Goal: Task Accomplishment & Management: Manage account settings

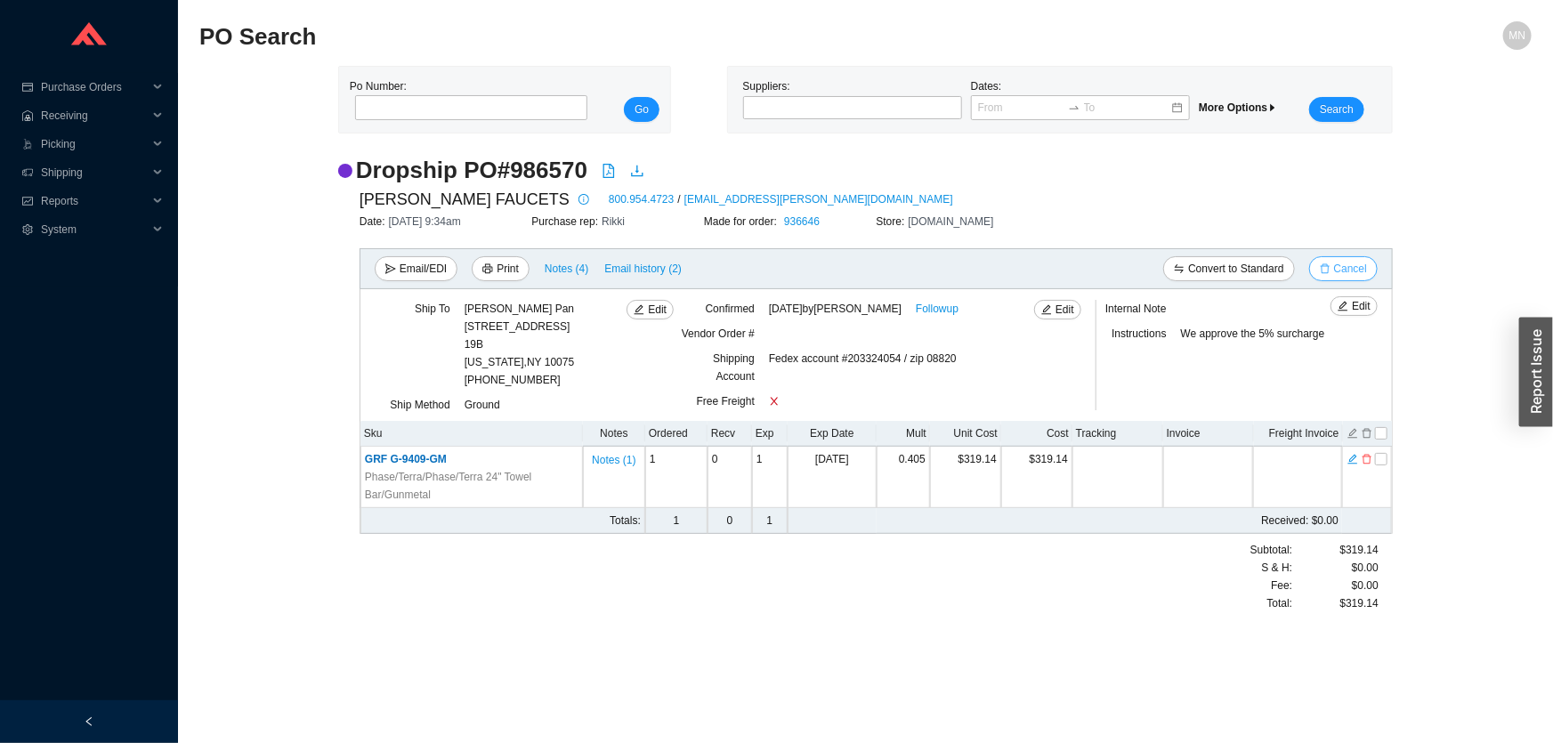
click at [1358, 272] on span "Cancel" at bounding box center [1350, 269] width 33 height 18
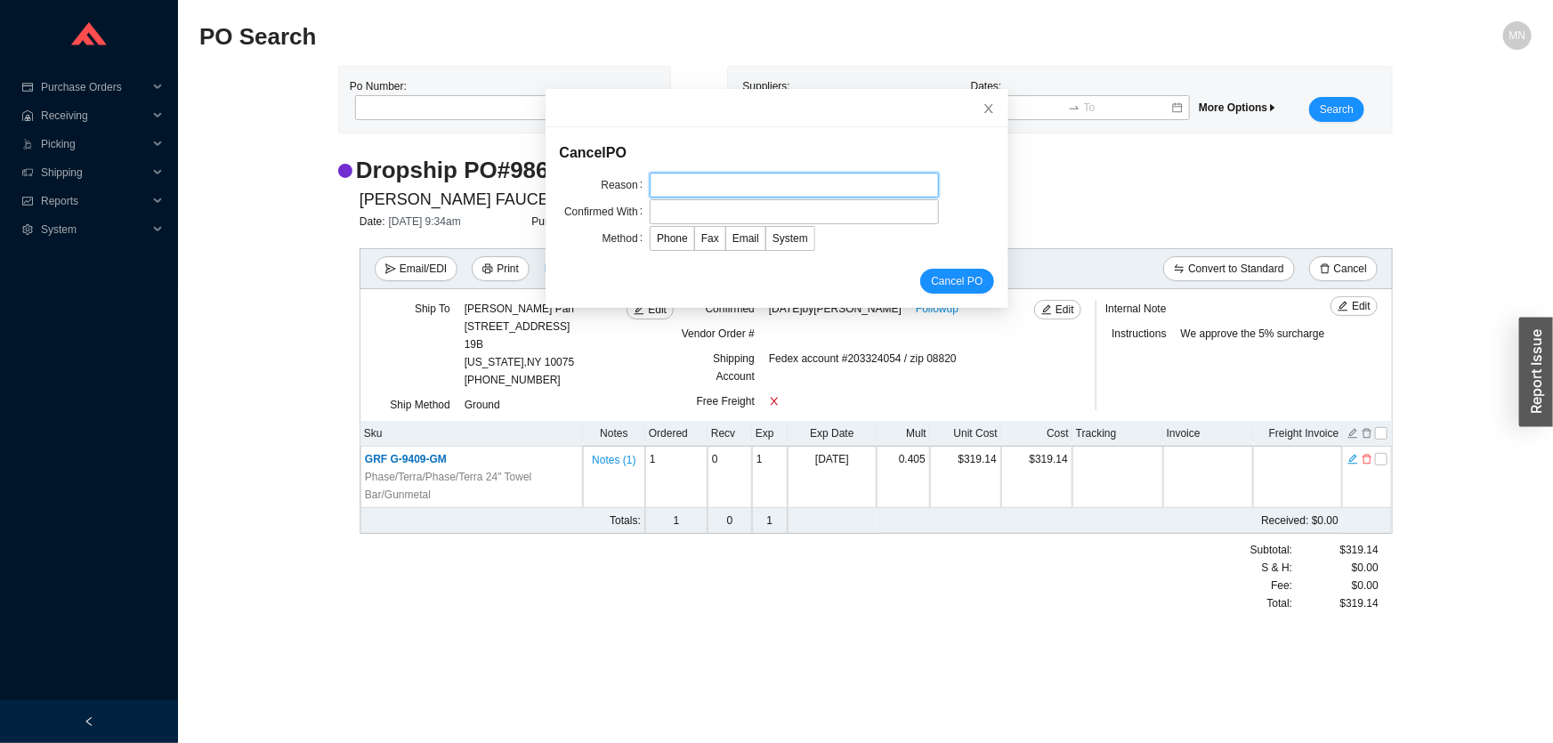
click at [653, 186] on input "text" at bounding box center [794, 185] width 289 height 25
type input "customer request"
click at [721, 211] on input "text" at bounding box center [794, 211] width 289 height 25
type input "Orders"
click at [737, 239] on span "Email" at bounding box center [746, 238] width 27 height 12
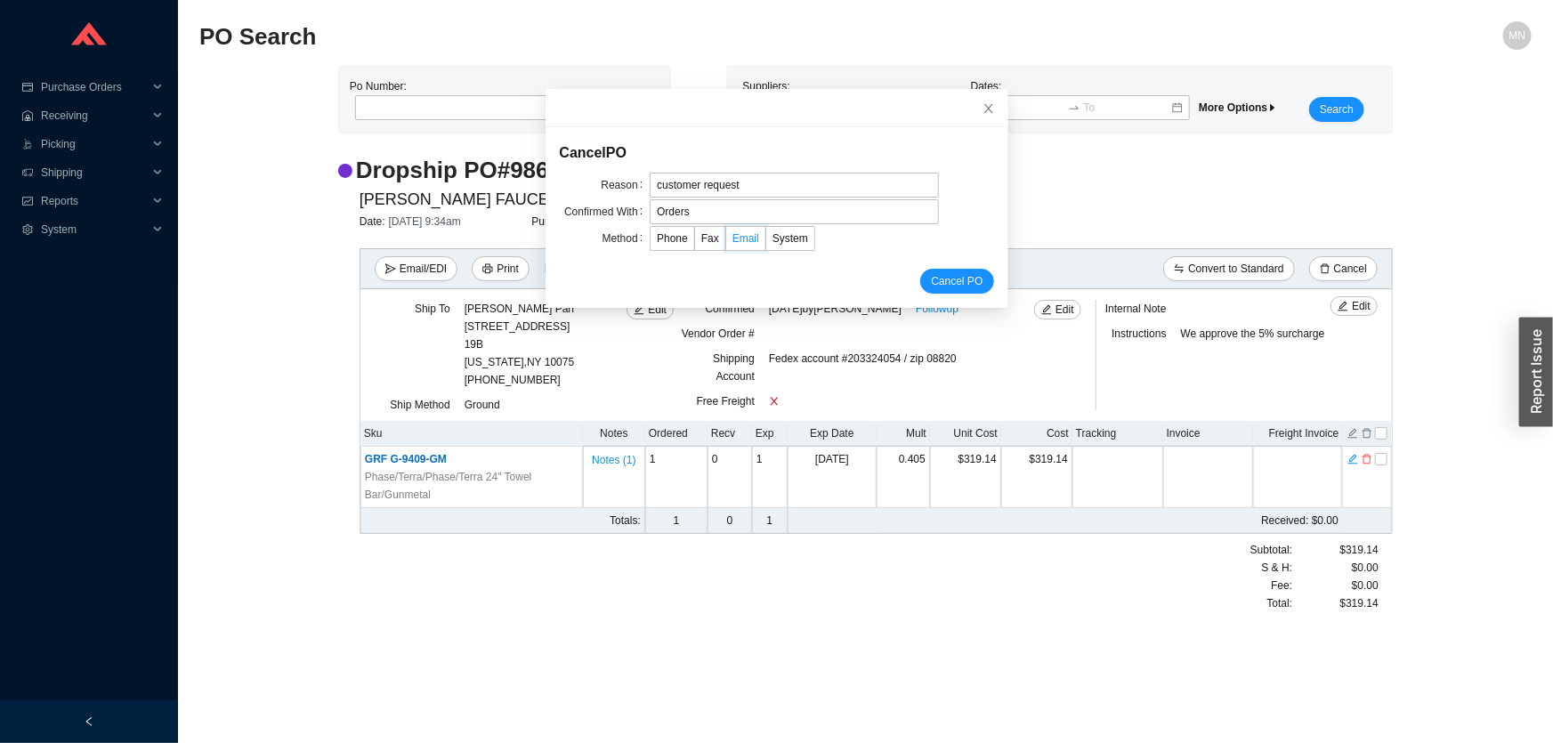
click at [726, 242] on input "Email" at bounding box center [726, 242] width 0 height 0
click at [938, 277] on span "Cancel PO" at bounding box center [957, 281] width 52 height 18
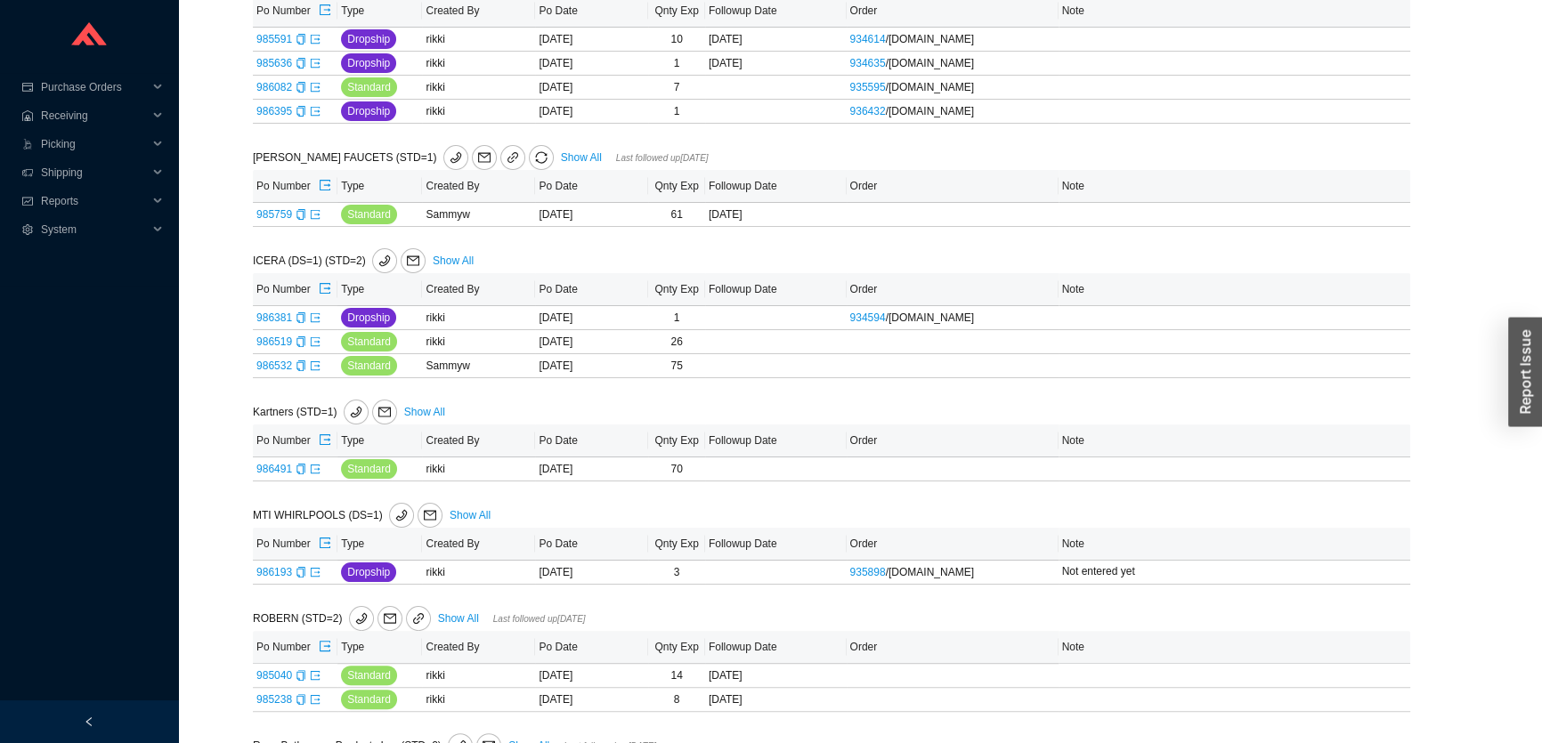
scroll to position [415, 0]
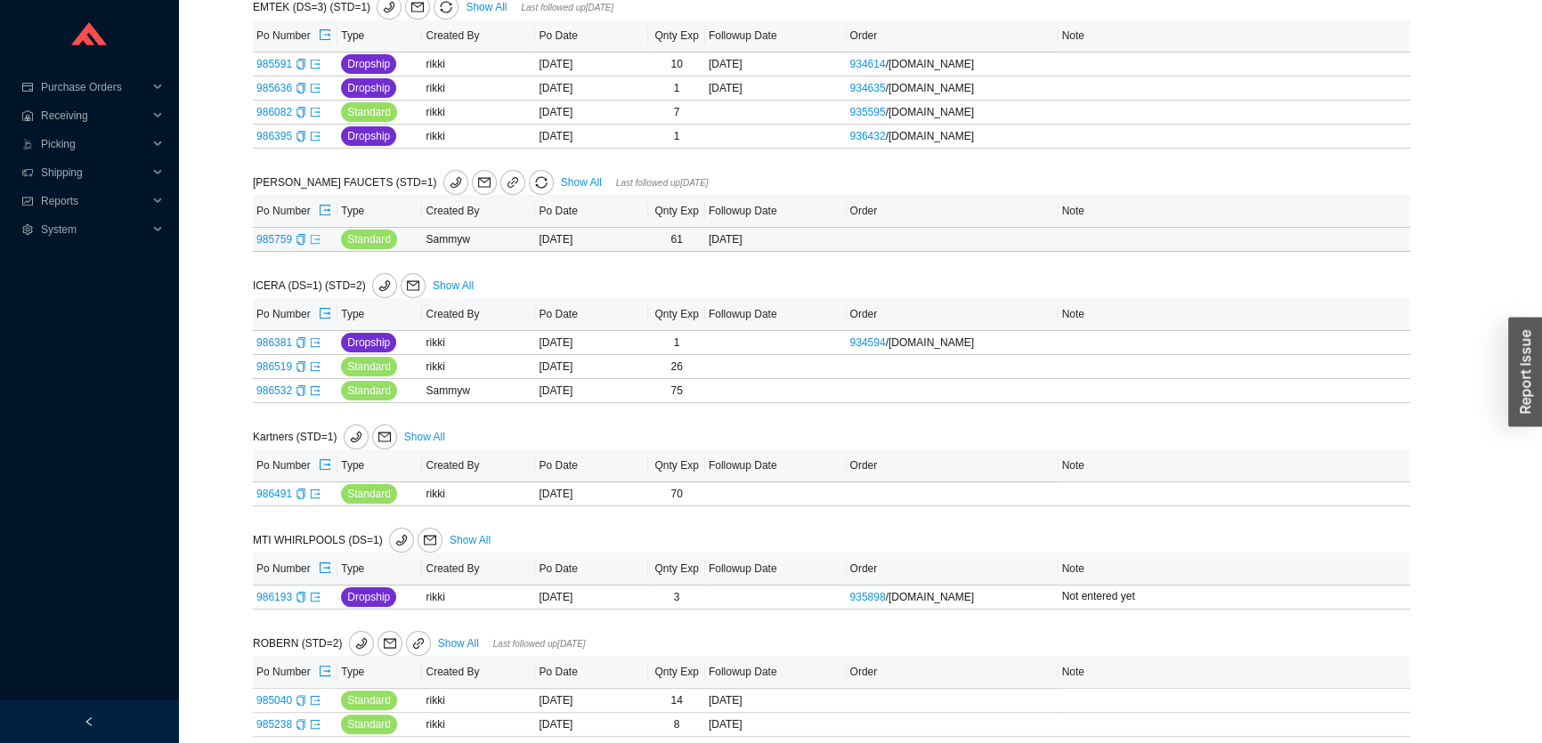
click at [314, 239] on icon "export" at bounding box center [315, 239] width 11 height 11
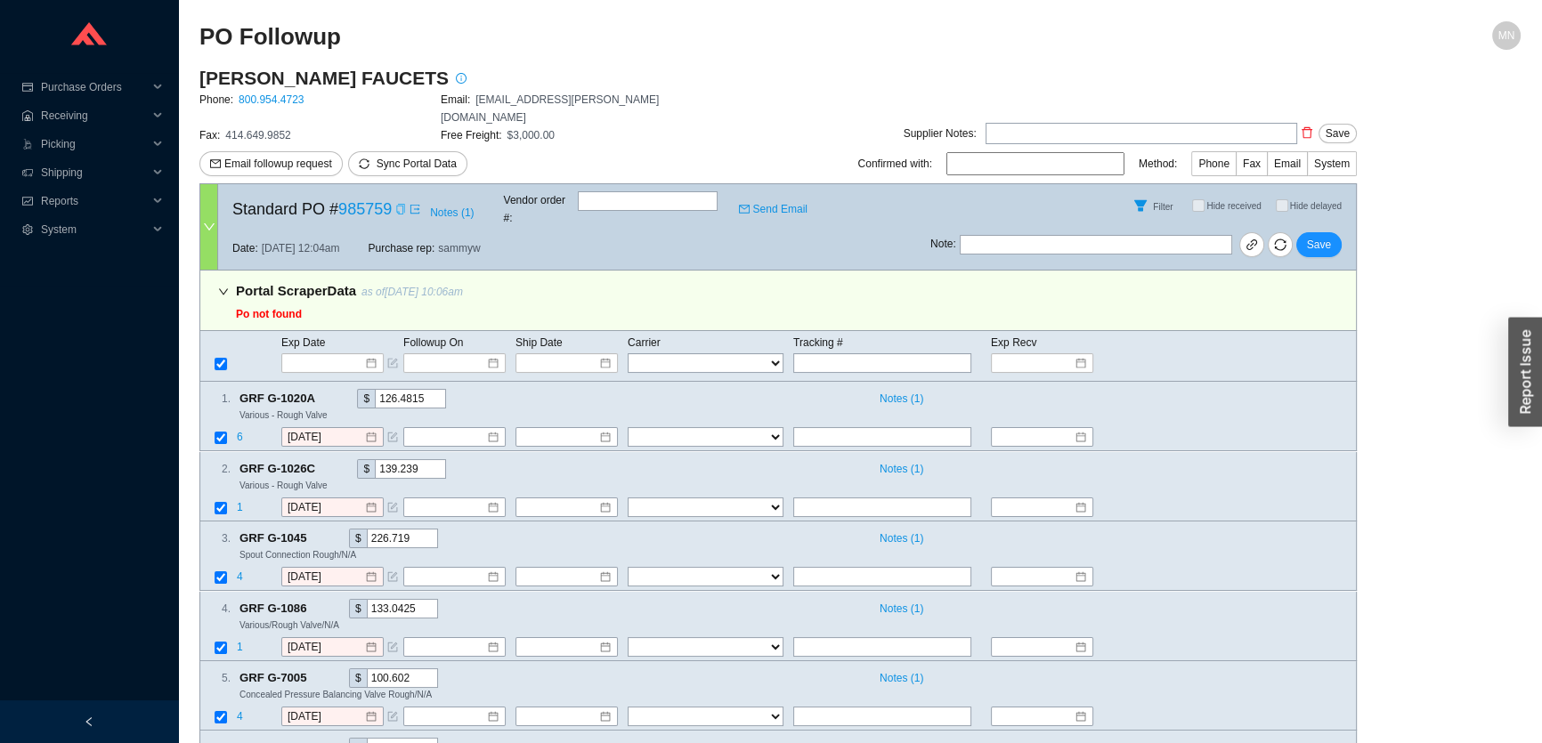
click at [399, 204] on icon "copy" at bounding box center [400, 209] width 11 height 11
click at [861, 353] on input "text" at bounding box center [882, 363] width 178 height 20
paste input "649-369302"
type input "649-369302"
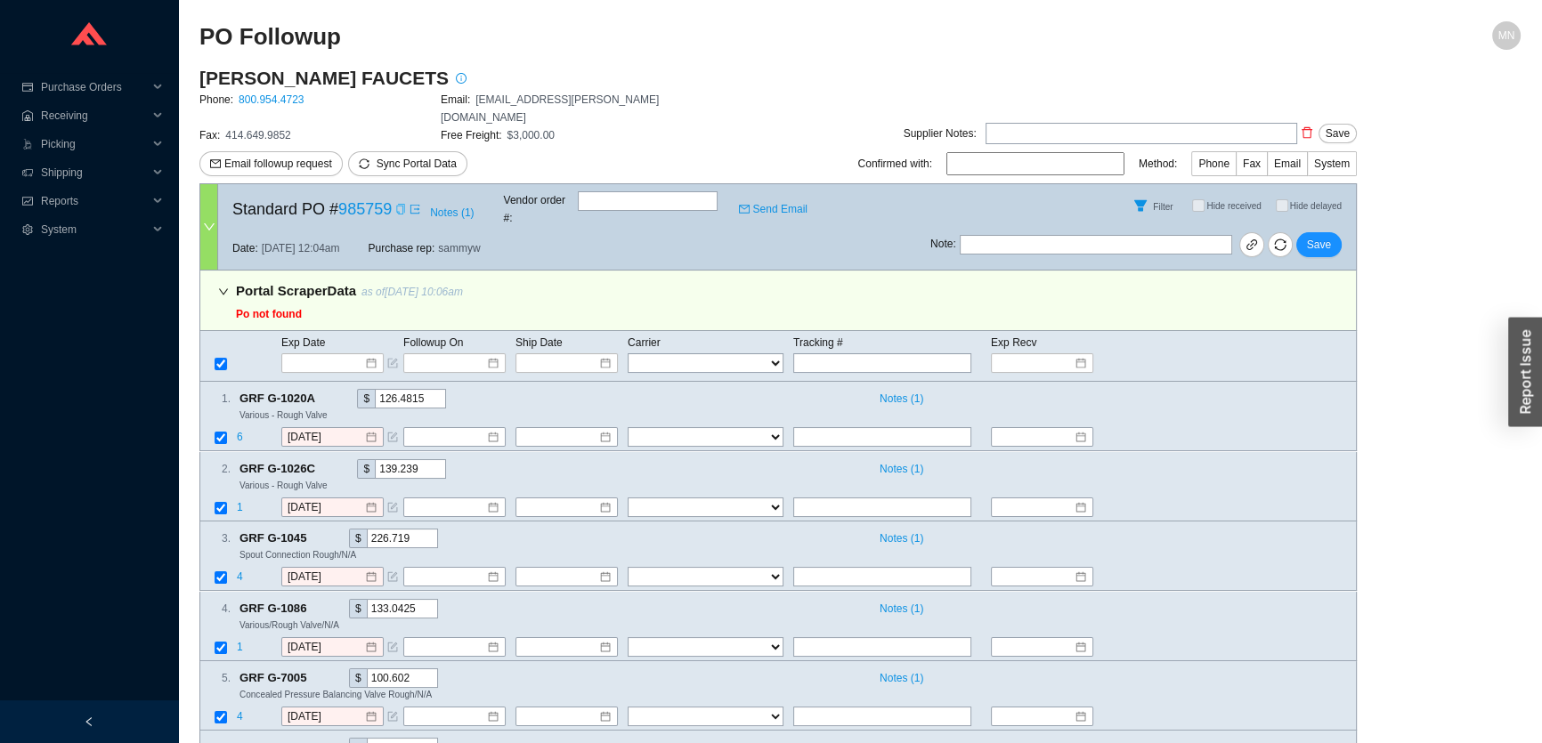
type input "649-369302"
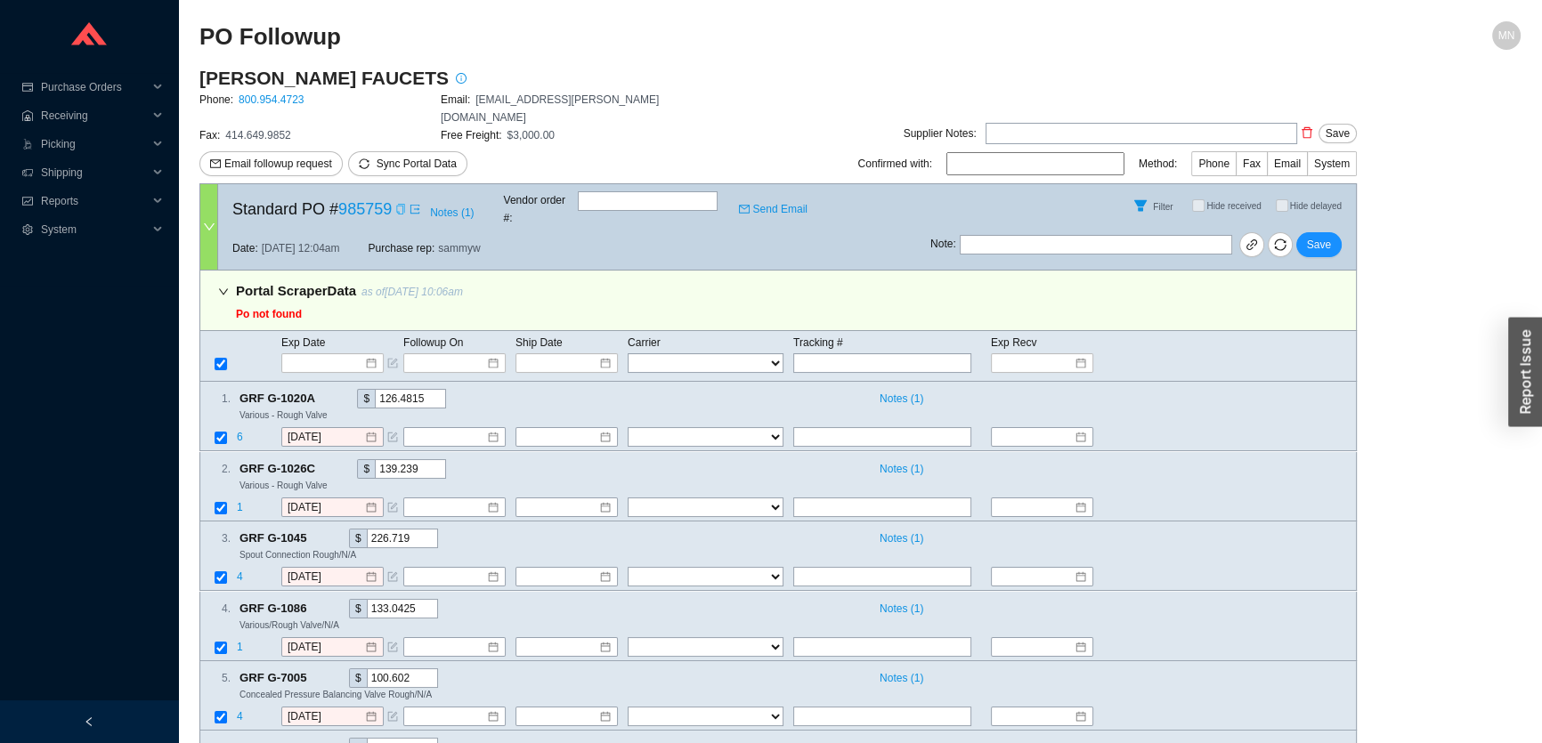
type input "649-369302"
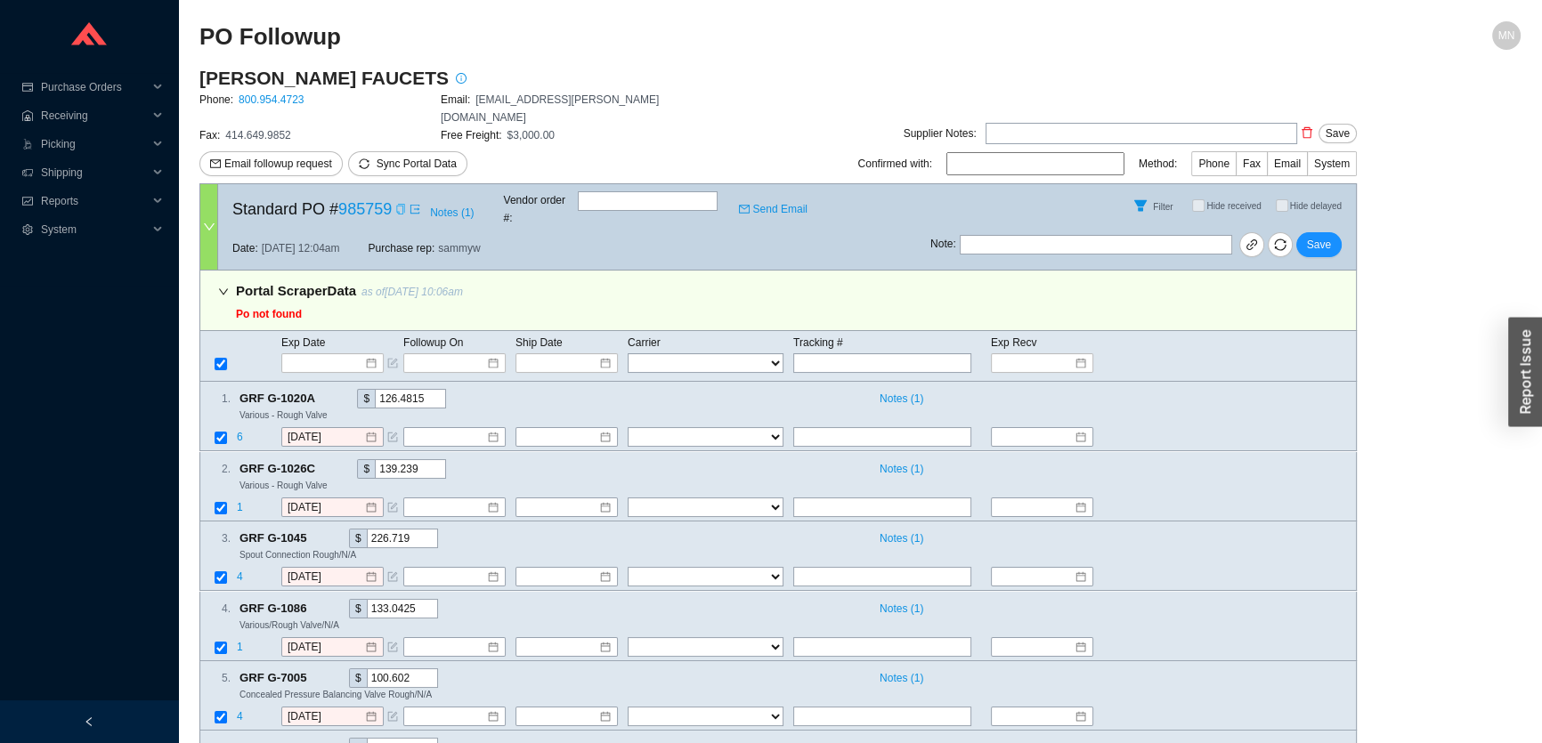
type input "649-369302"
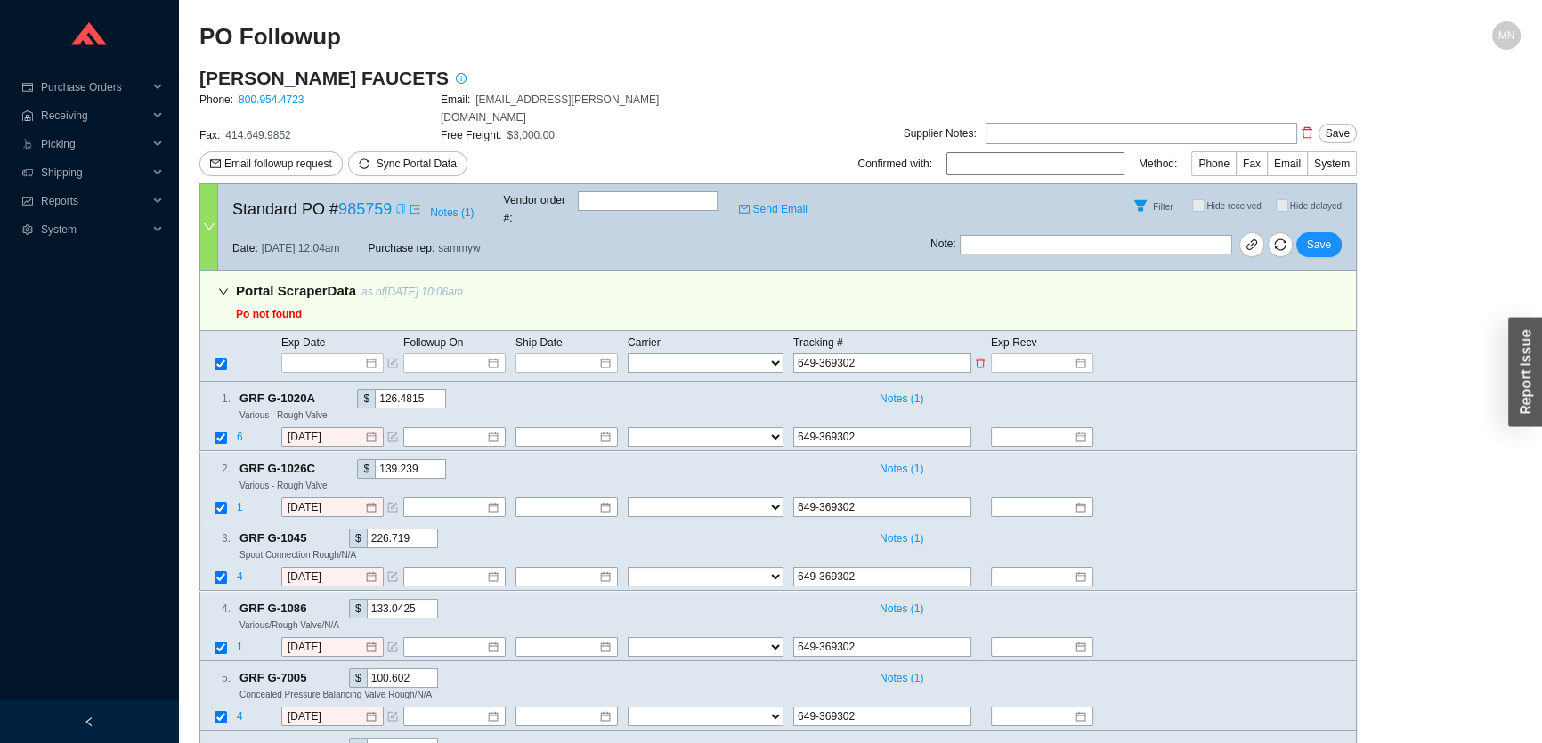
click at [720, 353] on td "FedEx UPS ---------------- 2 Day Transportation INC A&B Freight A. Duie Pyle AA…" at bounding box center [710, 363] width 166 height 21
click at [711, 353] on select "FedEx UPS ---------------- 2 Day Transportation INC A&B Freight A. Duie Pyle AA…" at bounding box center [706, 363] width 156 height 20
select select "4"
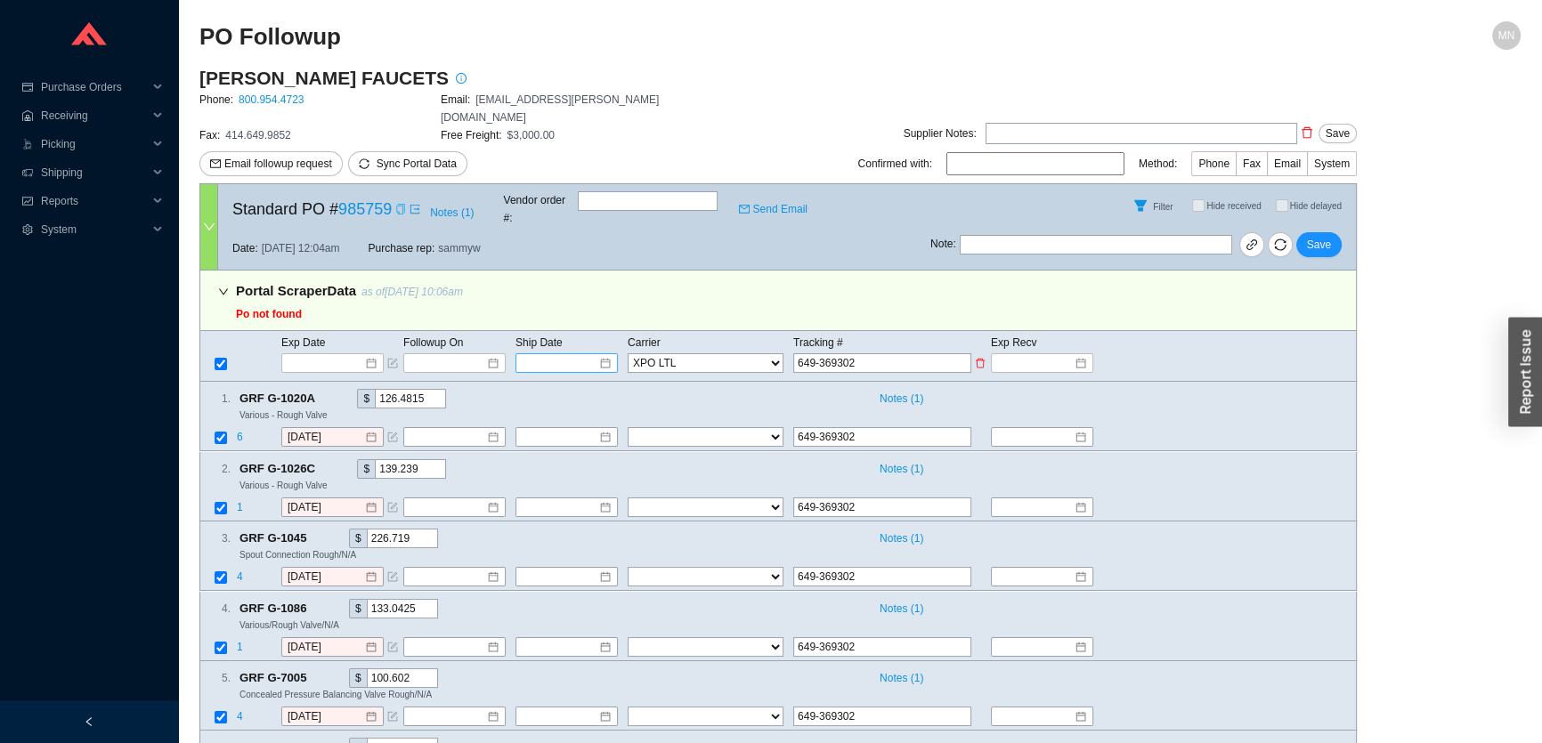
select select "4"
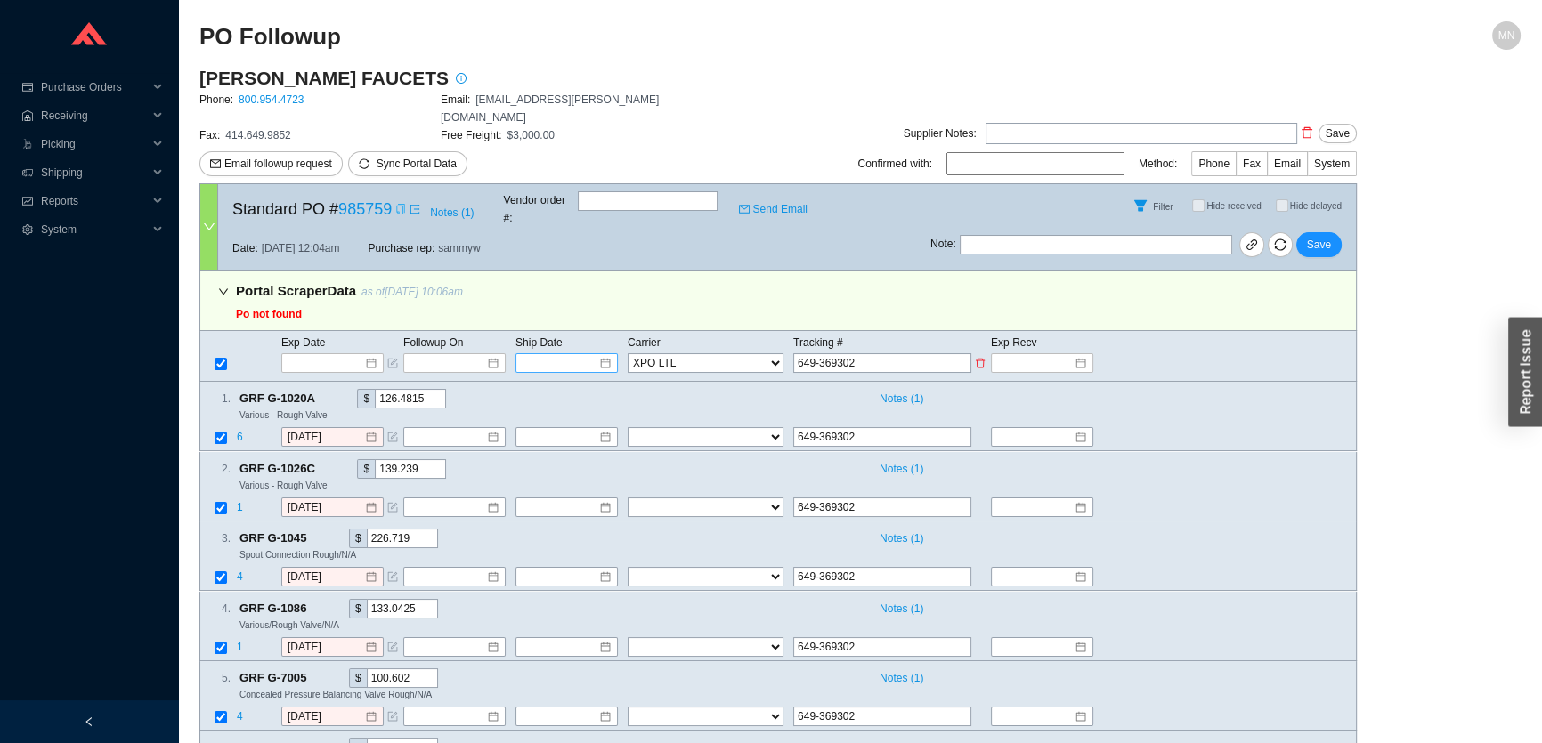
select select "4"
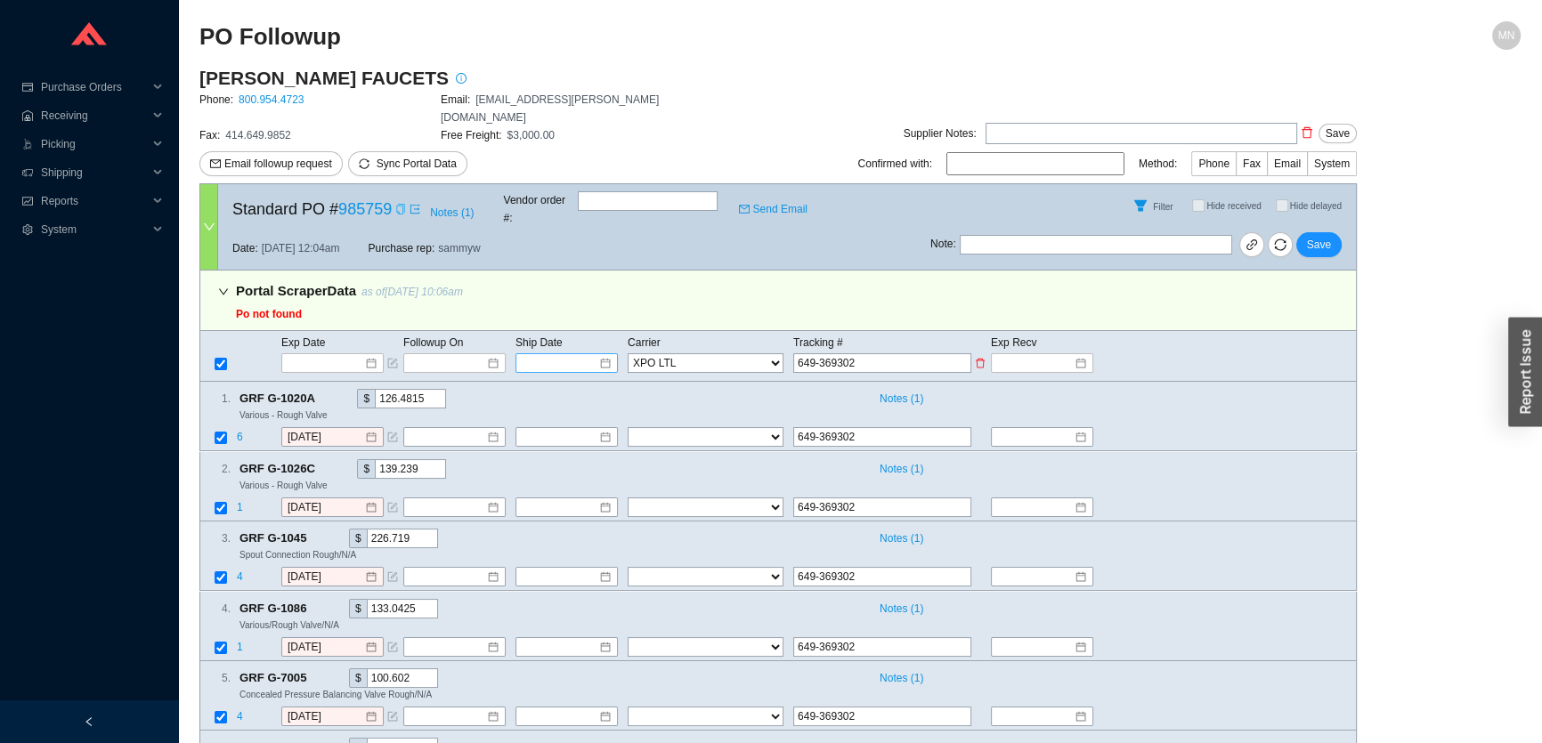
select select "4"
click at [565, 354] on input at bounding box center [561, 363] width 76 height 18
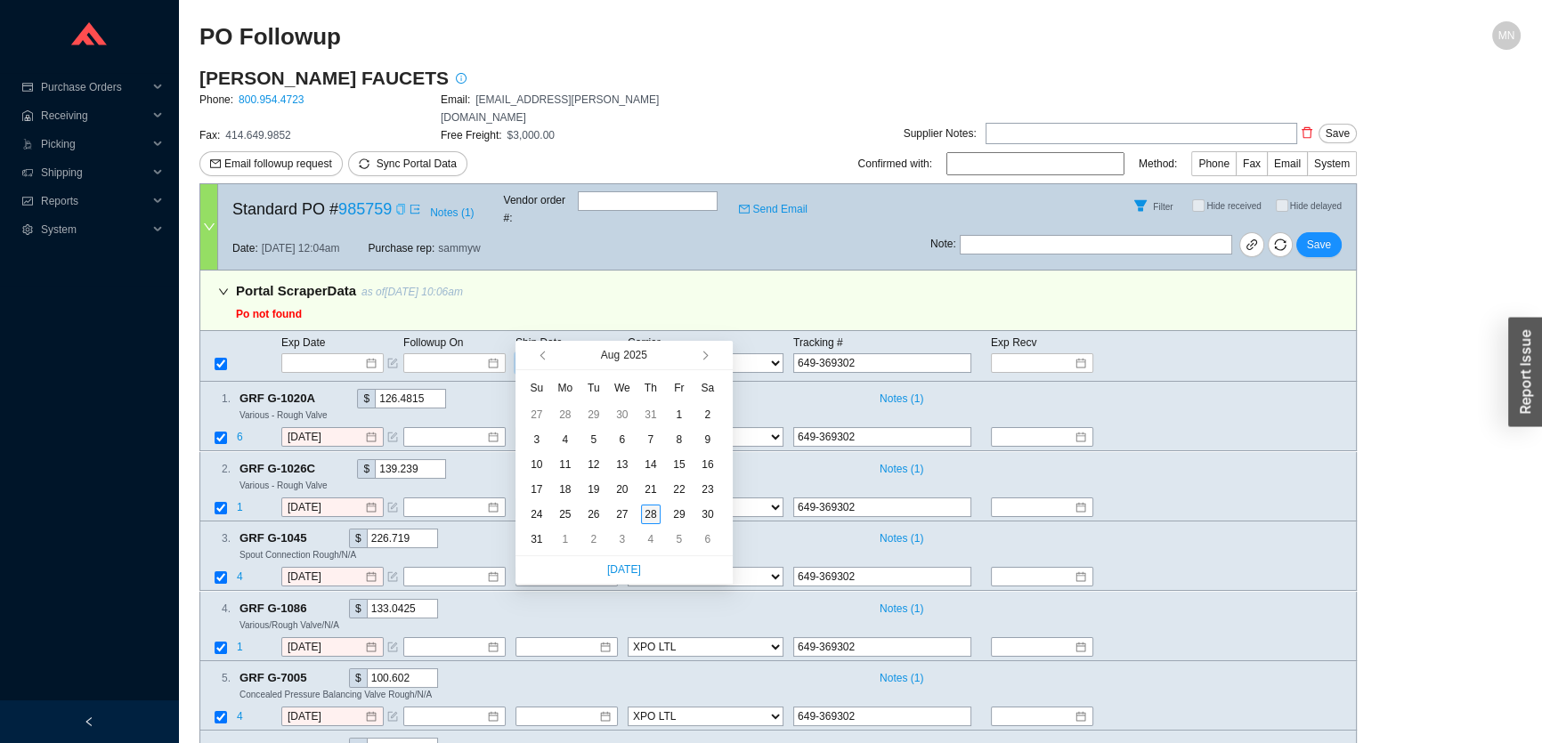
type input "[DATE]"
click at [656, 522] on div "28" at bounding box center [651, 515] width 20 height 20
type input "[DATE]"
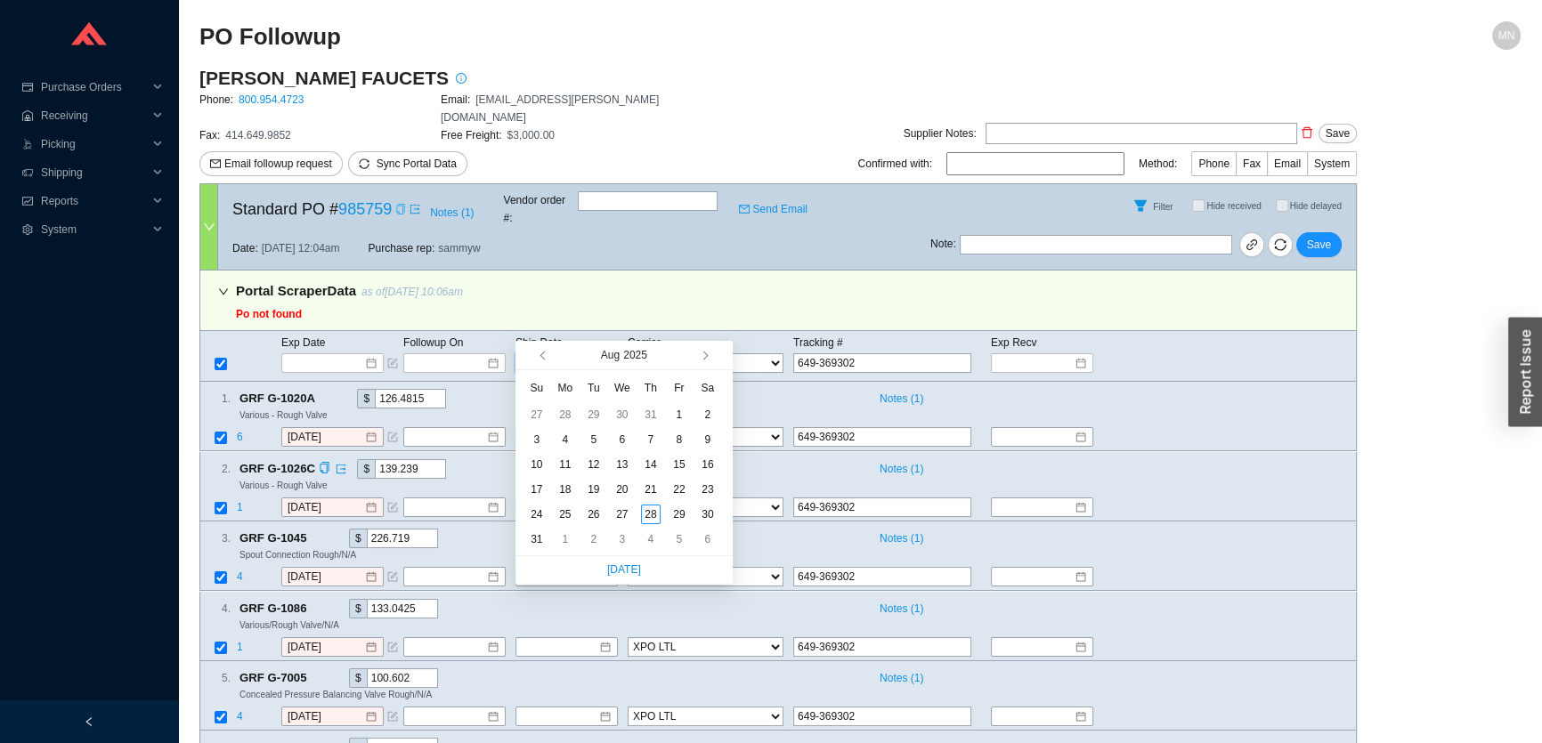
type input "[DATE]"
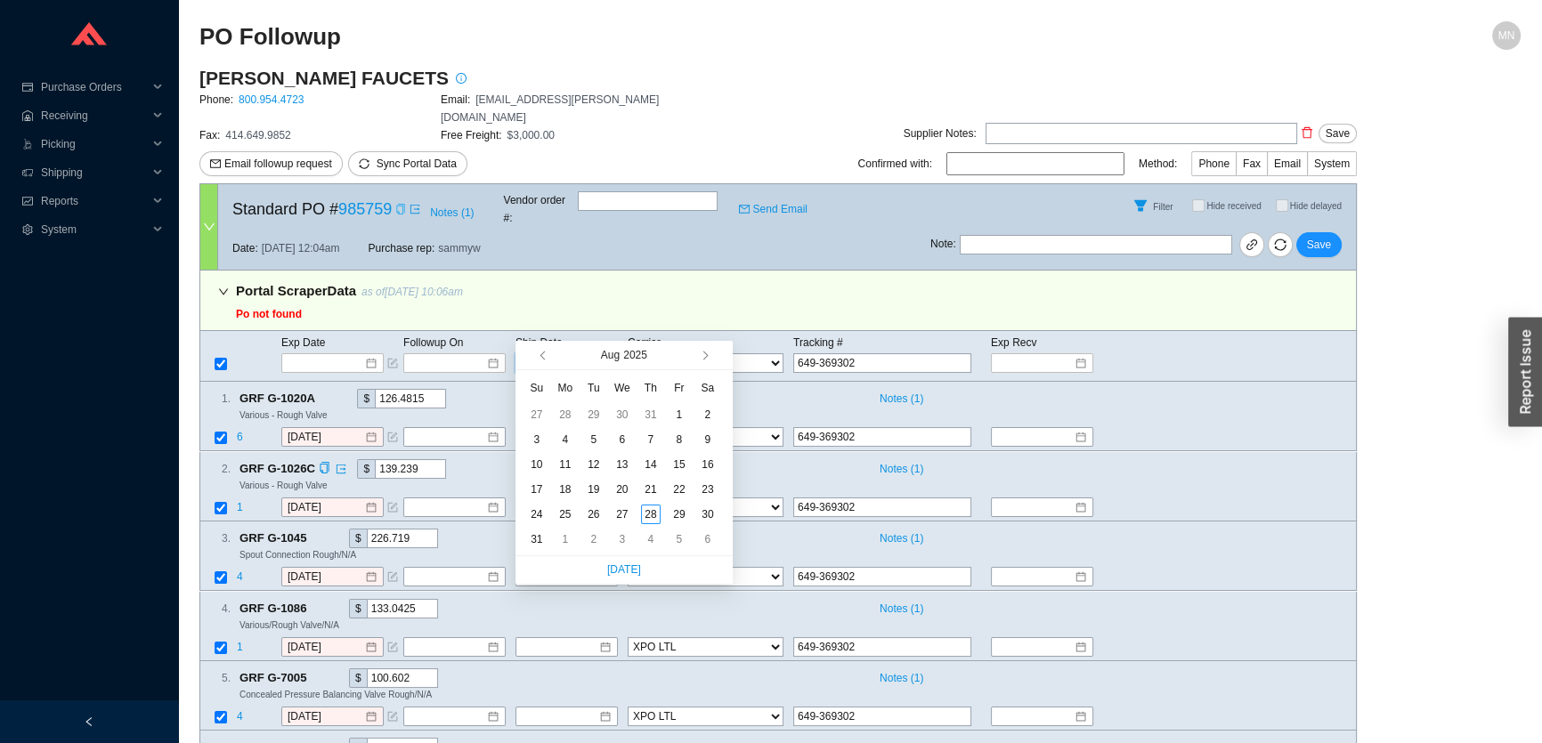
type input "[DATE]"
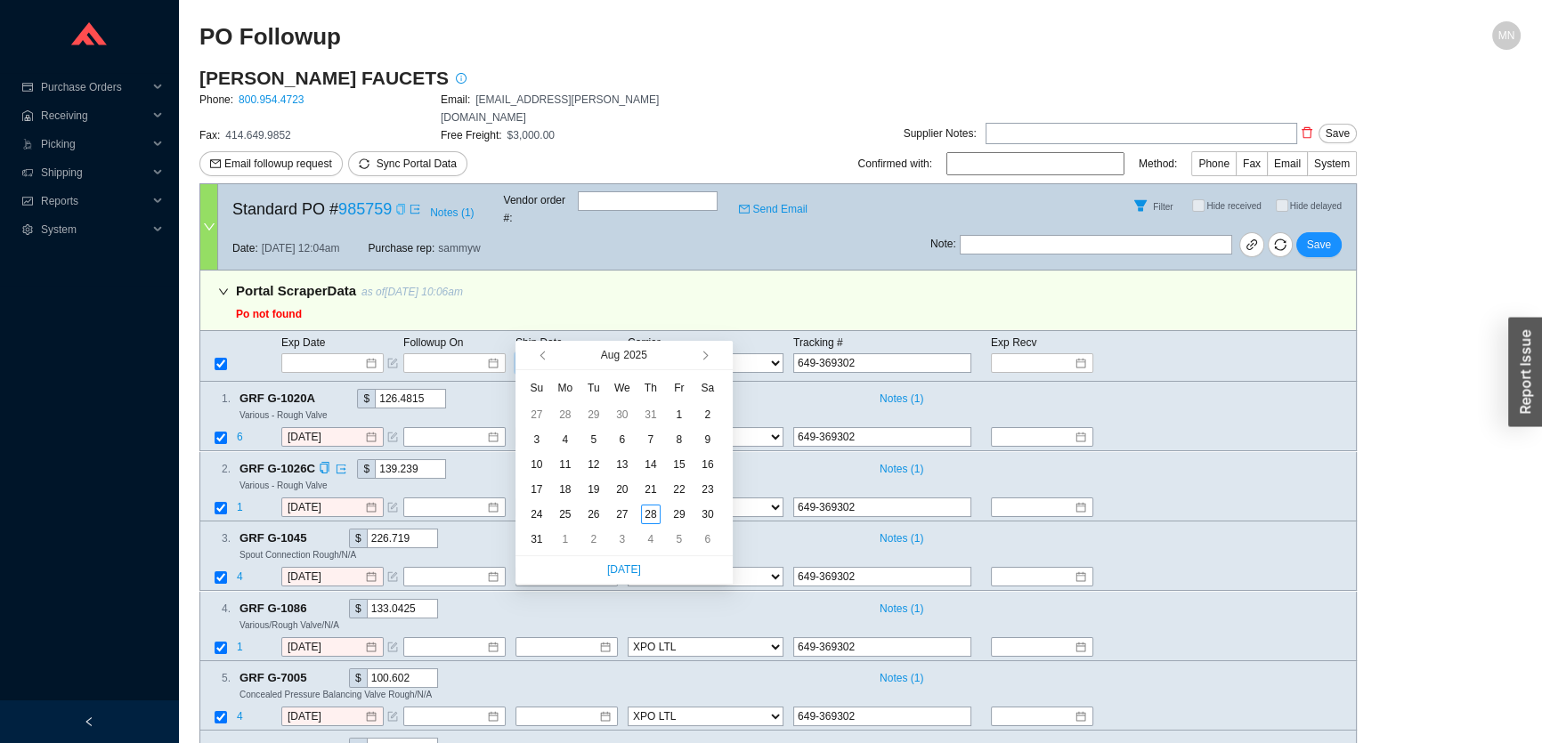
type input "[DATE]"
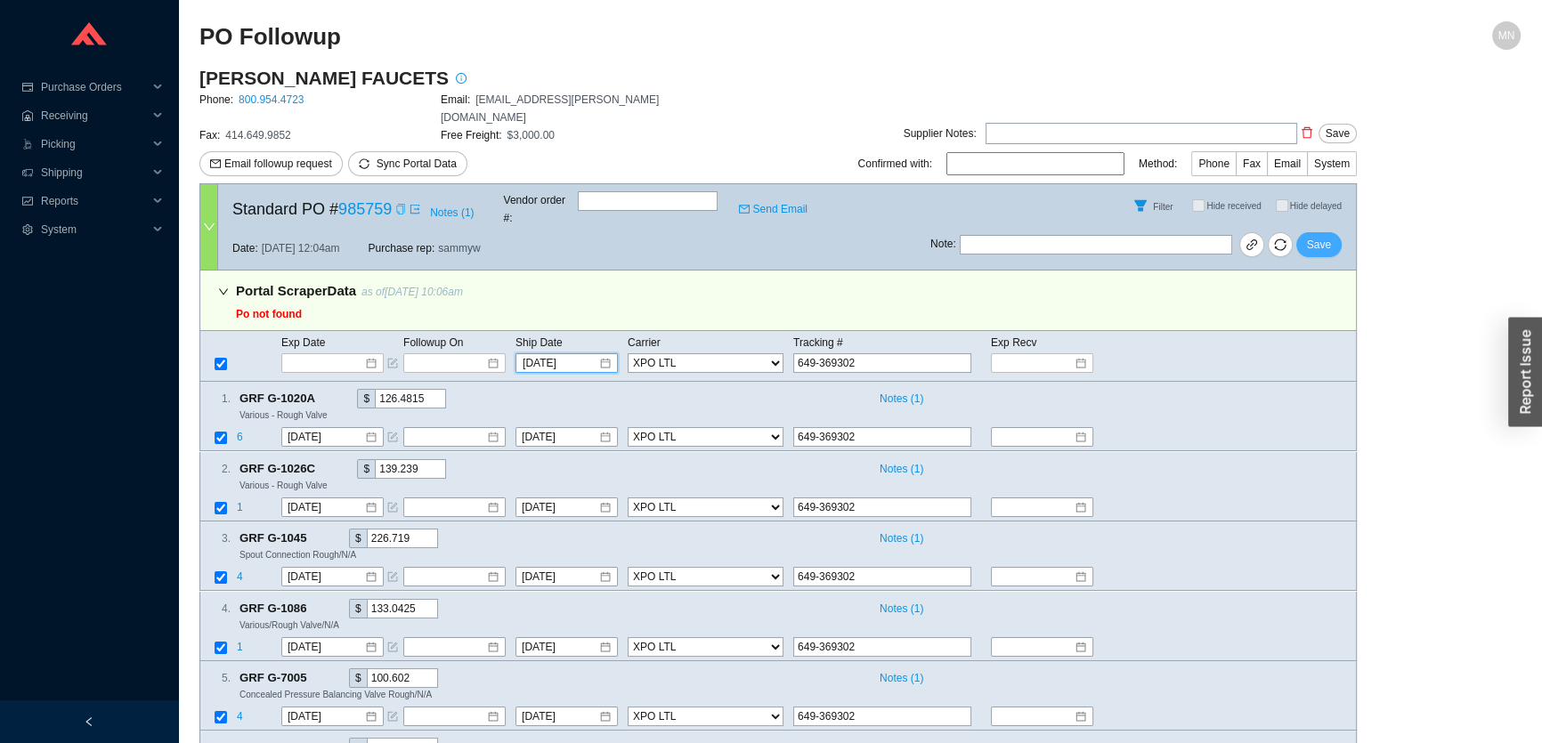
click at [1308, 232] on button "Save" at bounding box center [1318, 244] width 45 height 25
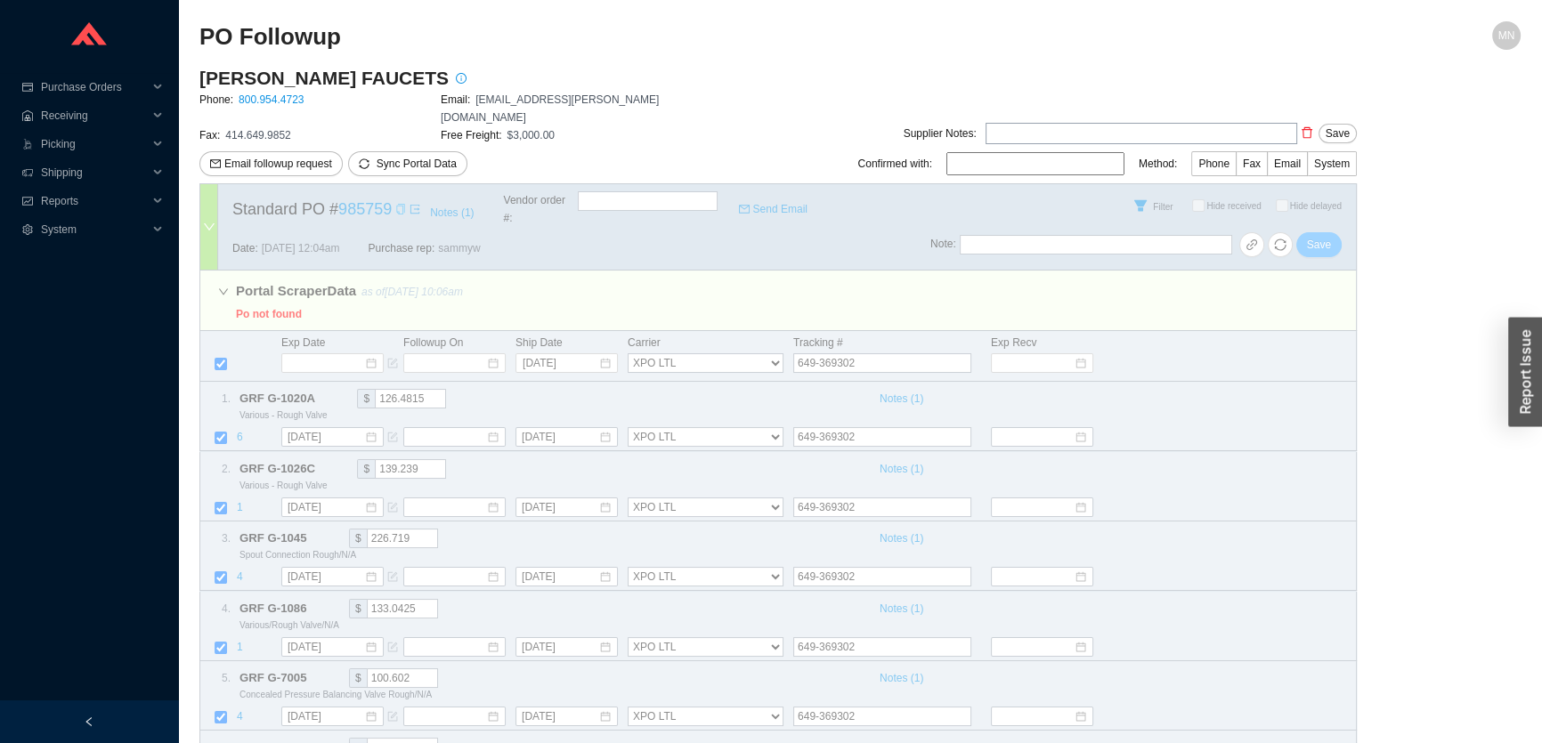
select select "4"
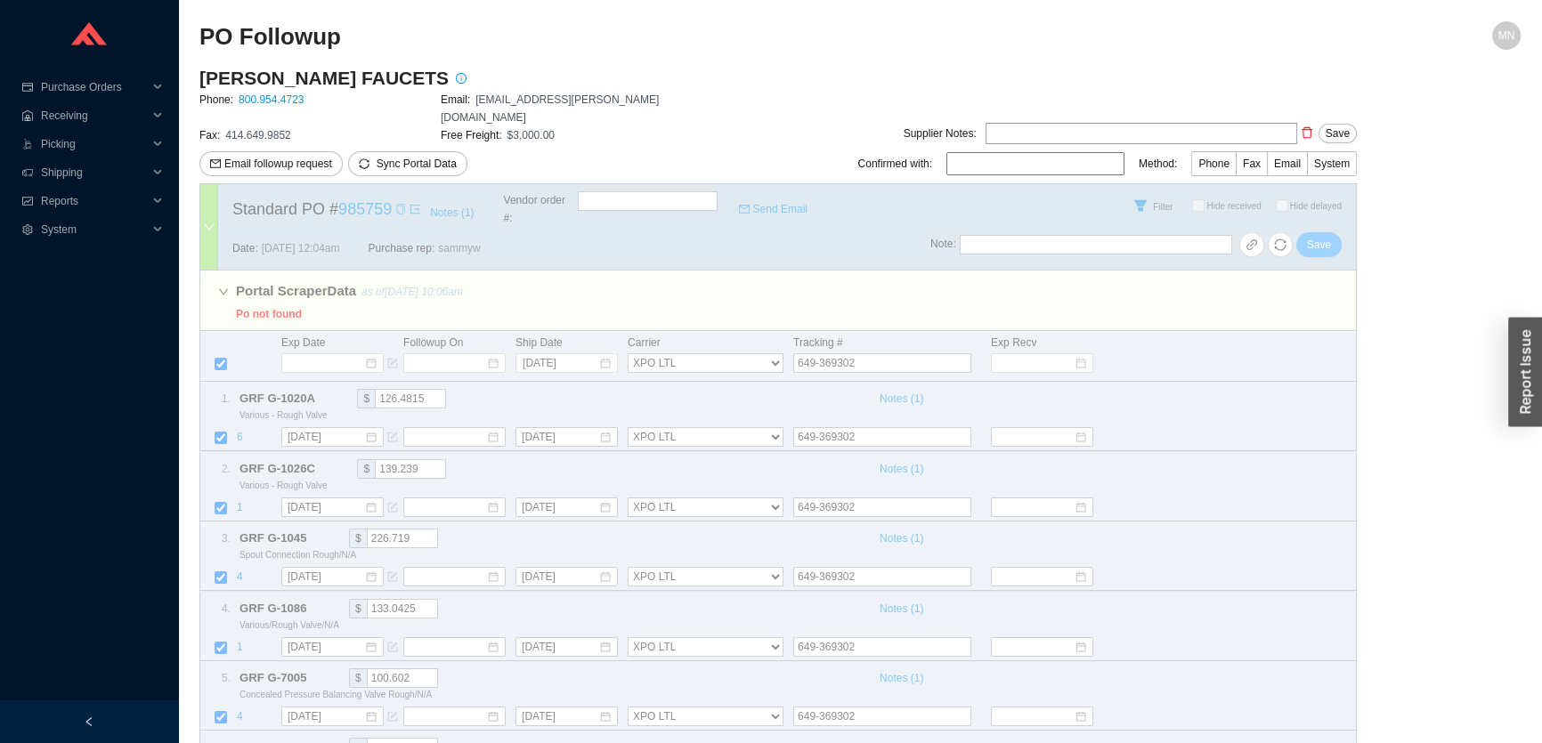
select select "4"
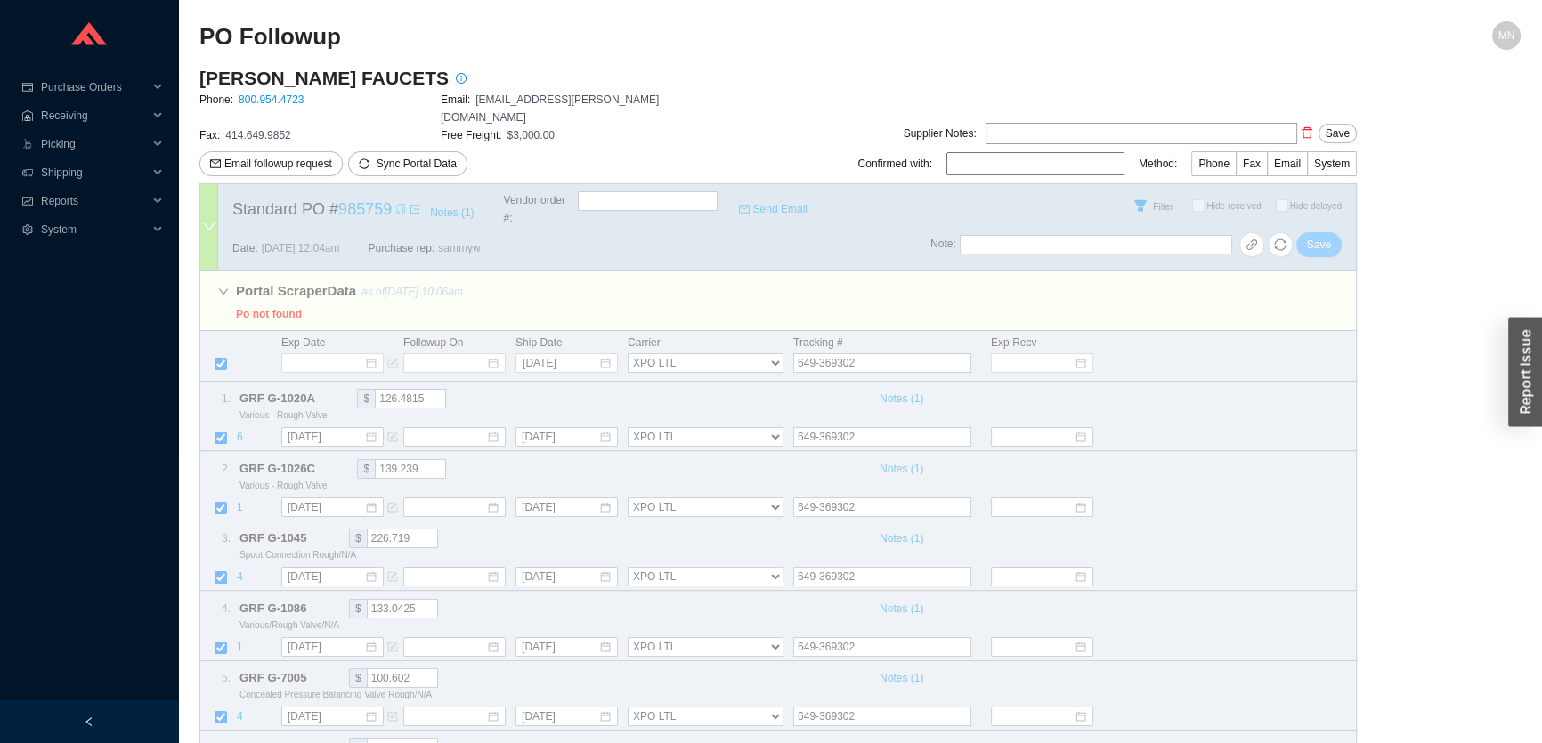
select select "4"
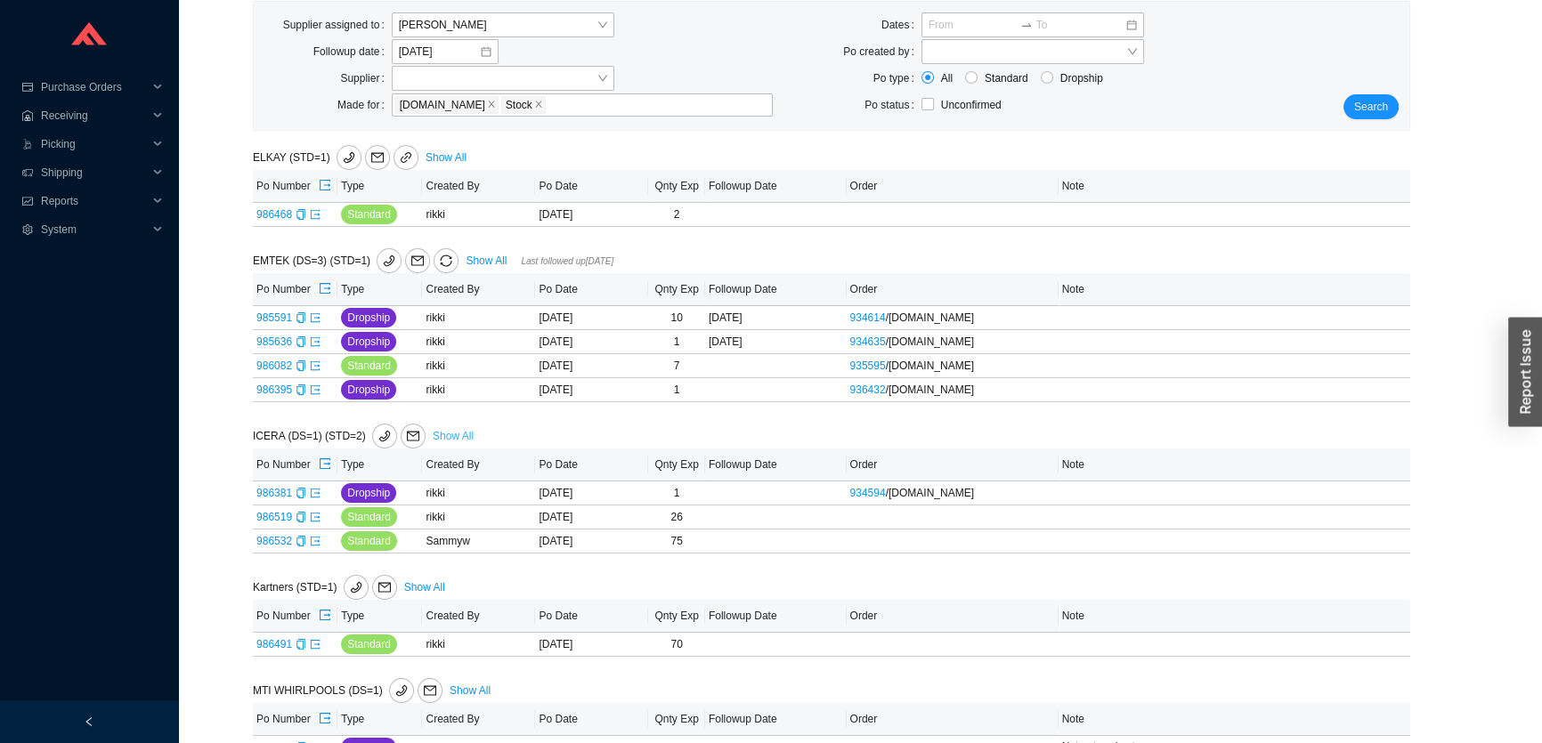
scroll to position [323, 0]
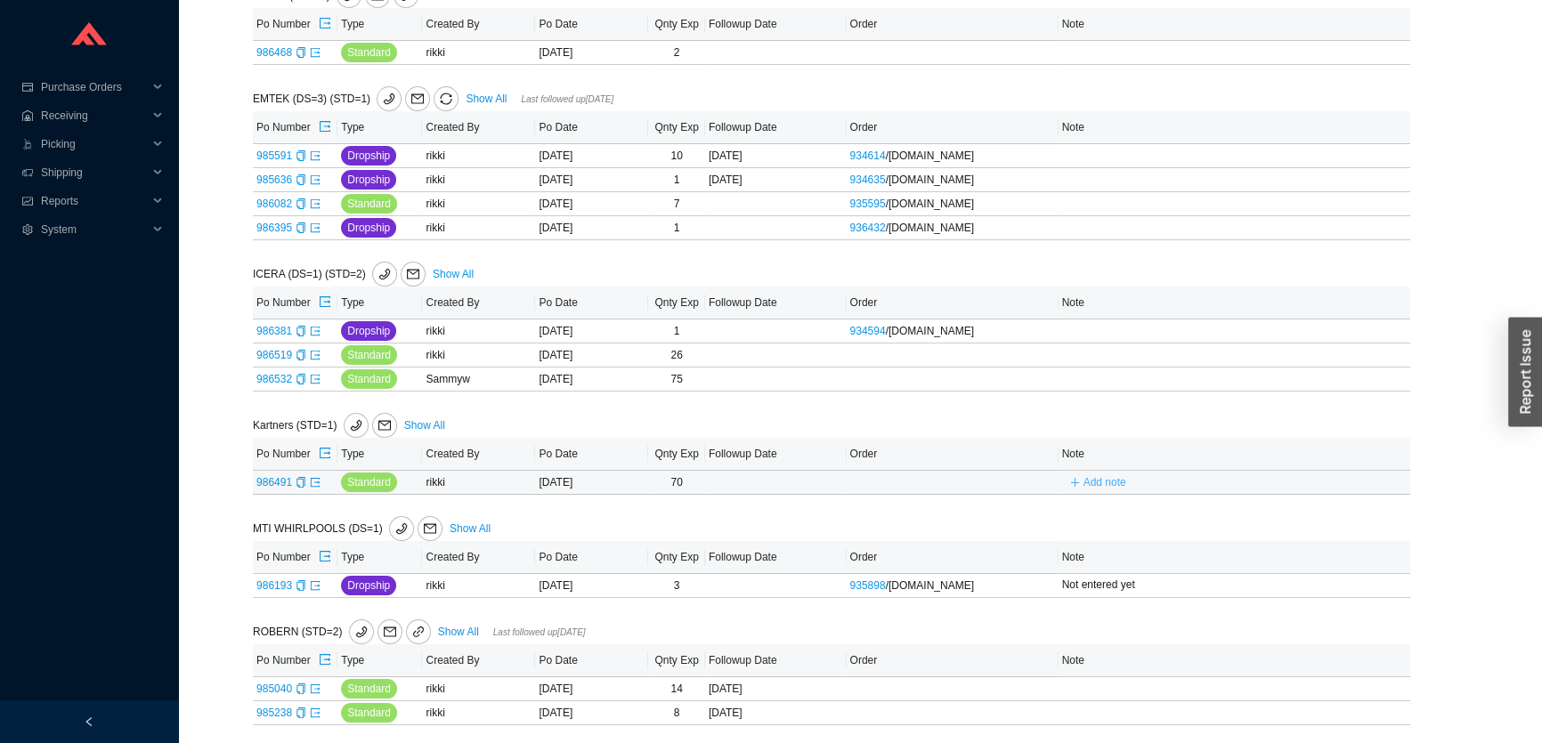
click at [1107, 483] on span "Add note" at bounding box center [1104, 483] width 43 height 18
type input "credit hold"
click at [1309, 505] on button "Save" at bounding box center [1322, 508] width 38 height 20
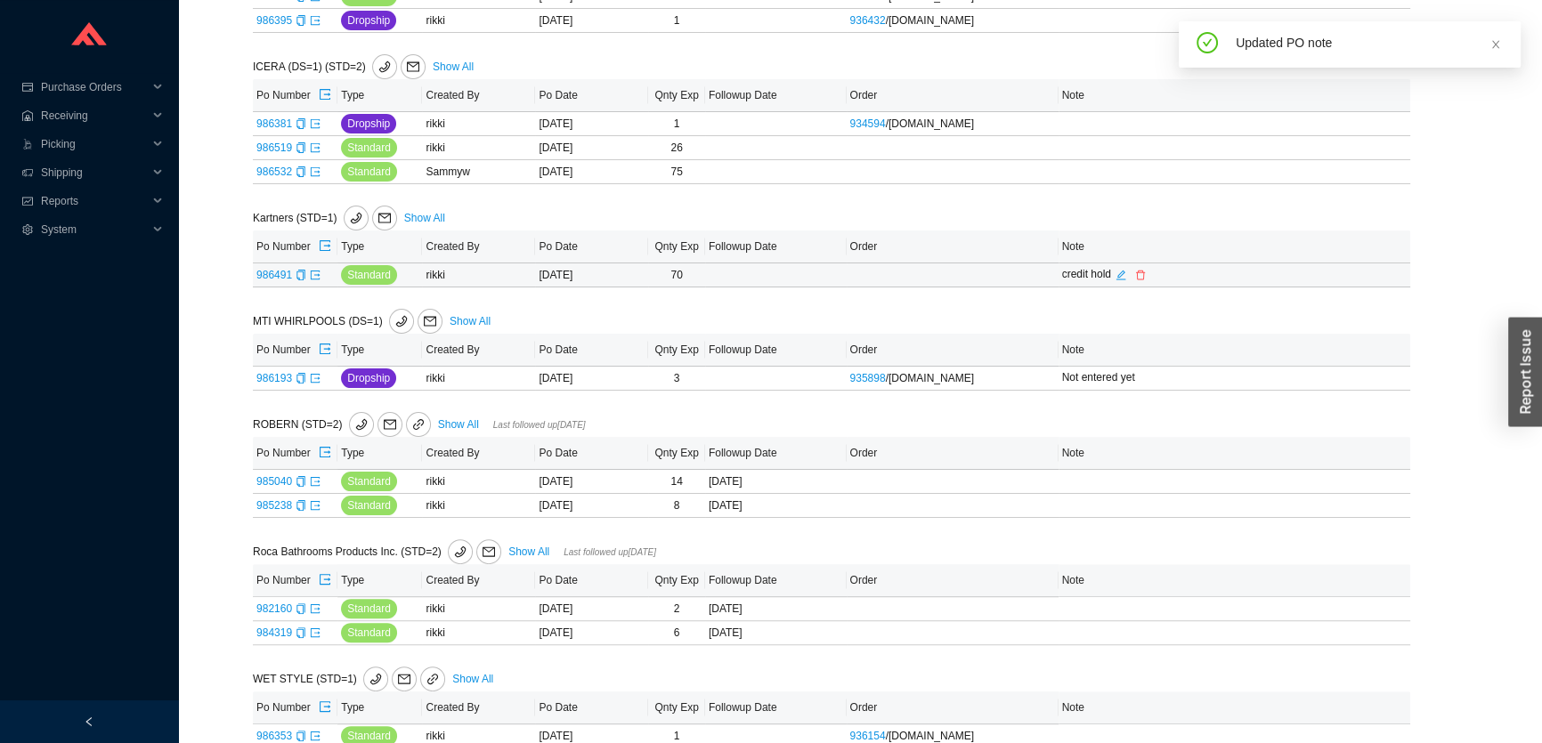
scroll to position [555, 0]
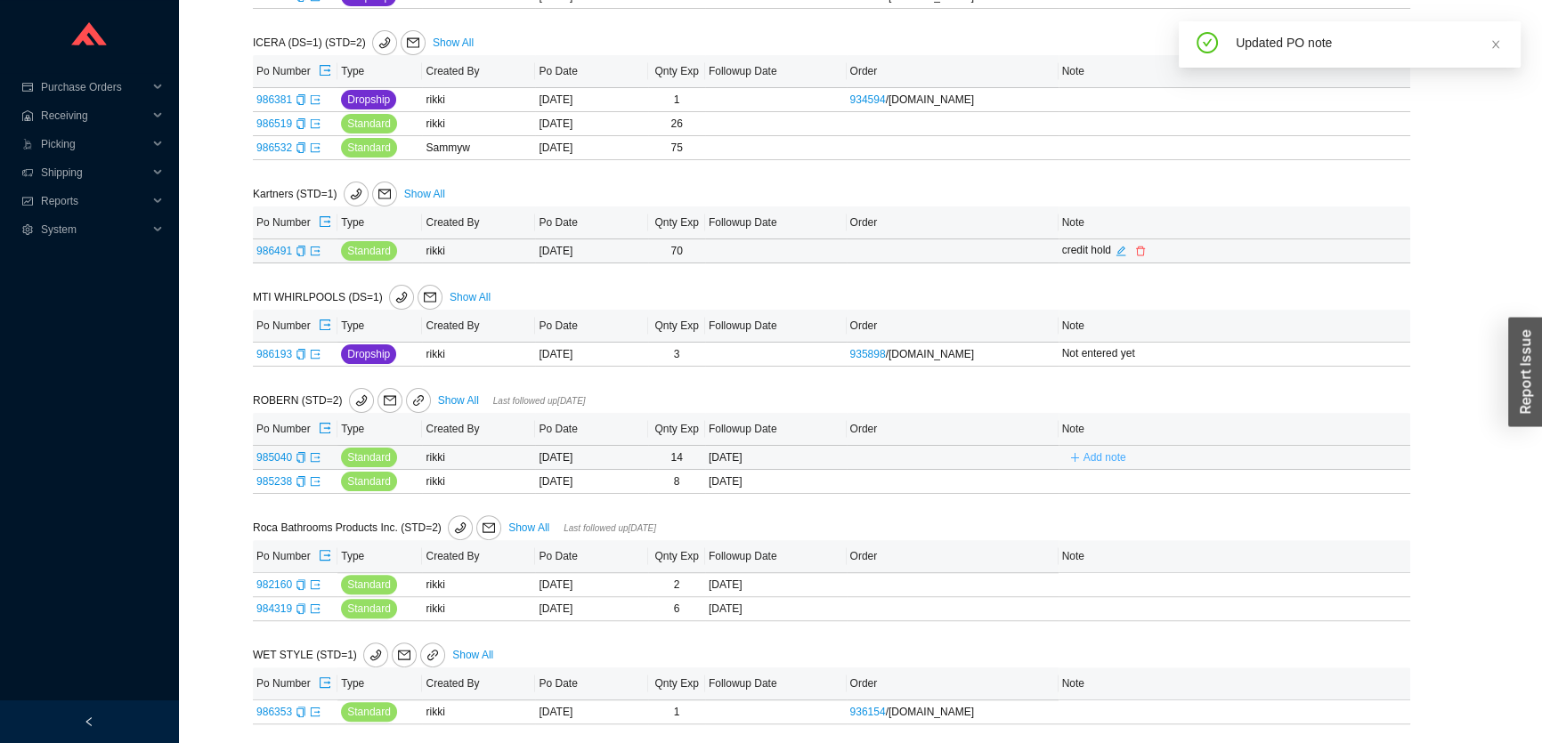
click at [1069, 458] on icon "plus" at bounding box center [1074, 457] width 11 height 11
click at [1275, 478] on span "Cancel" at bounding box center [1276, 483] width 33 height 18
click at [526, 525] on link "Show All" at bounding box center [528, 528] width 41 height 12
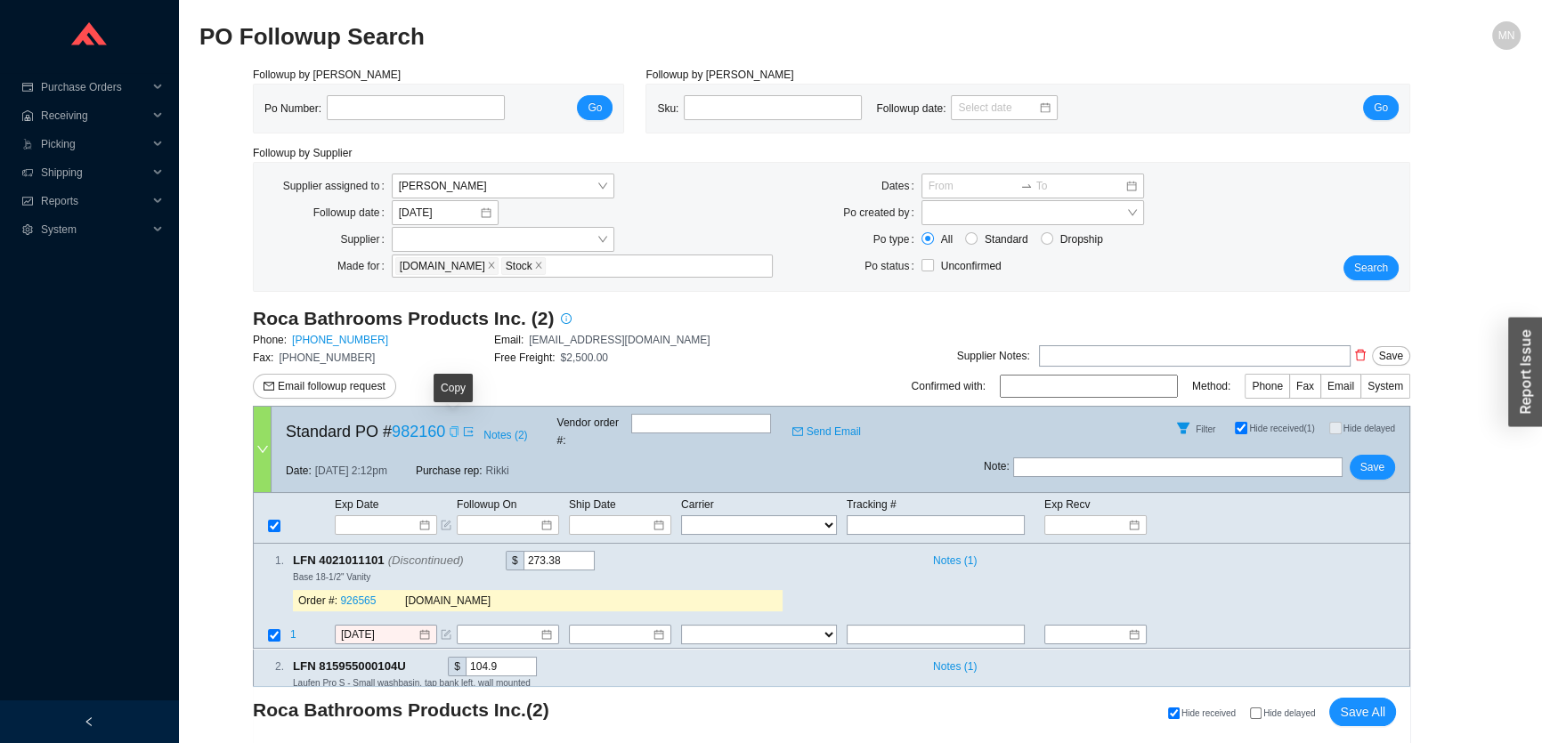
click at [451, 428] on icon "copy" at bounding box center [454, 431] width 11 height 11
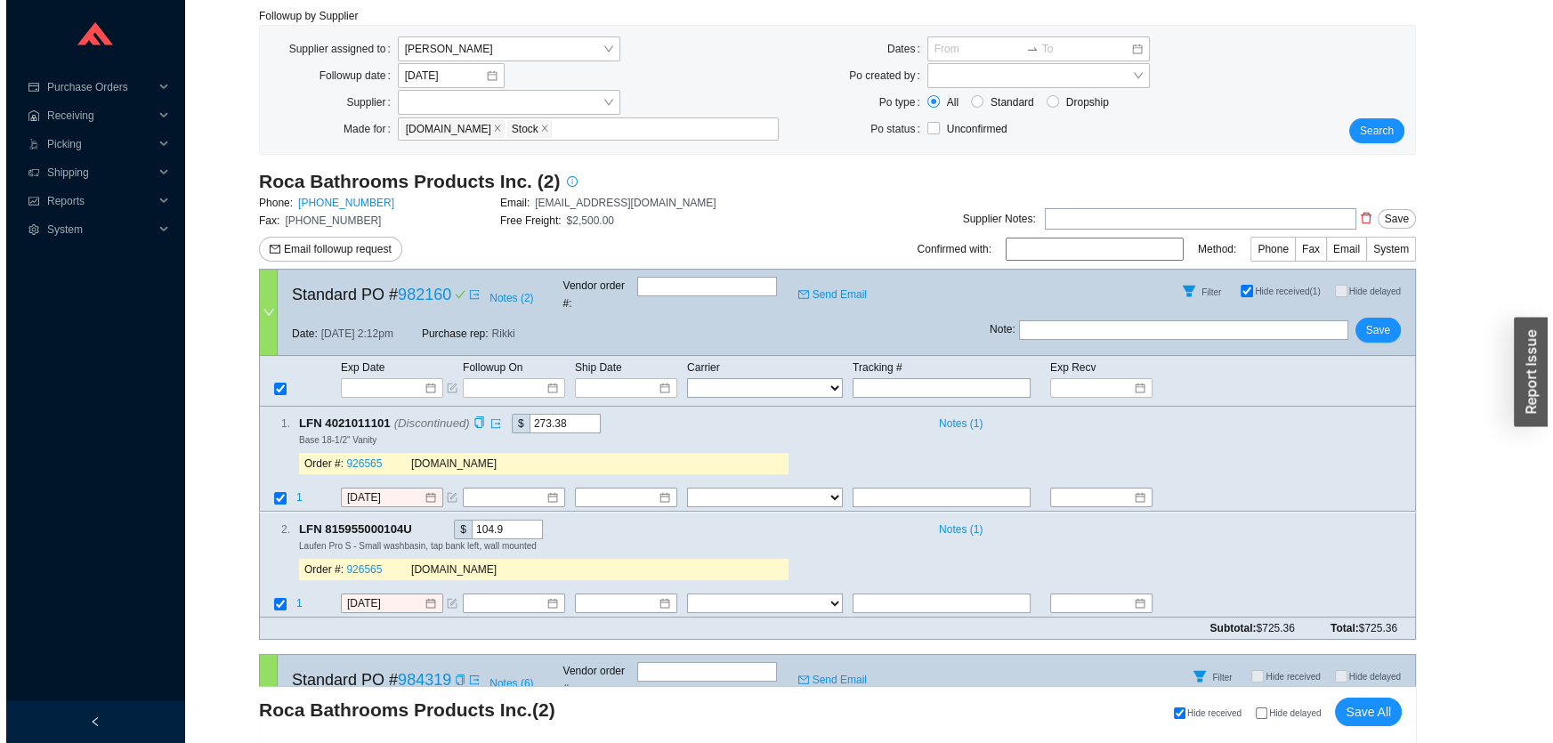
scroll to position [161, 0]
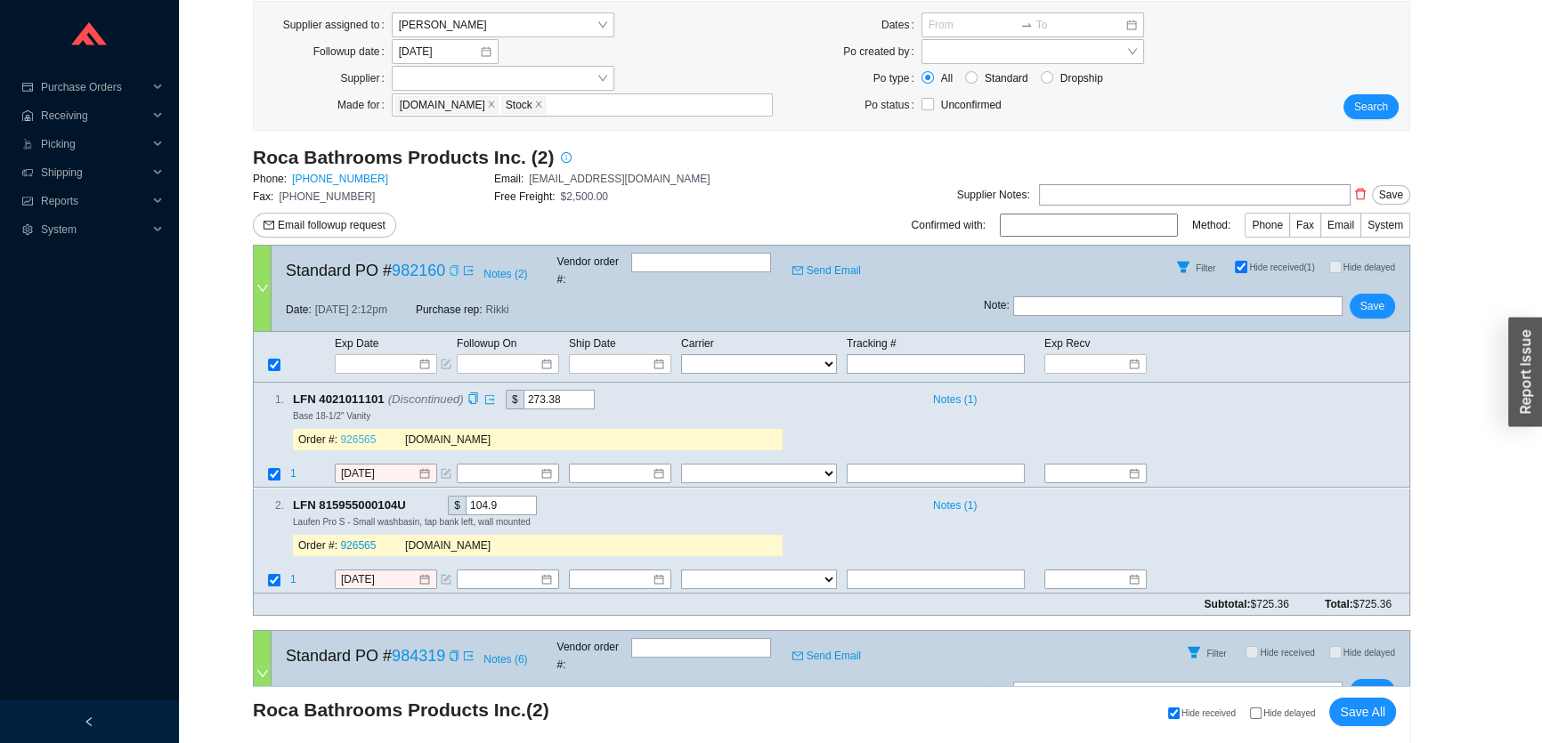
click at [365, 434] on link "926565" at bounding box center [358, 440] width 36 height 12
click at [345, 233] on button "Email followup request" at bounding box center [324, 225] width 143 height 25
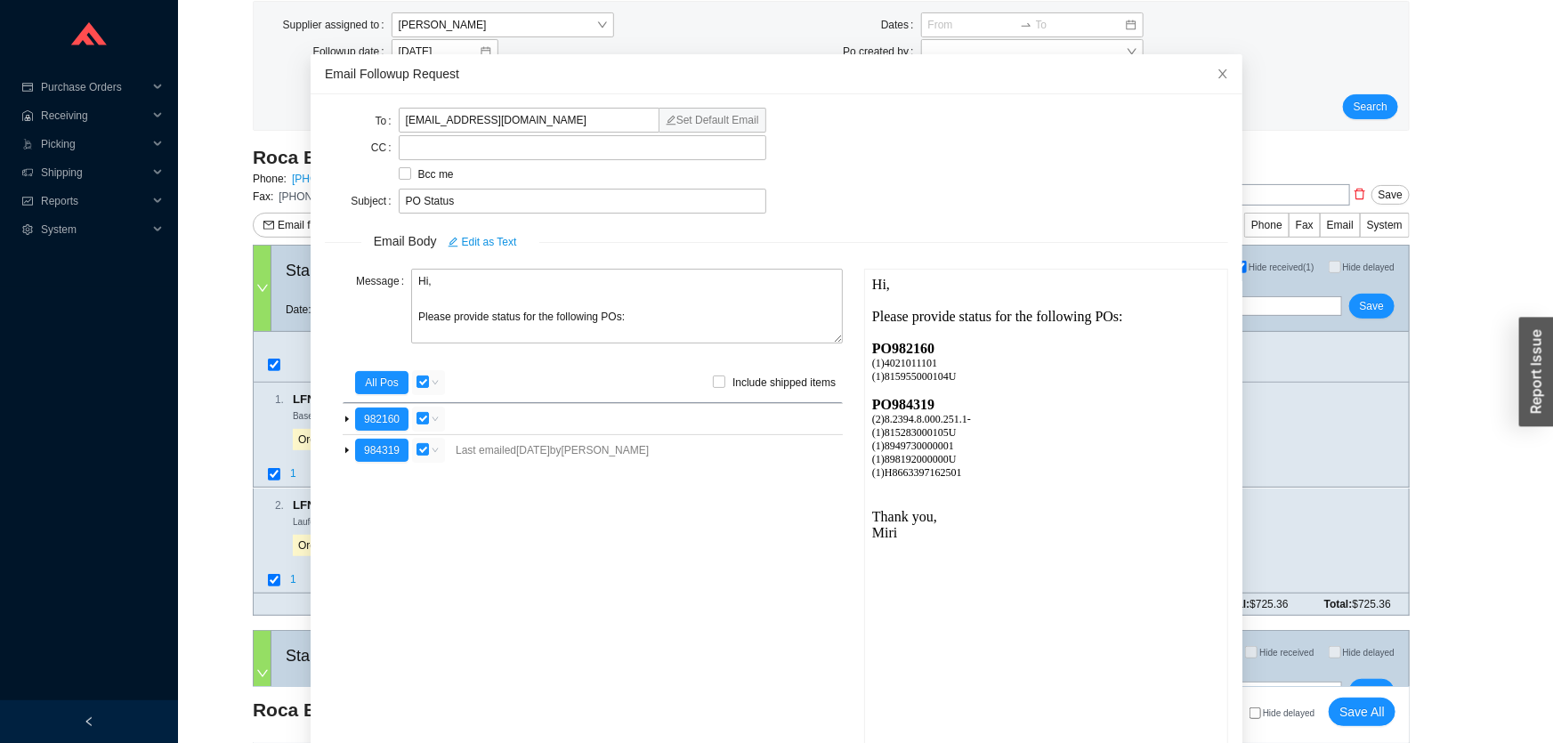
scroll to position [0, 0]
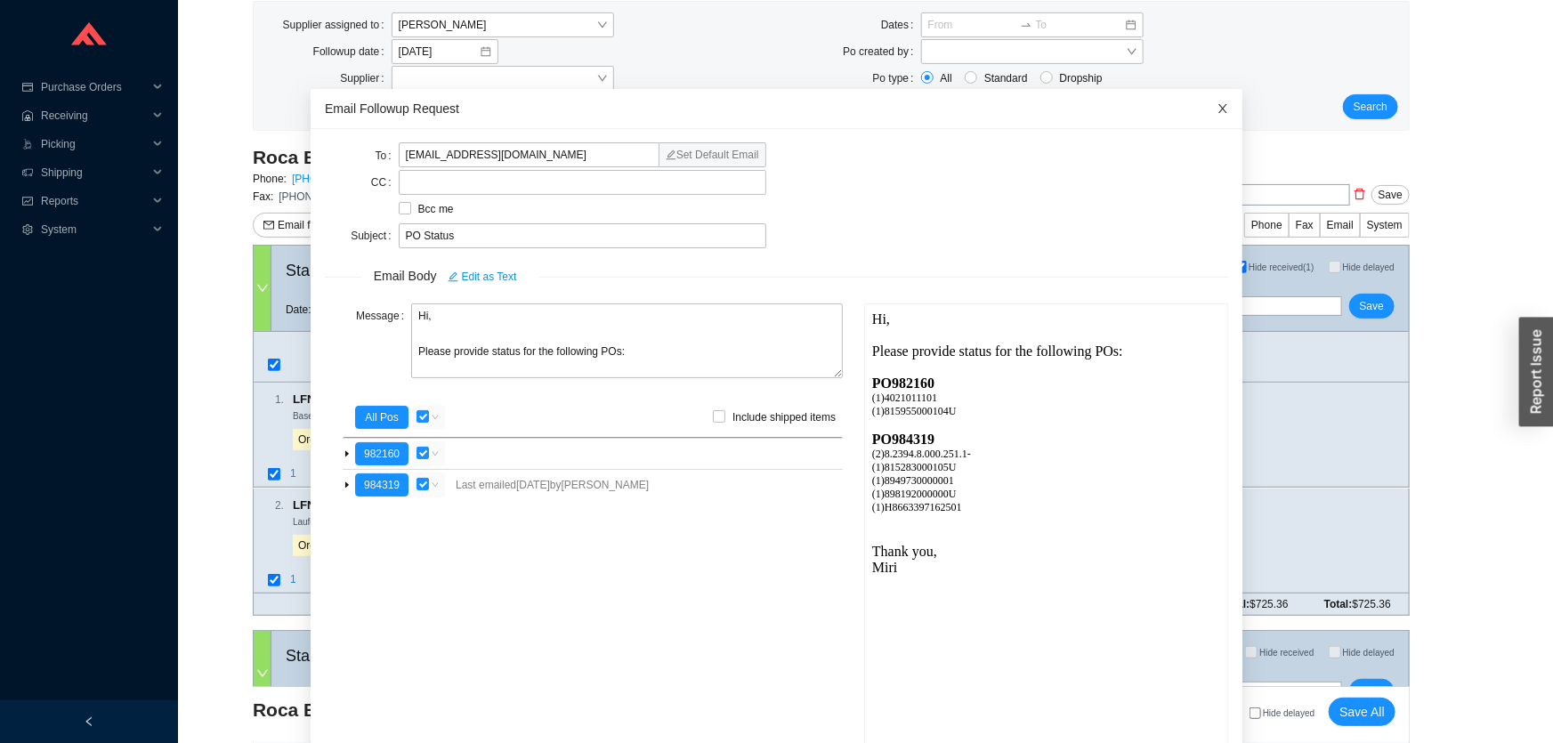
click at [1217, 106] on icon "close" at bounding box center [1223, 108] width 12 height 12
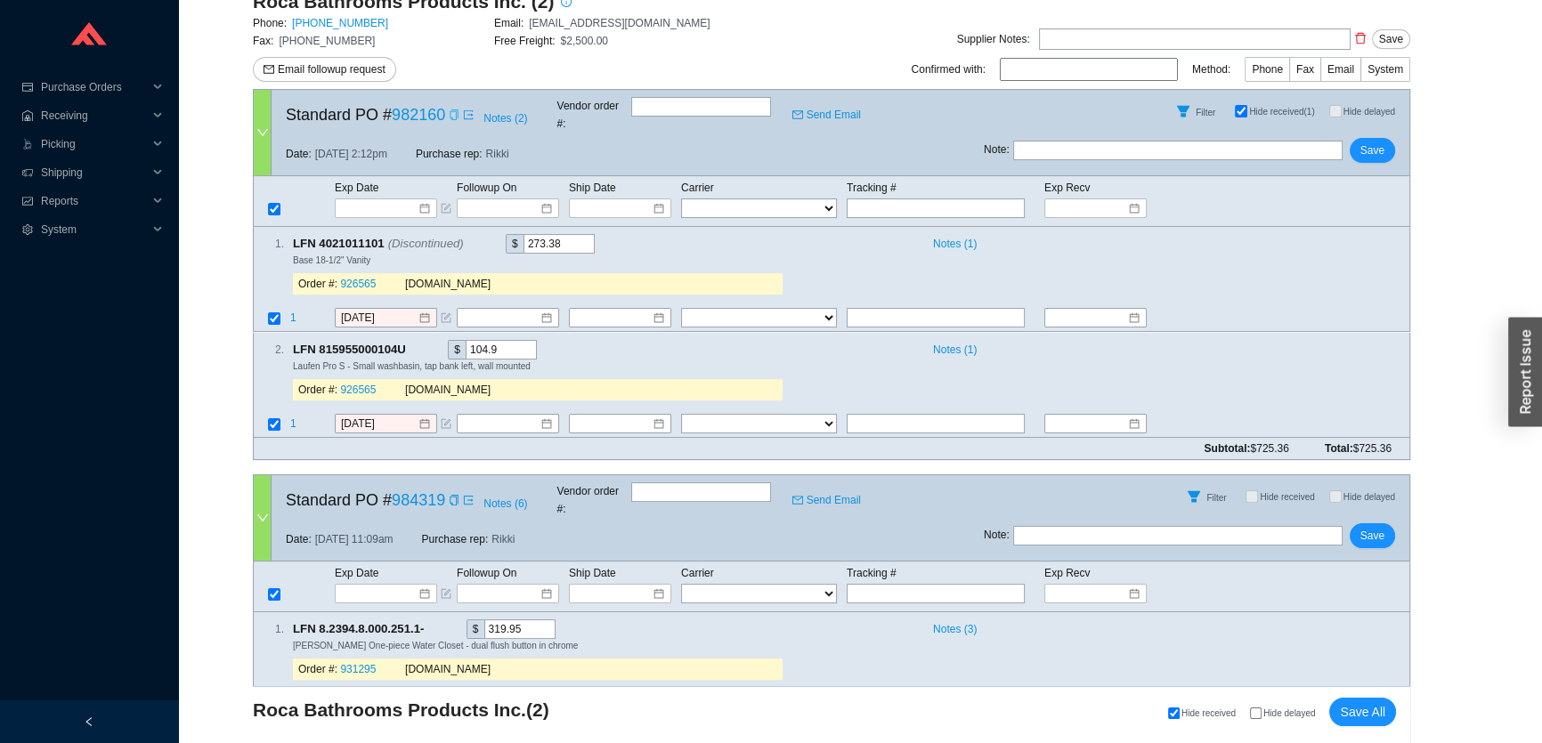
scroll to position [774, 0]
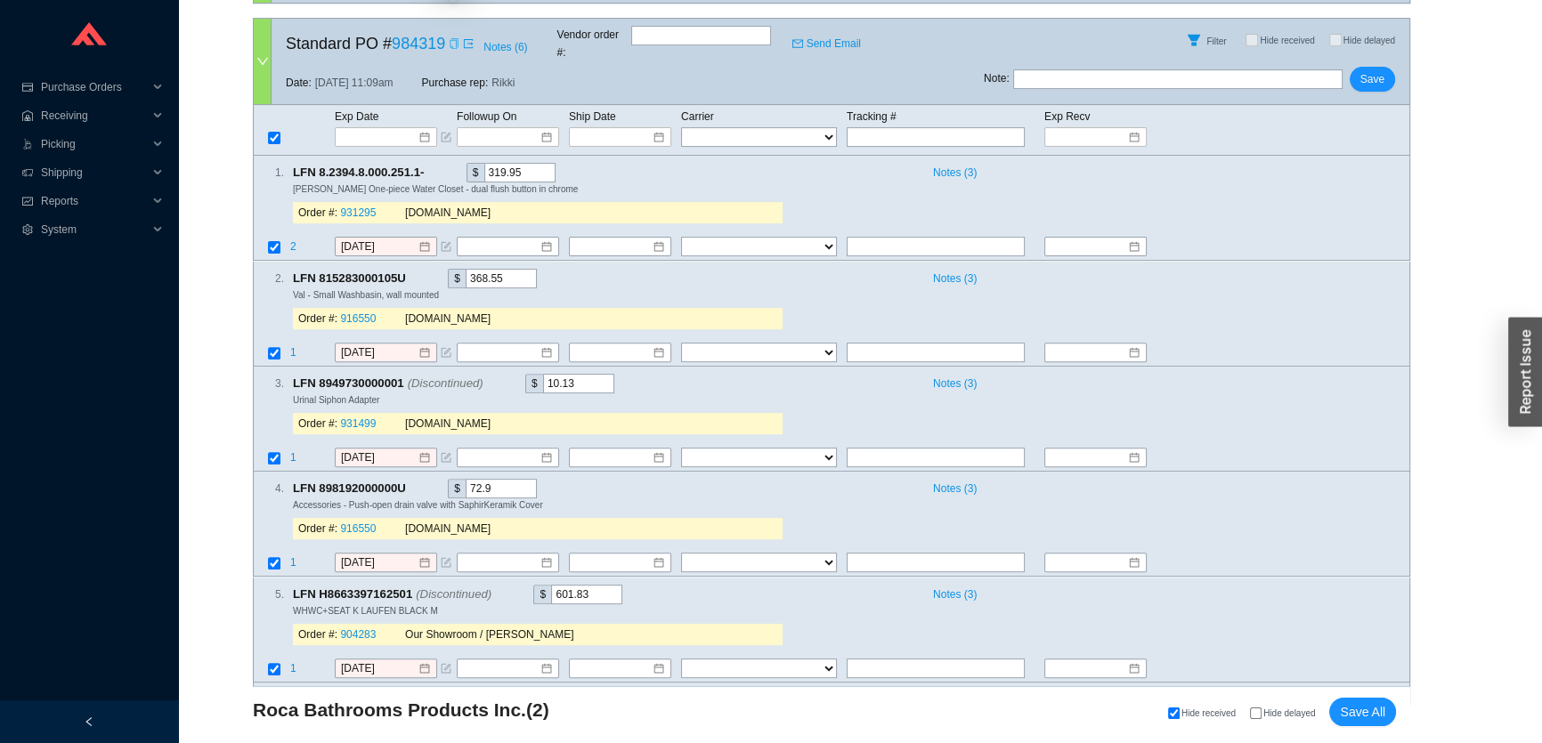
click at [452, 38] on icon "copy" at bounding box center [454, 43] width 11 height 11
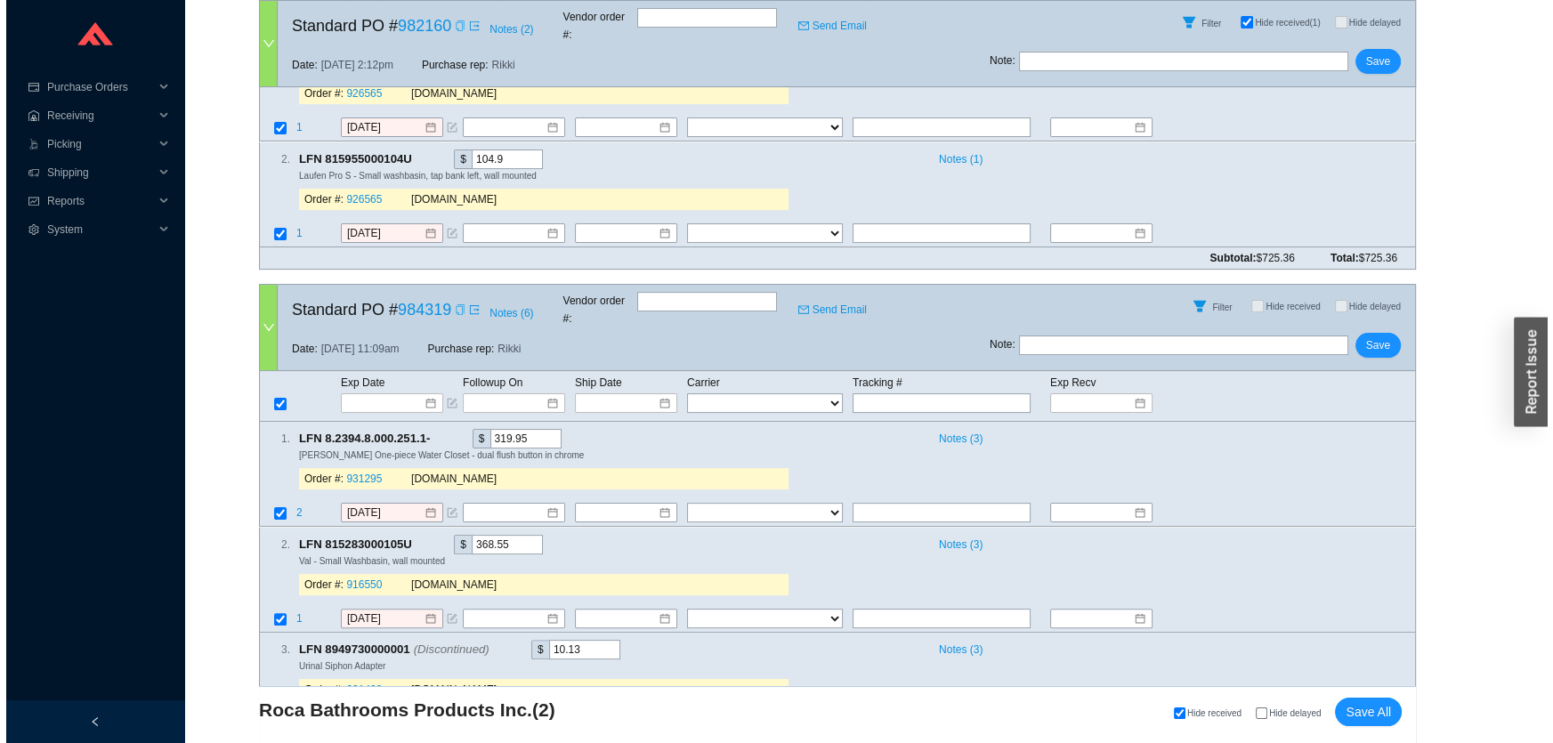
scroll to position [45, 0]
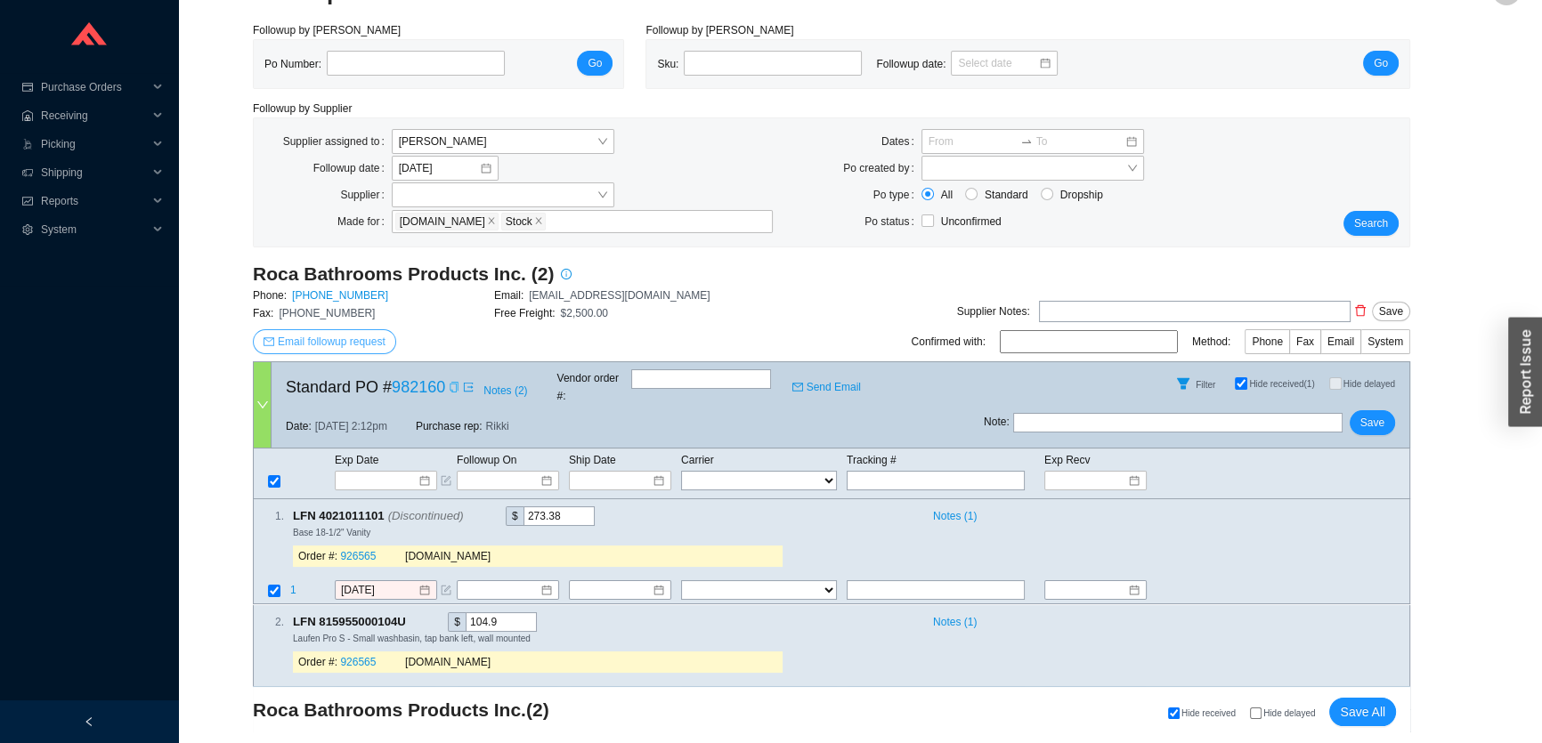
click at [380, 341] on span "Email followup request" at bounding box center [332, 342] width 108 height 18
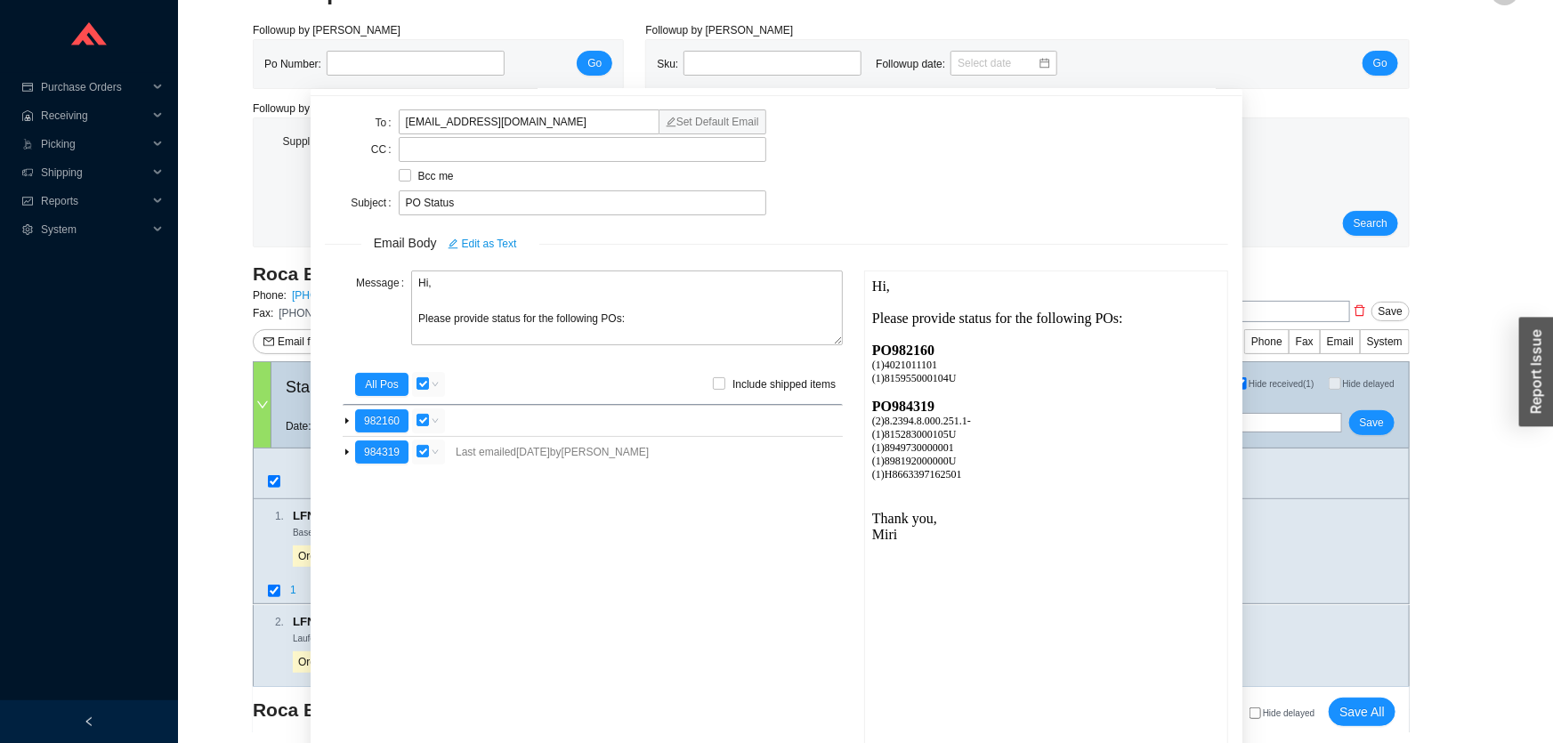
scroll to position [62, 0]
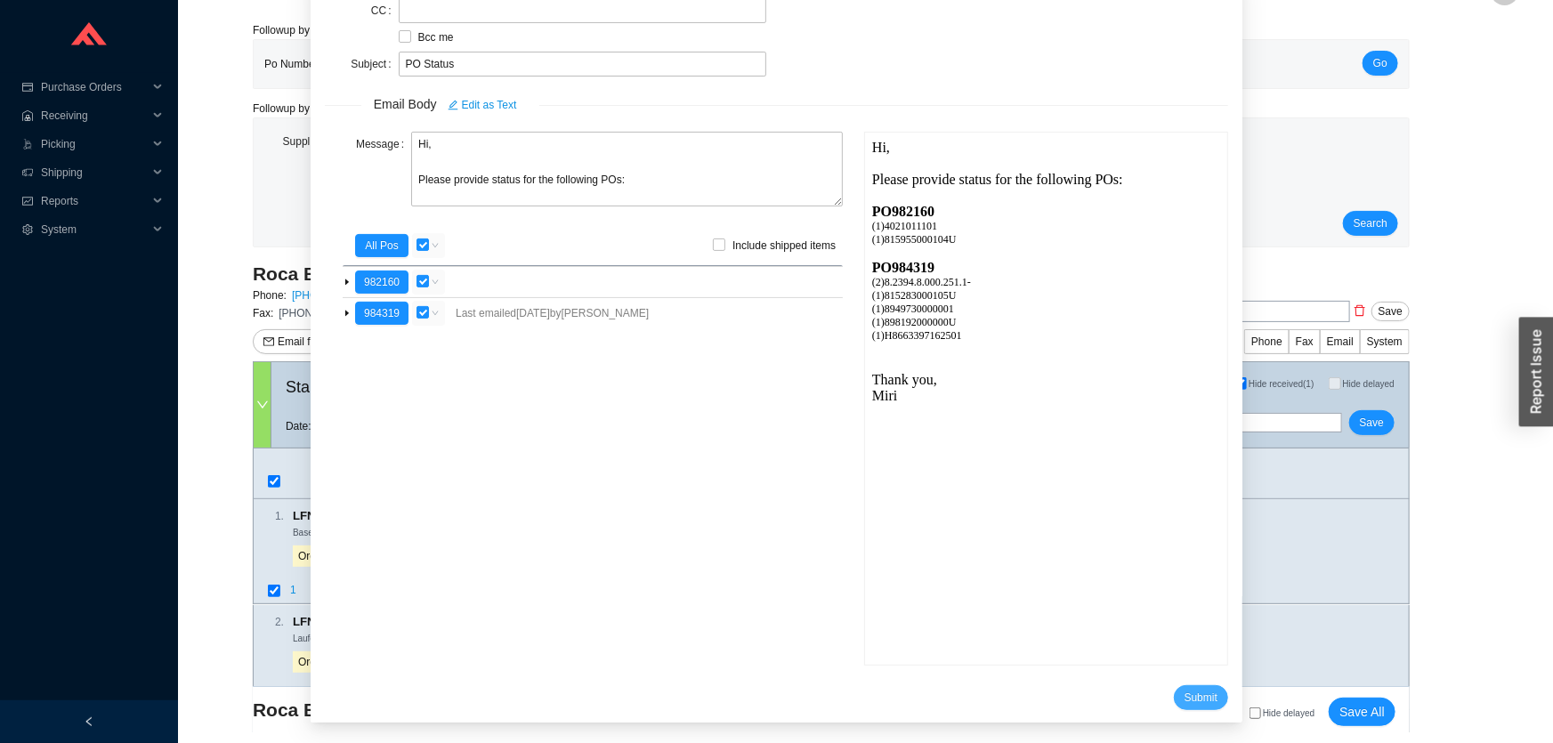
click at [1185, 692] on span "Submit" at bounding box center [1201, 698] width 33 height 18
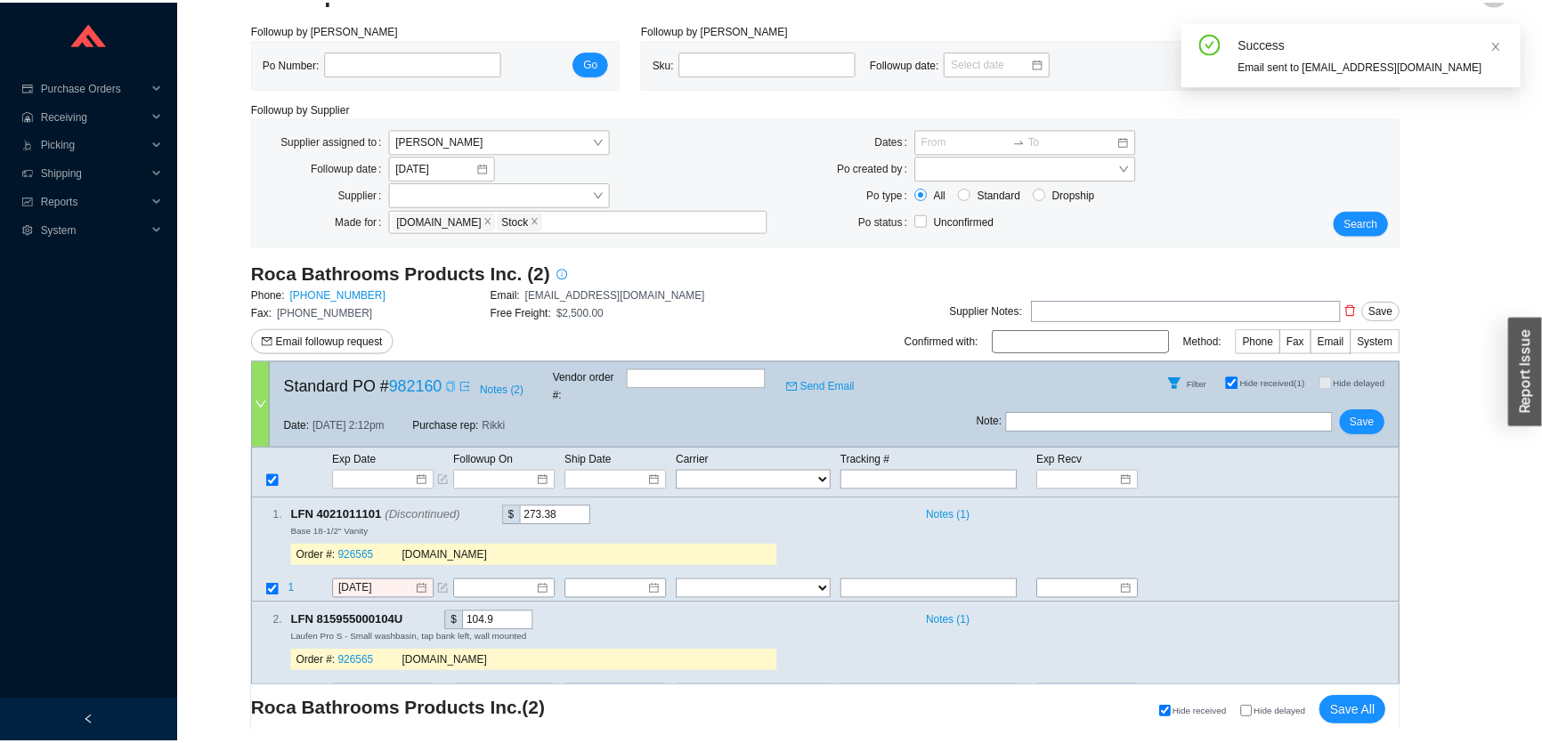
scroll to position [20, 0]
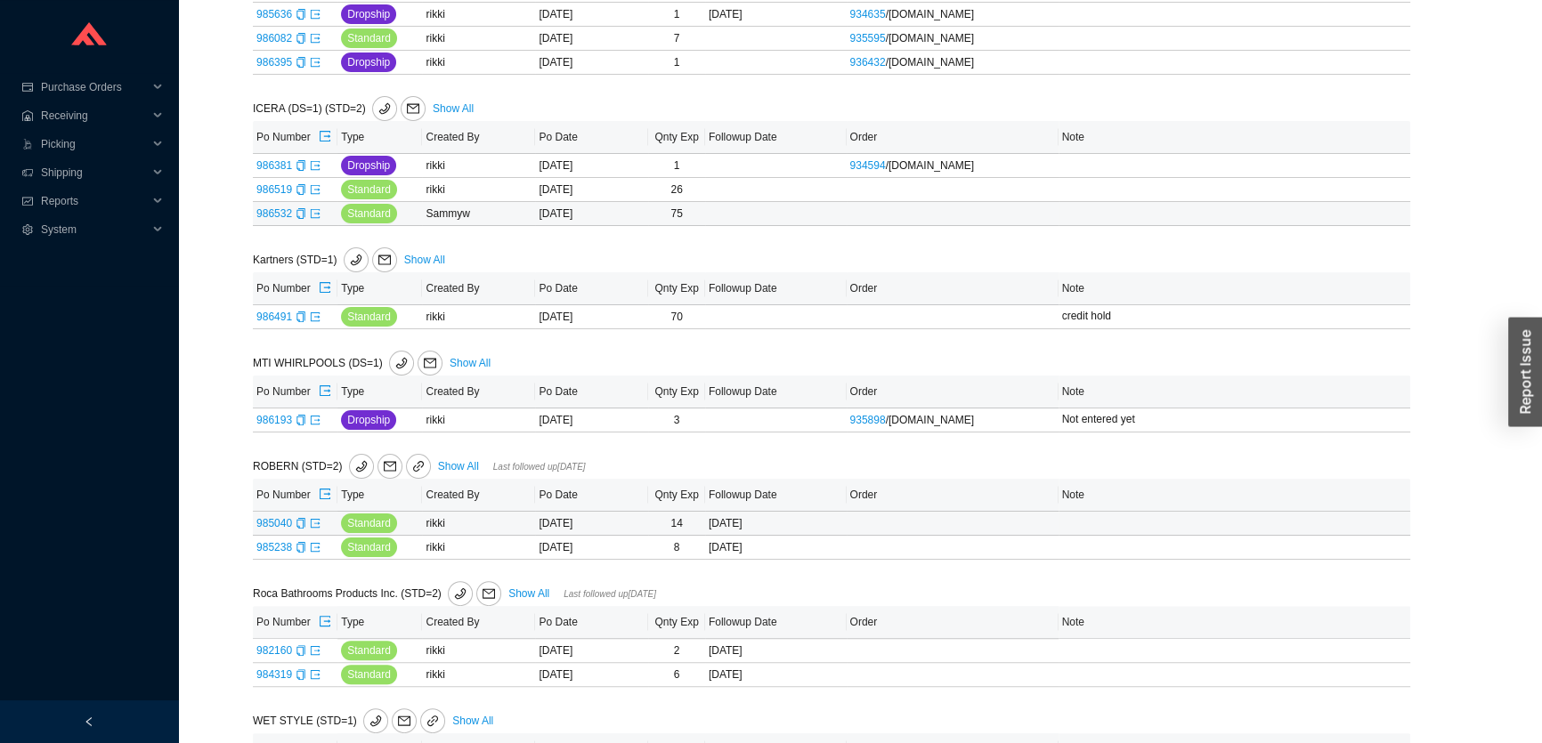
scroll to position [555, 0]
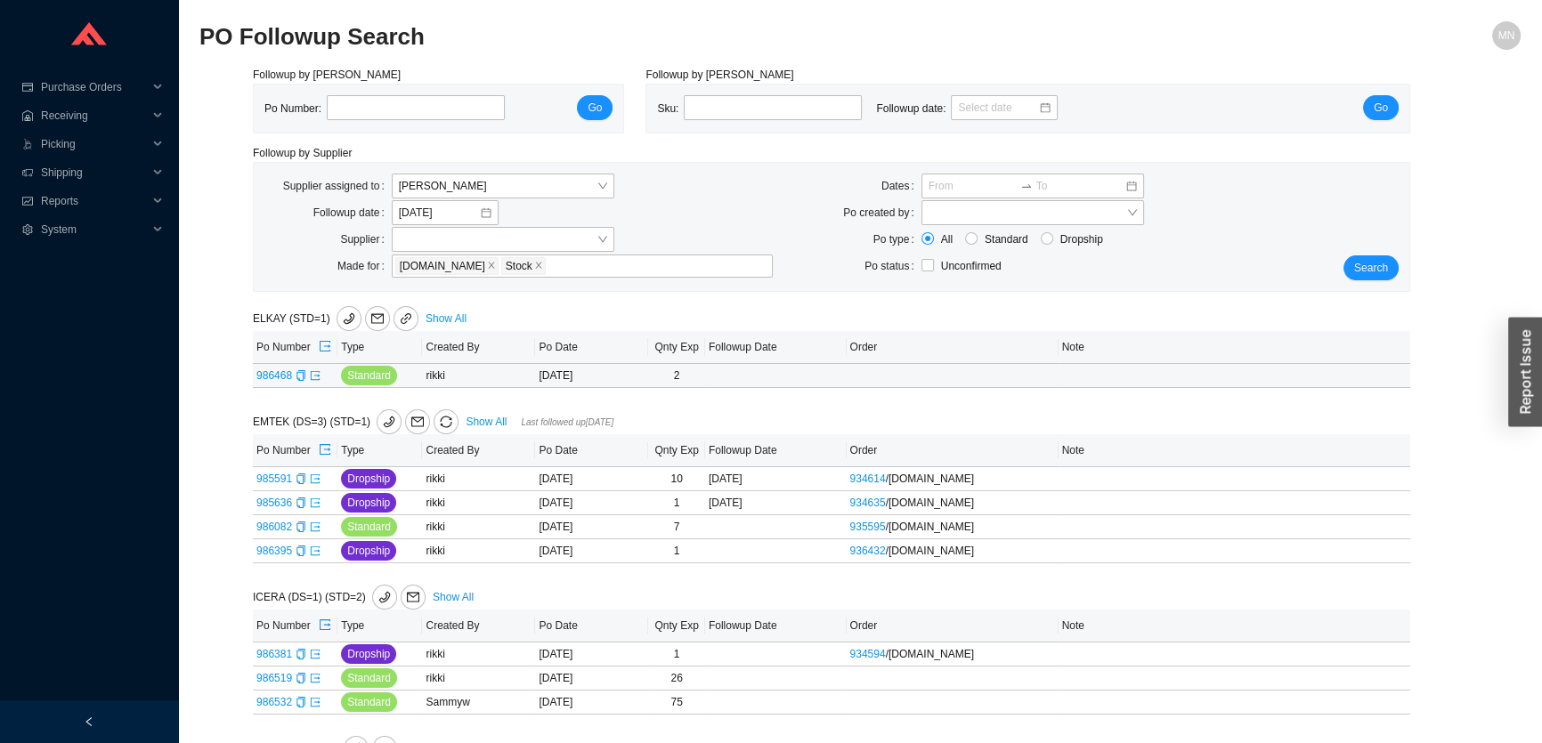
click at [300, 380] on icon "copy" at bounding box center [300, 375] width 8 height 11
click at [301, 375] on icon "copy" at bounding box center [301, 375] width 11 height 11
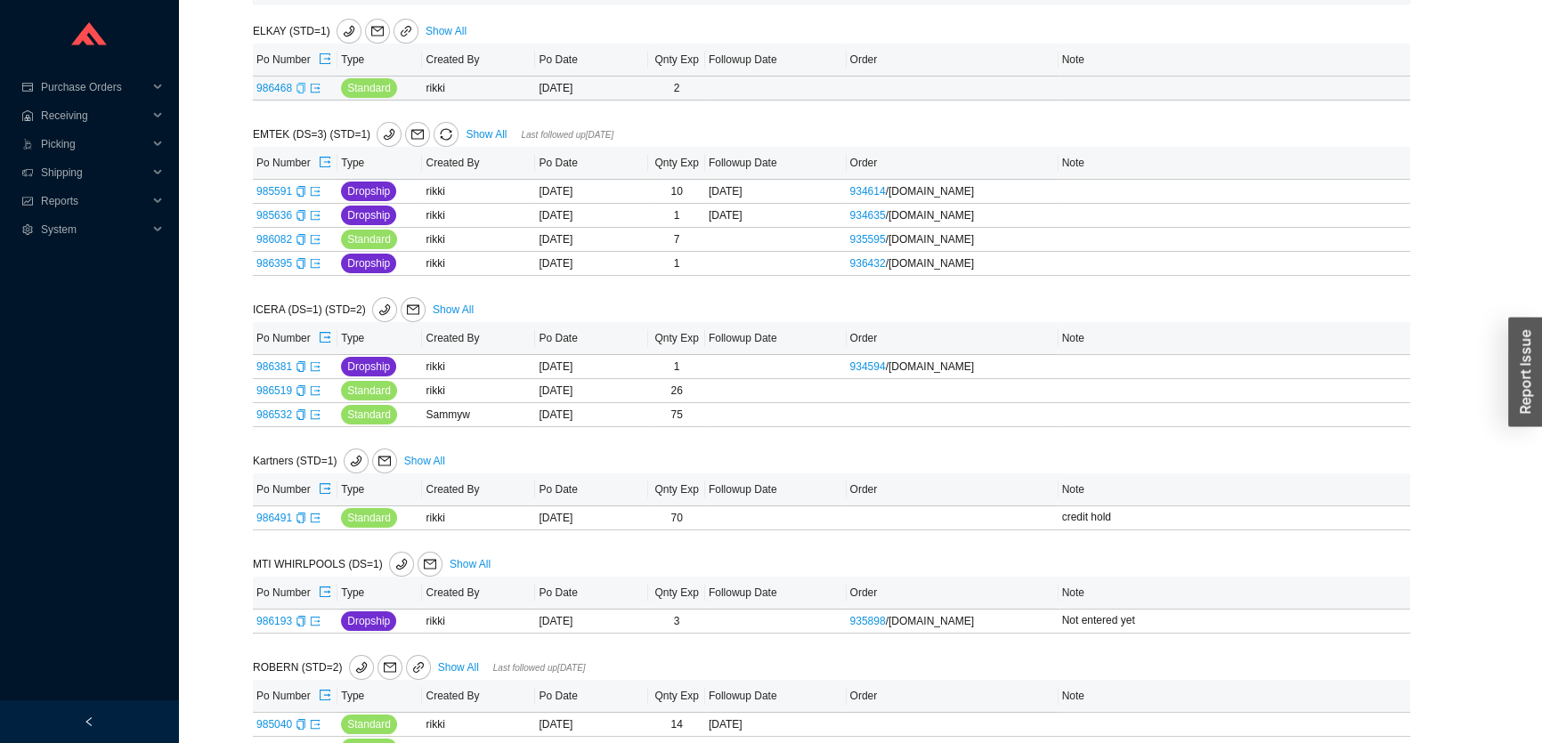
scroll to position [231, 0]
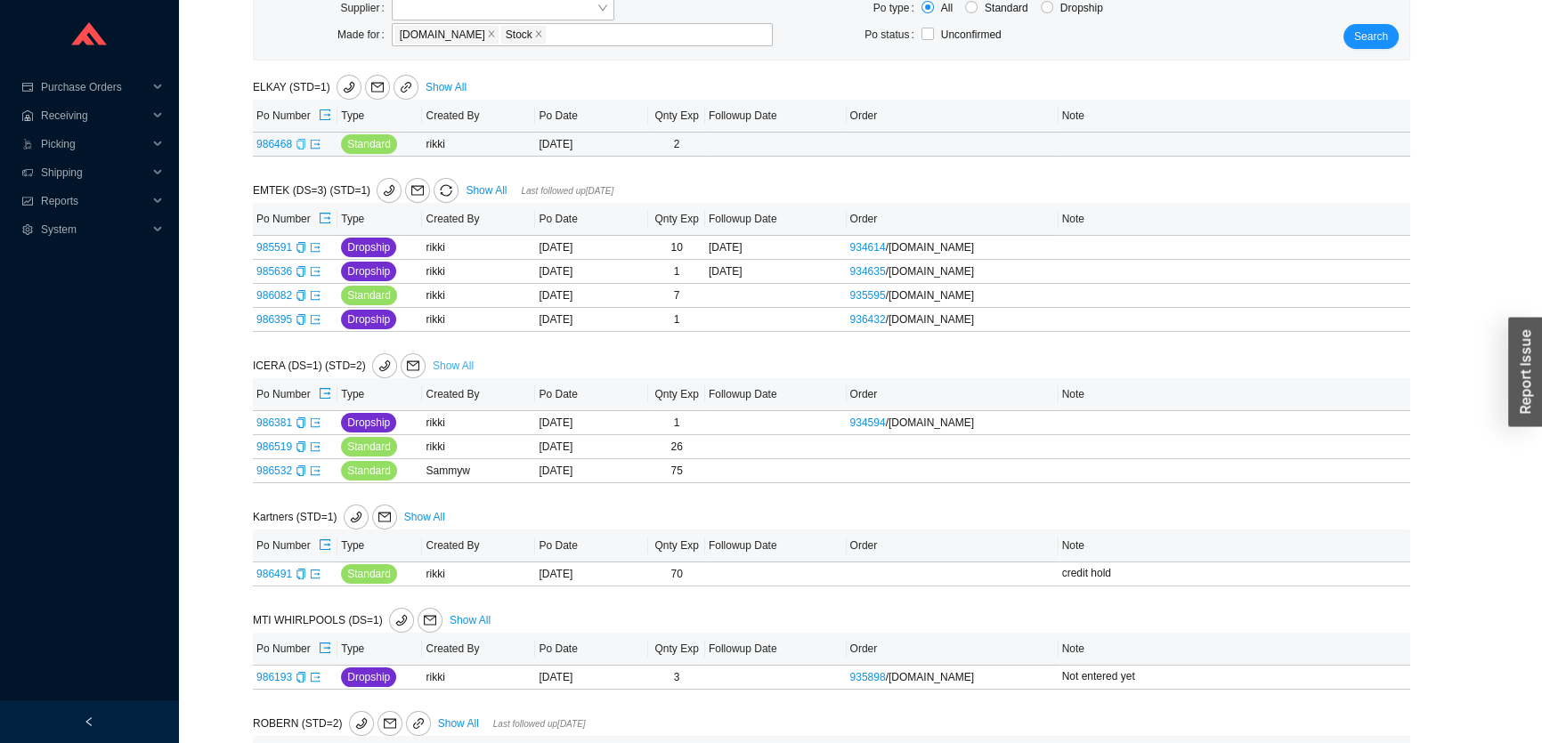
click at [449, 363] on link "Show All" at bounding box center [453, 366] width 41 height 12
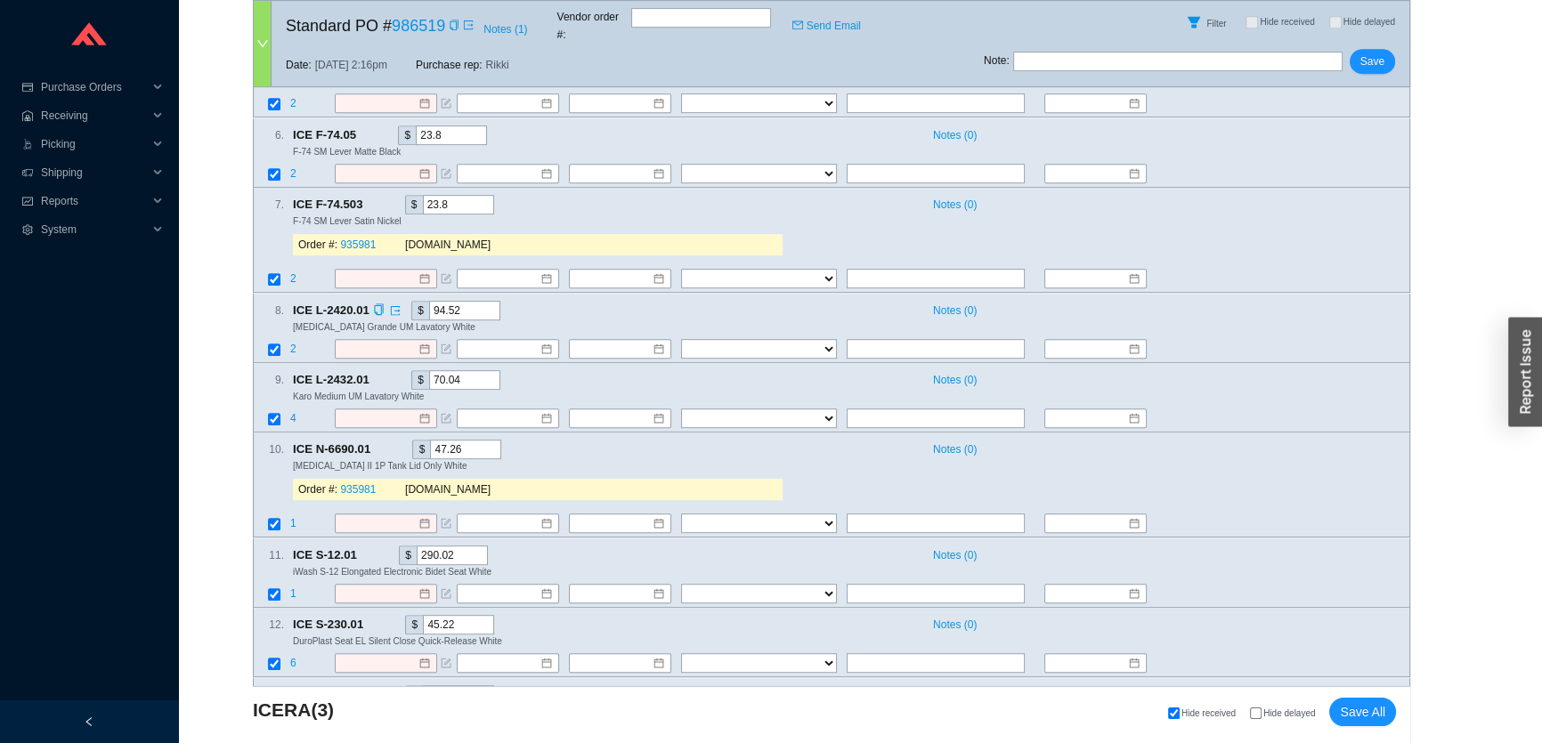
scroll to position [1523, 0]
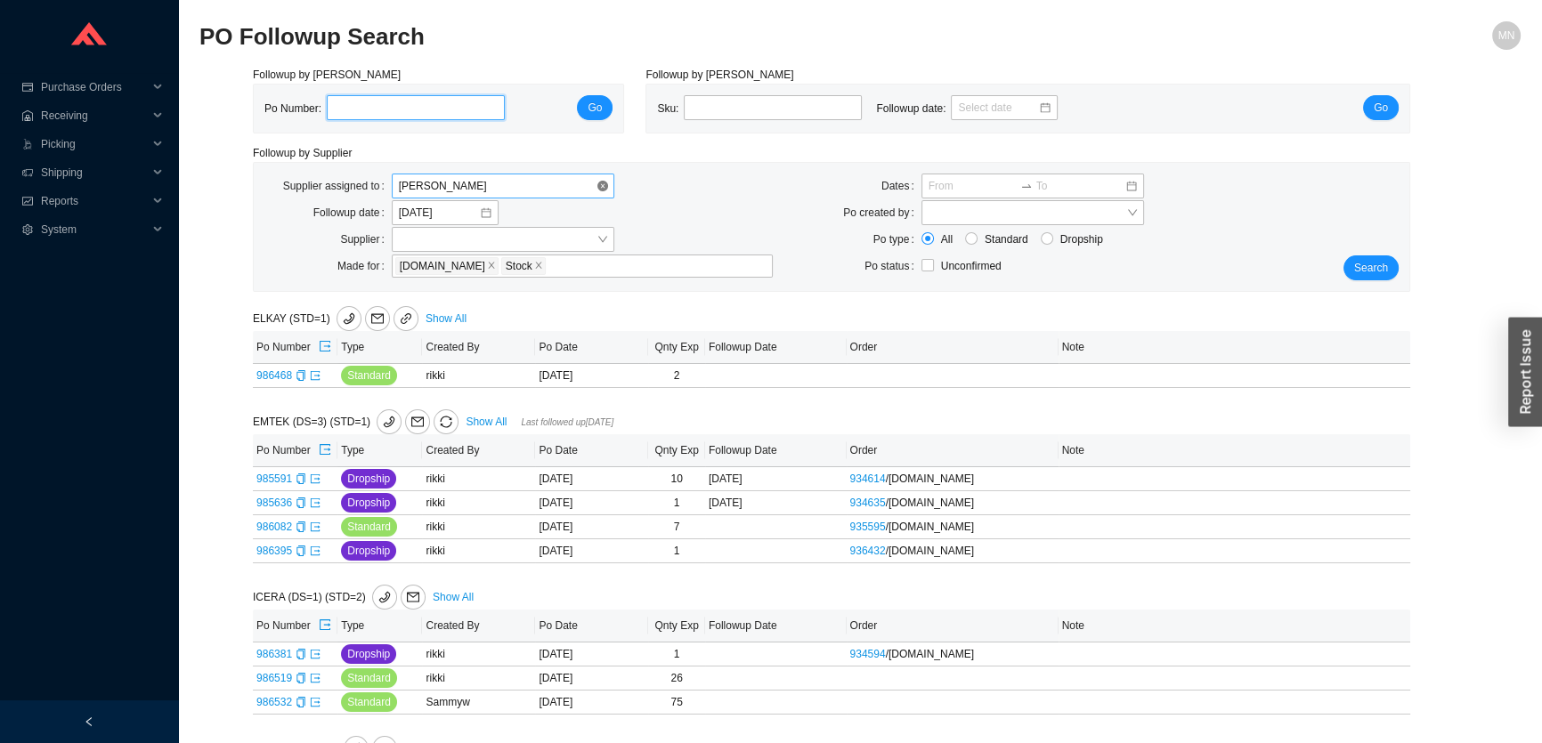
click at [488, 191] on span "[PERSON_NAME]" at bounding box center [503, 185] width 208 height 23
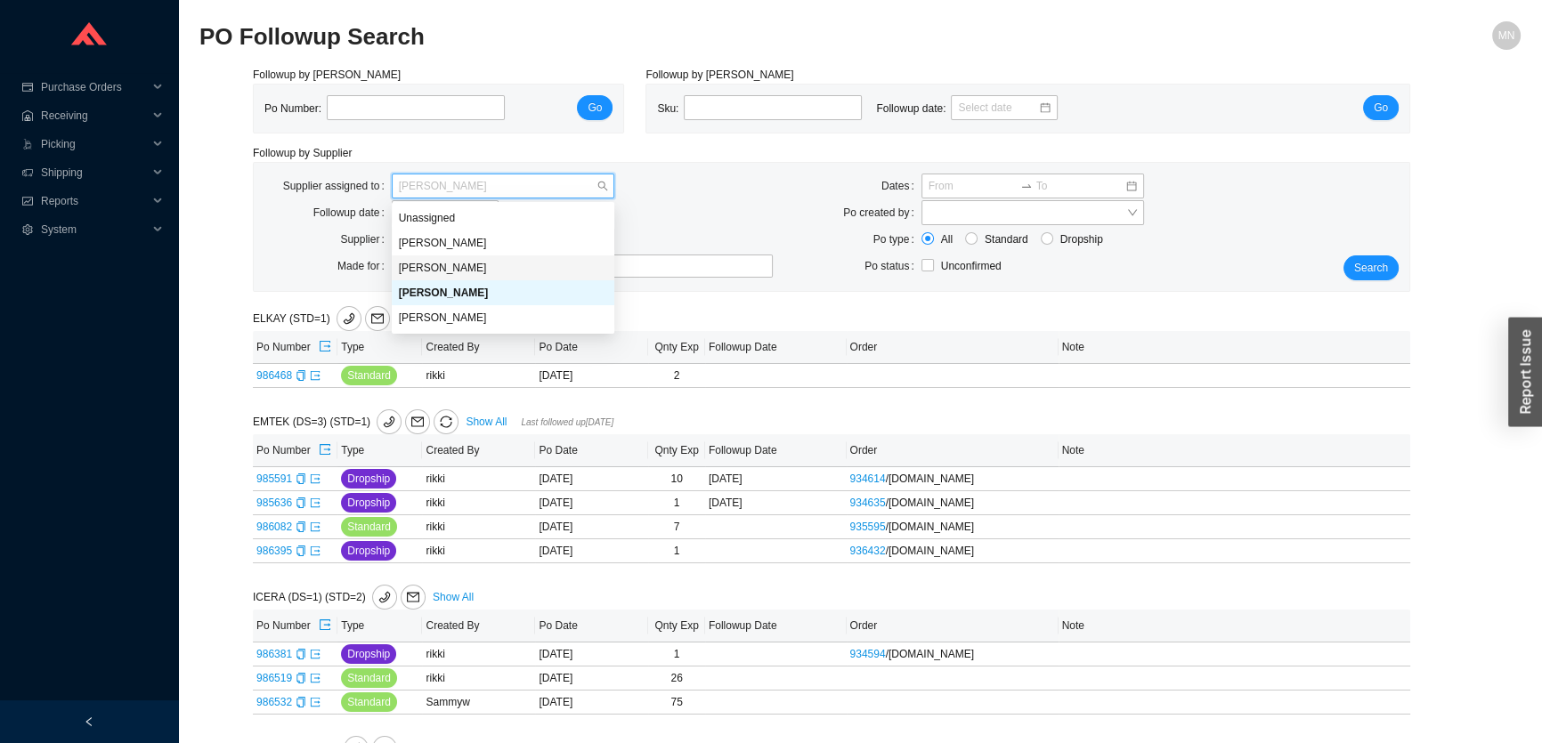
click at [477, 268] on div "[PERSON_NAME]" at bounding box center [503, 268] width 208 height 16
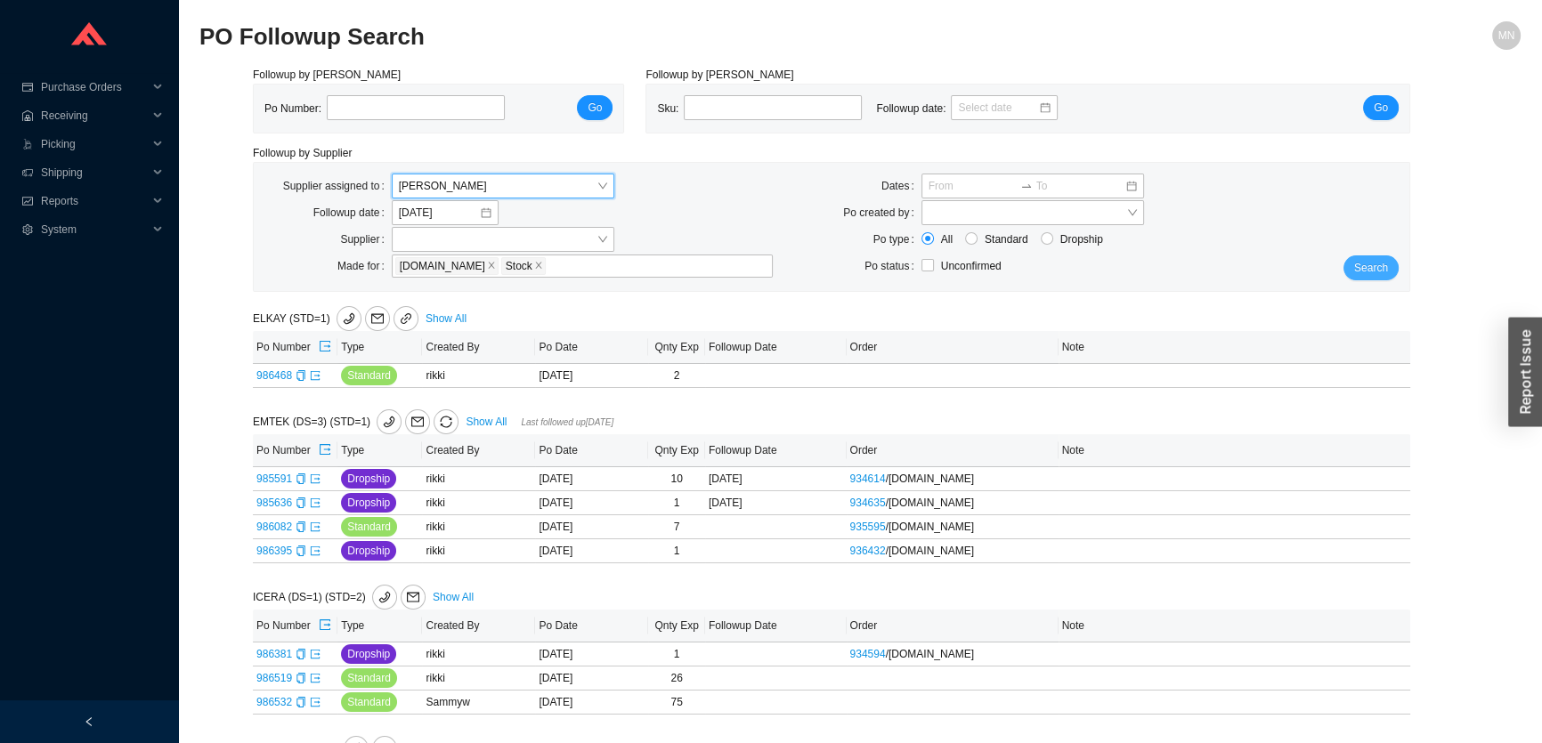
click at [1379, 264] on span "Search" at bounding box center [1371, 268] width 34 height 18
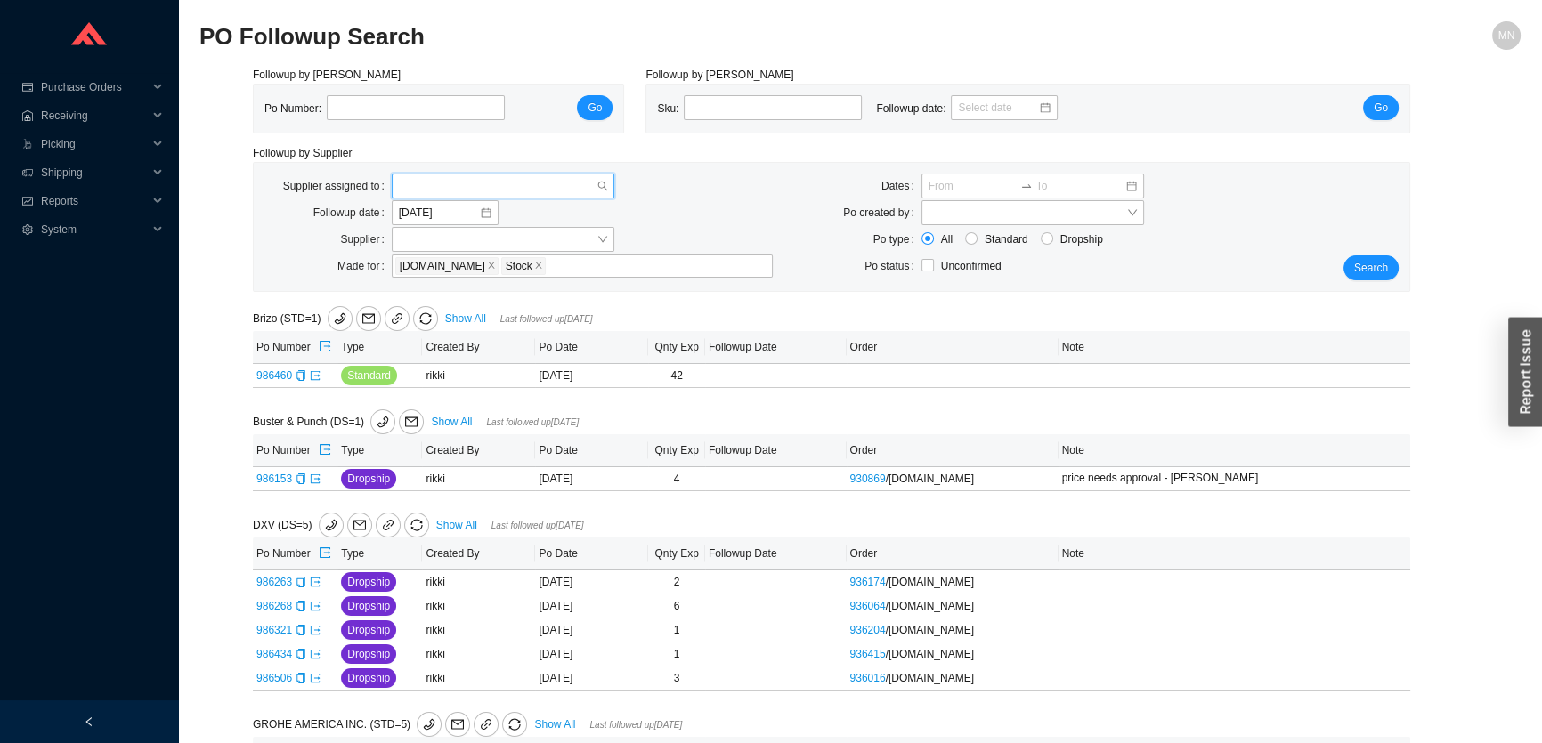
click at [570, 191] on input "search" at bounding box center [498, 185] width 198 height 23
click at [535, 287] on div "[PERSON_NAME]" at bounding box center [503, 293] width 208 height 16
click at [1366, 269] on span "Search" at bounding box center [1371, 268] width 34 height 18
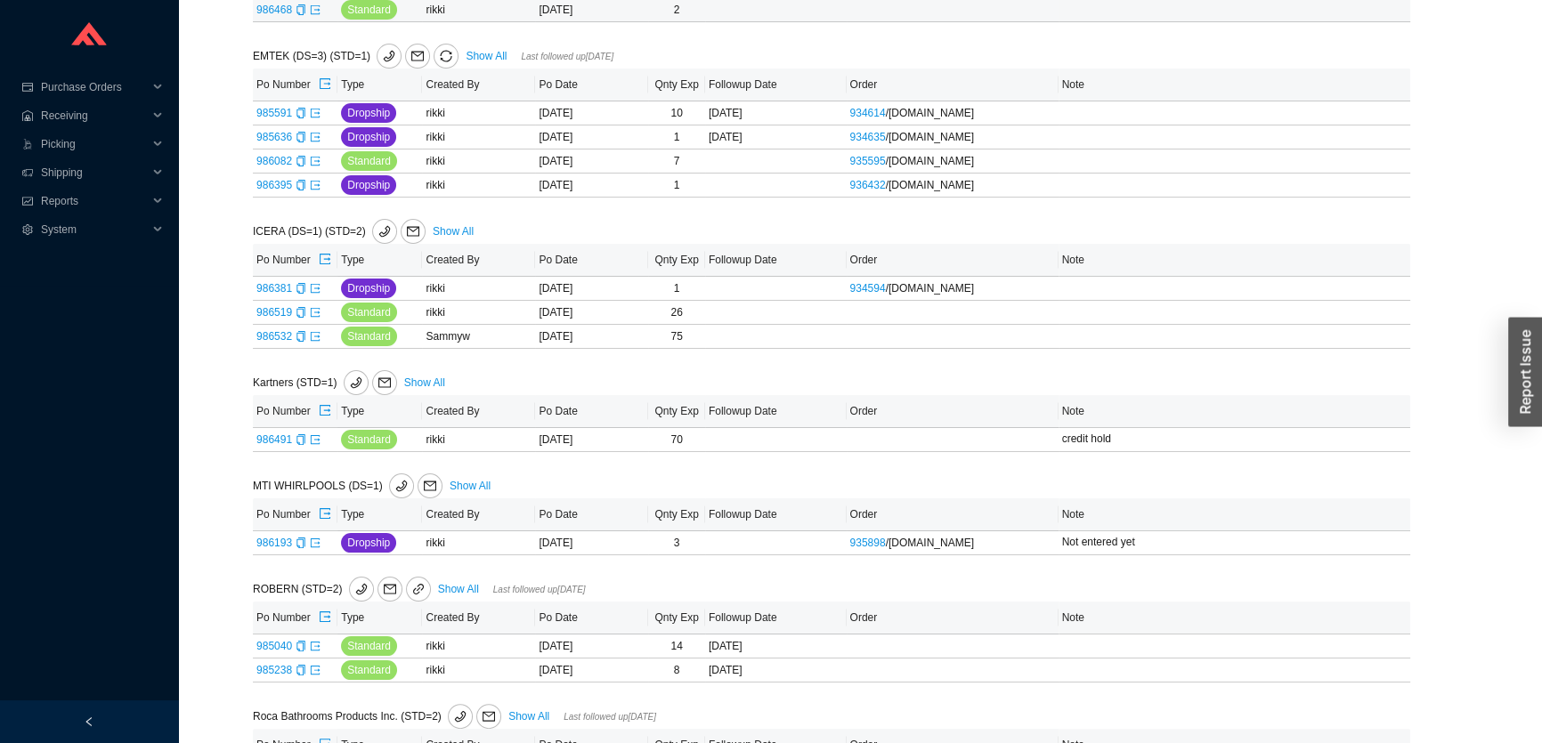
scroll to position [231, 0]
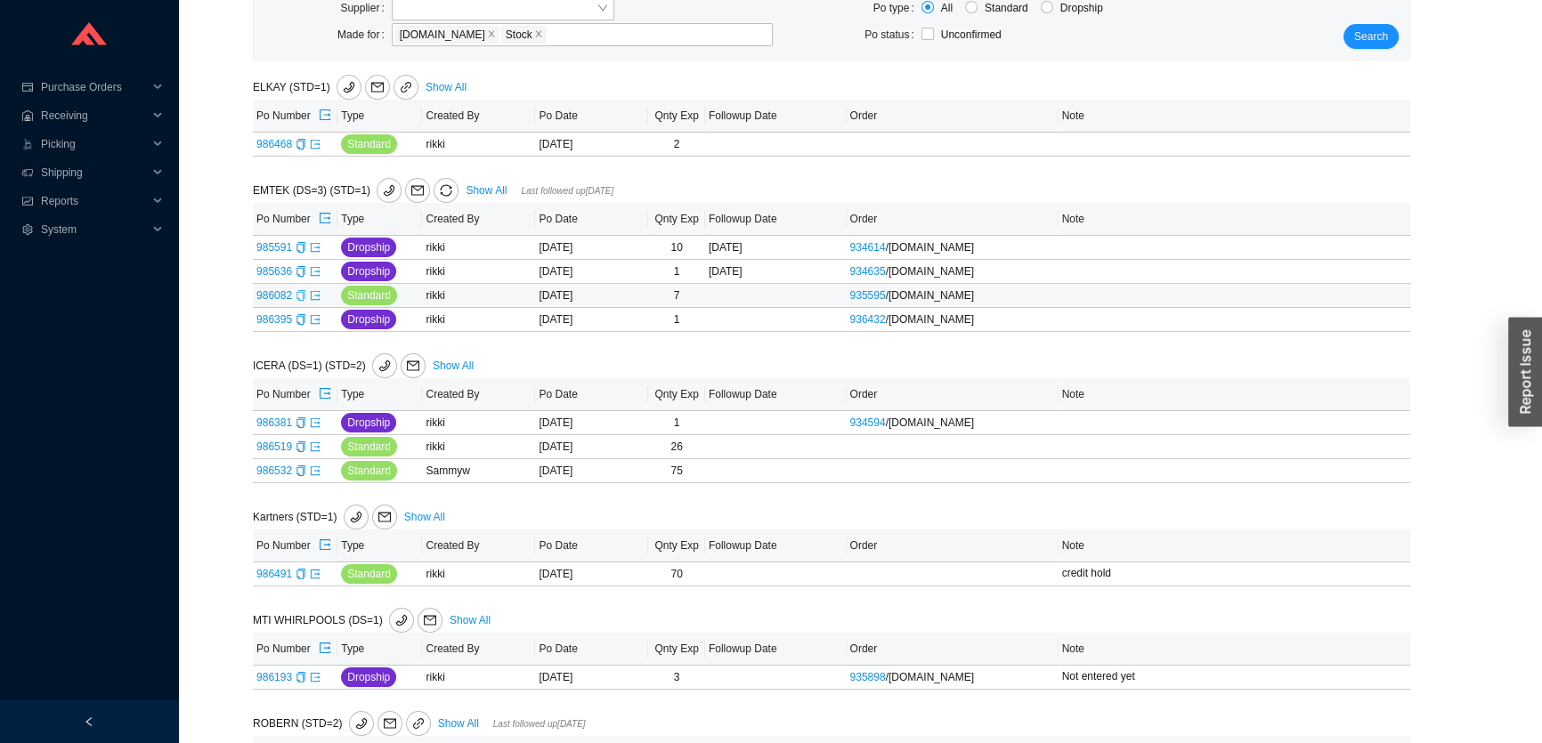
click at [302, 293] on icon "copy" at bounding box center [300, 295] width 8 height 11
click at [315, 296] on icon "export" at bounding box center [315, 295] width 11 height 11
click at [300, 321] on icon "copy" at bounding box center [301, 319] width 11 height 11
click at [312, 318] on icon "export" at bounding box center [315, 319] width 11 height 11
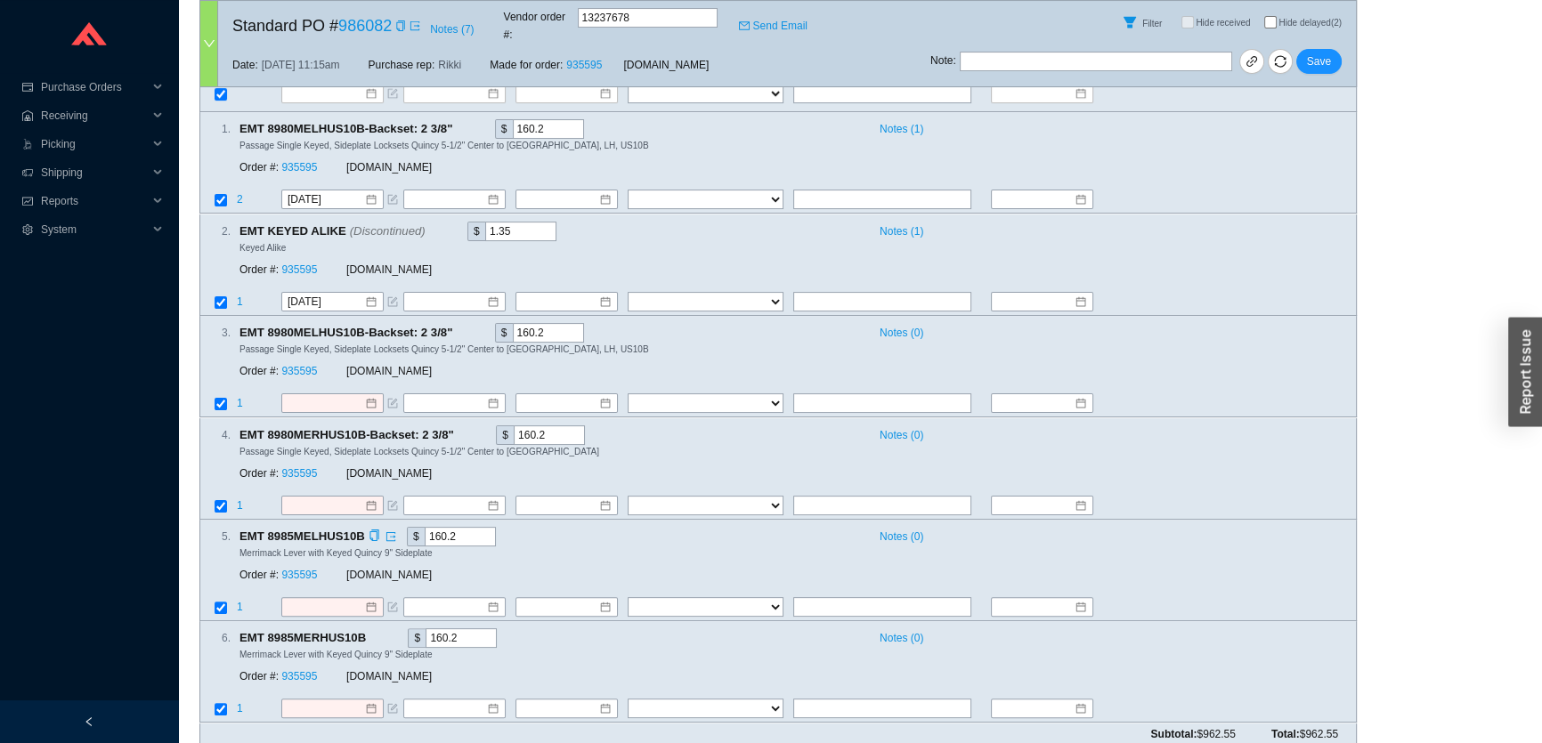
scroll to position [178, 0]
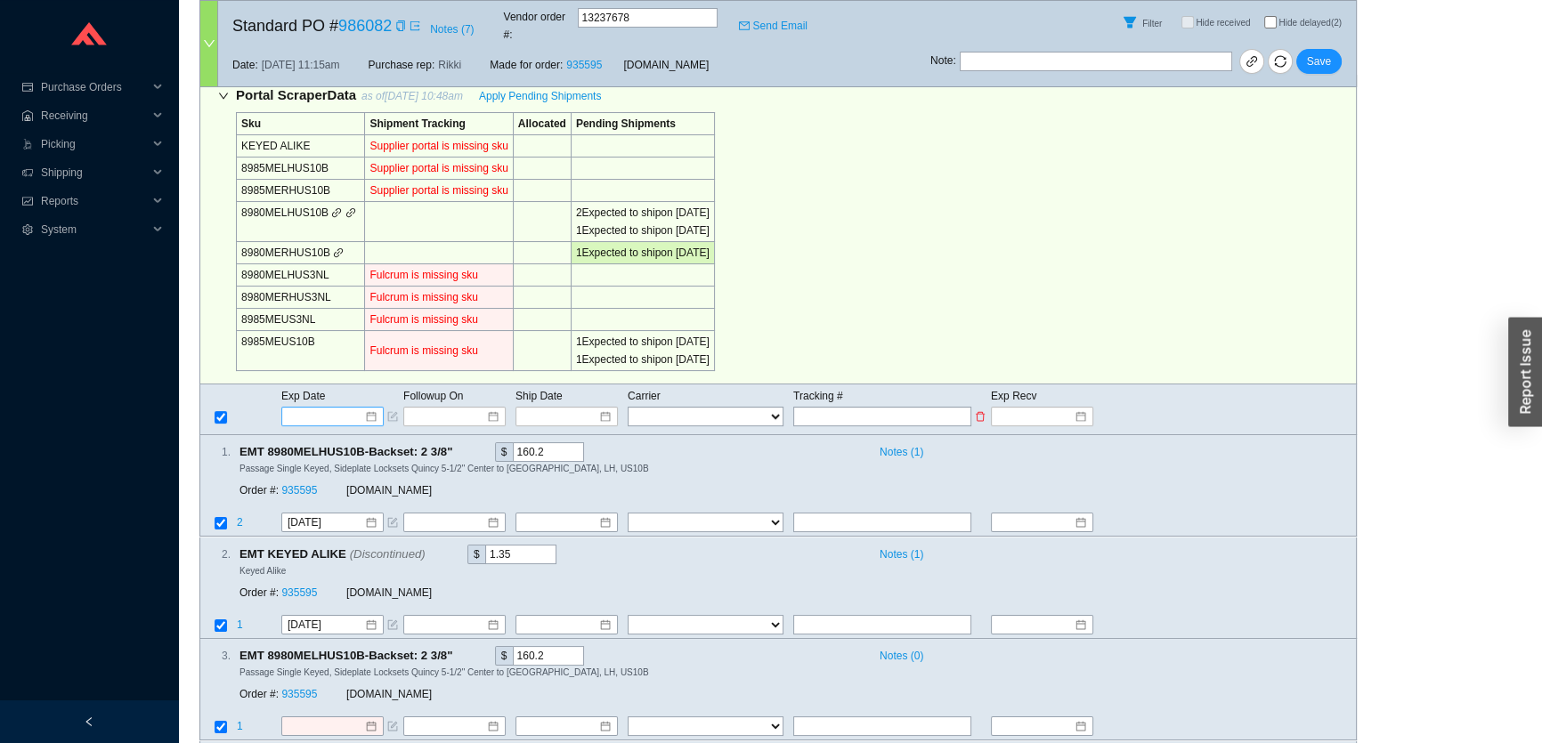
click at [347, 408] on input at bounding box center [326, 417] width 76 height 18
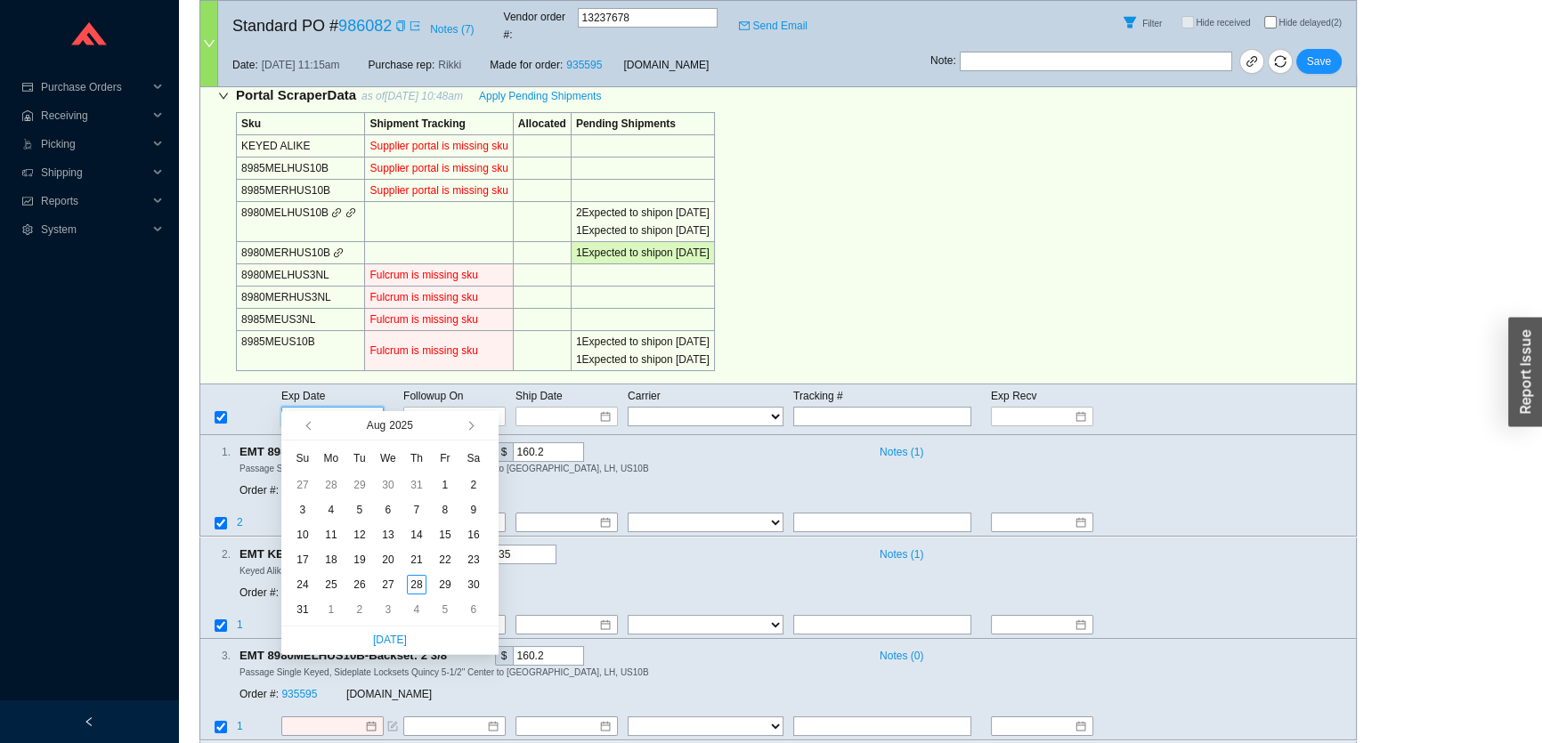
type input "[DATE]"
click at [414, 612] on div "4" at bounding box center [417, 610] width 20 height 20
type input "[DATE]"
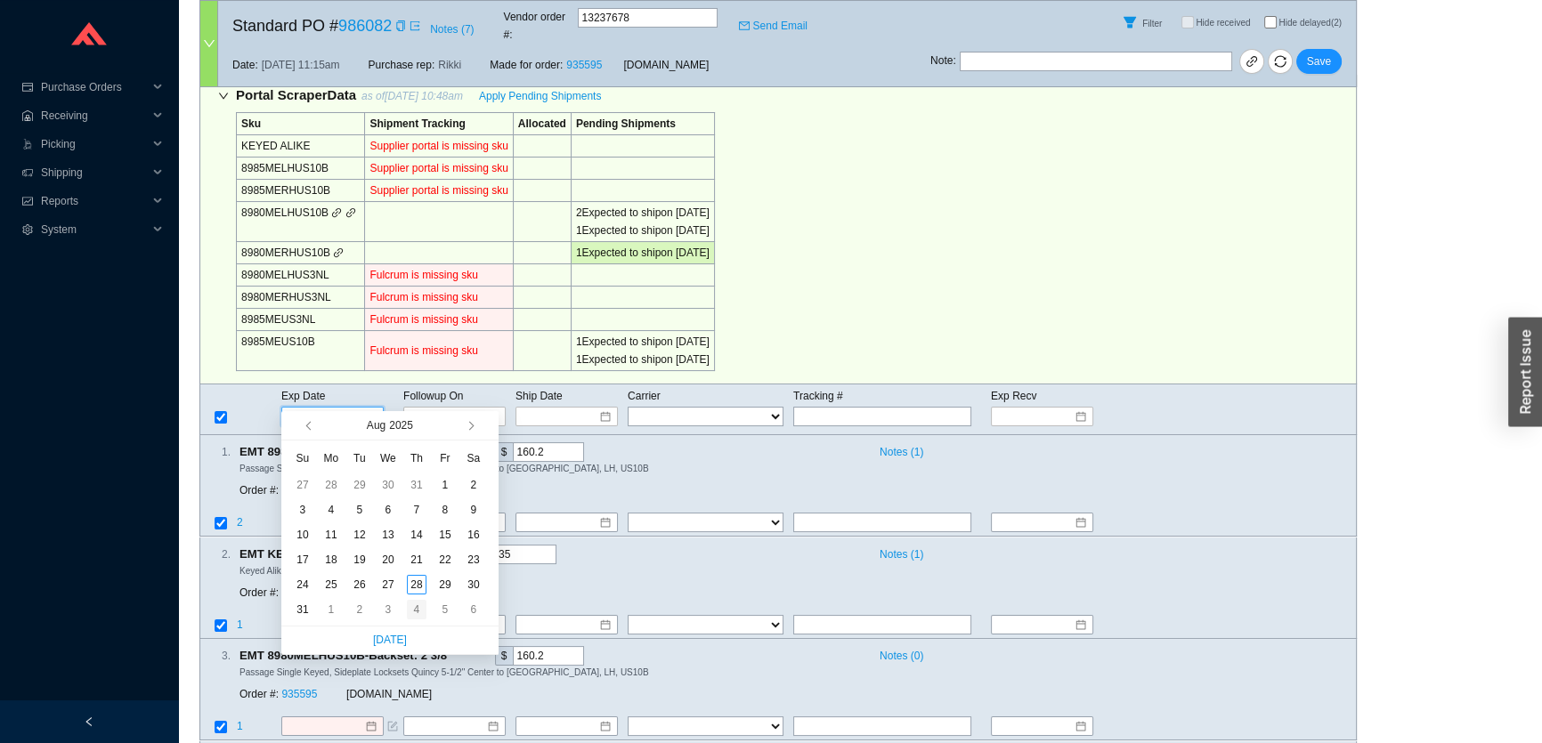
type input "[DATE]"
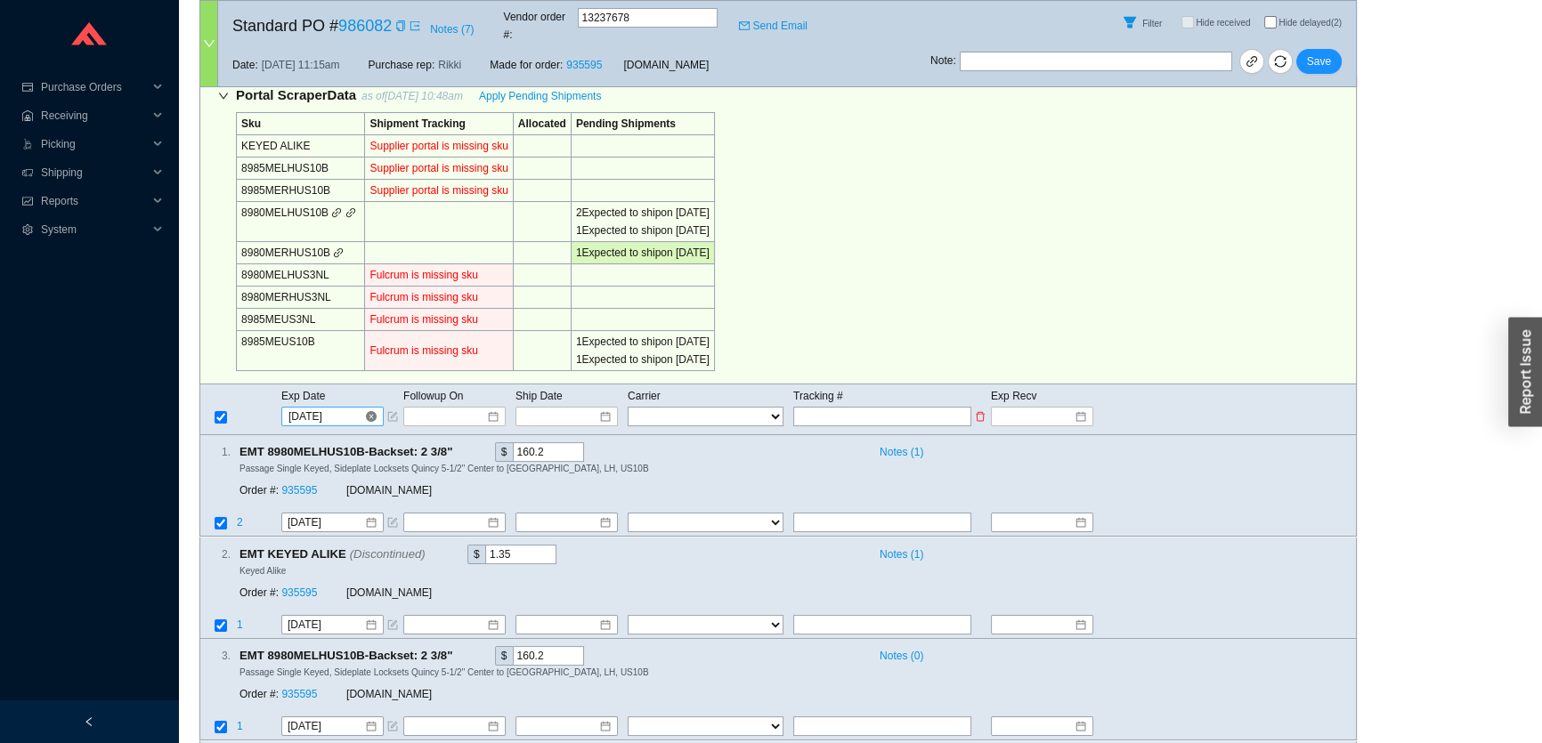
click at [331, 408] on input "9/4/2025" at bounding box center [326, 417] width 76 height 18
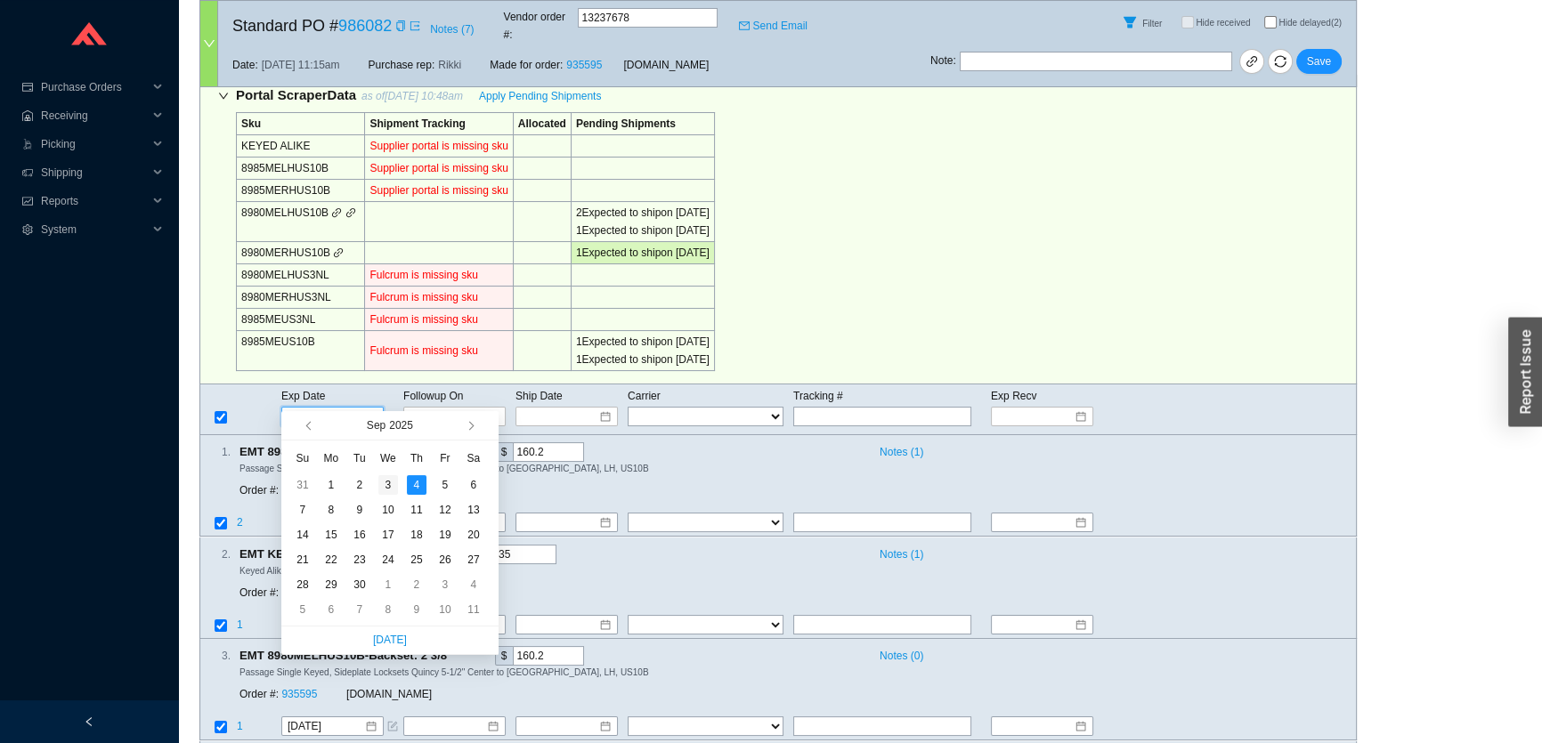
type input "9/3/2025"
click at [393, 486] on div "3" at bounding box center [388, 485] width 20 height 20
type input "9/3/2025"
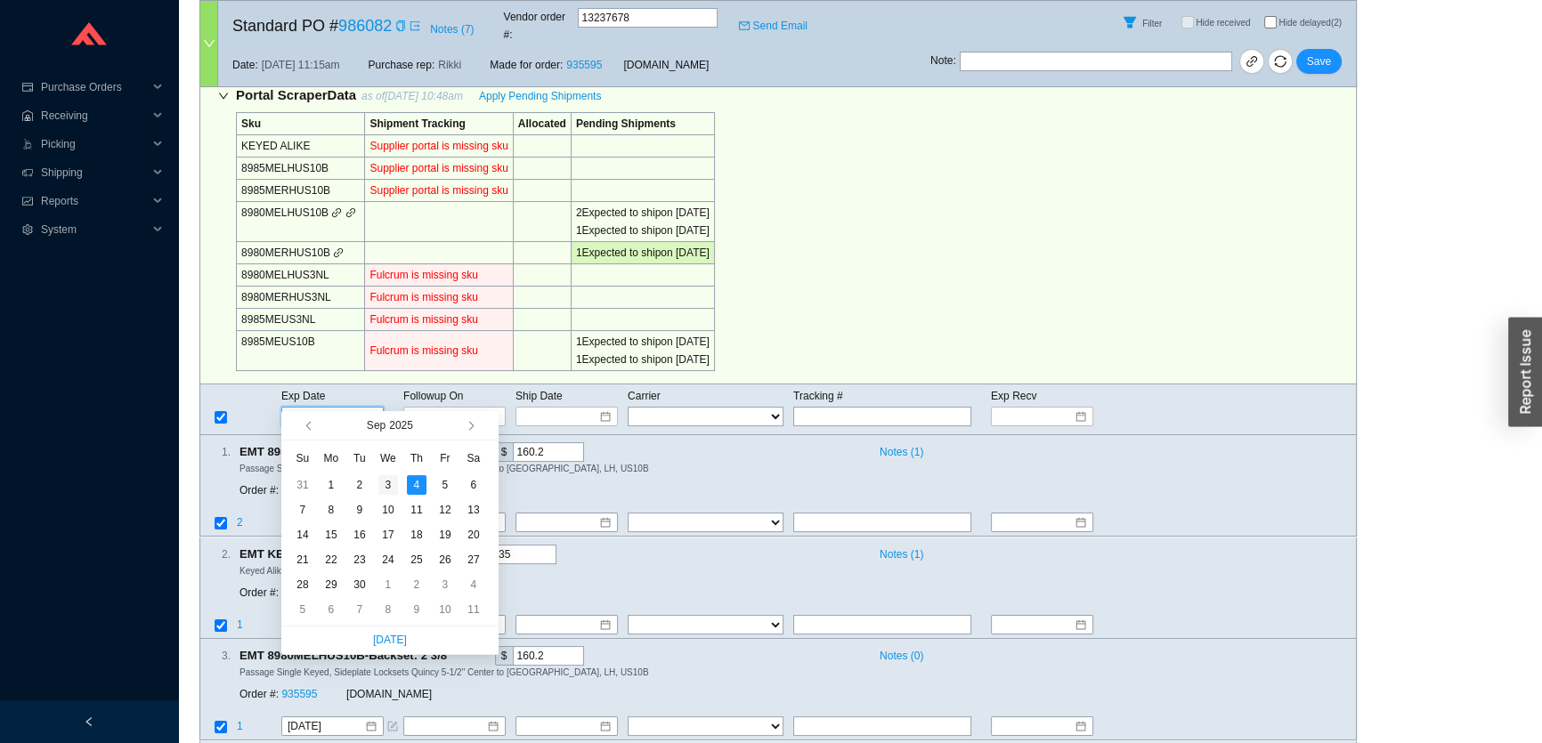
type input "9/3/2025"
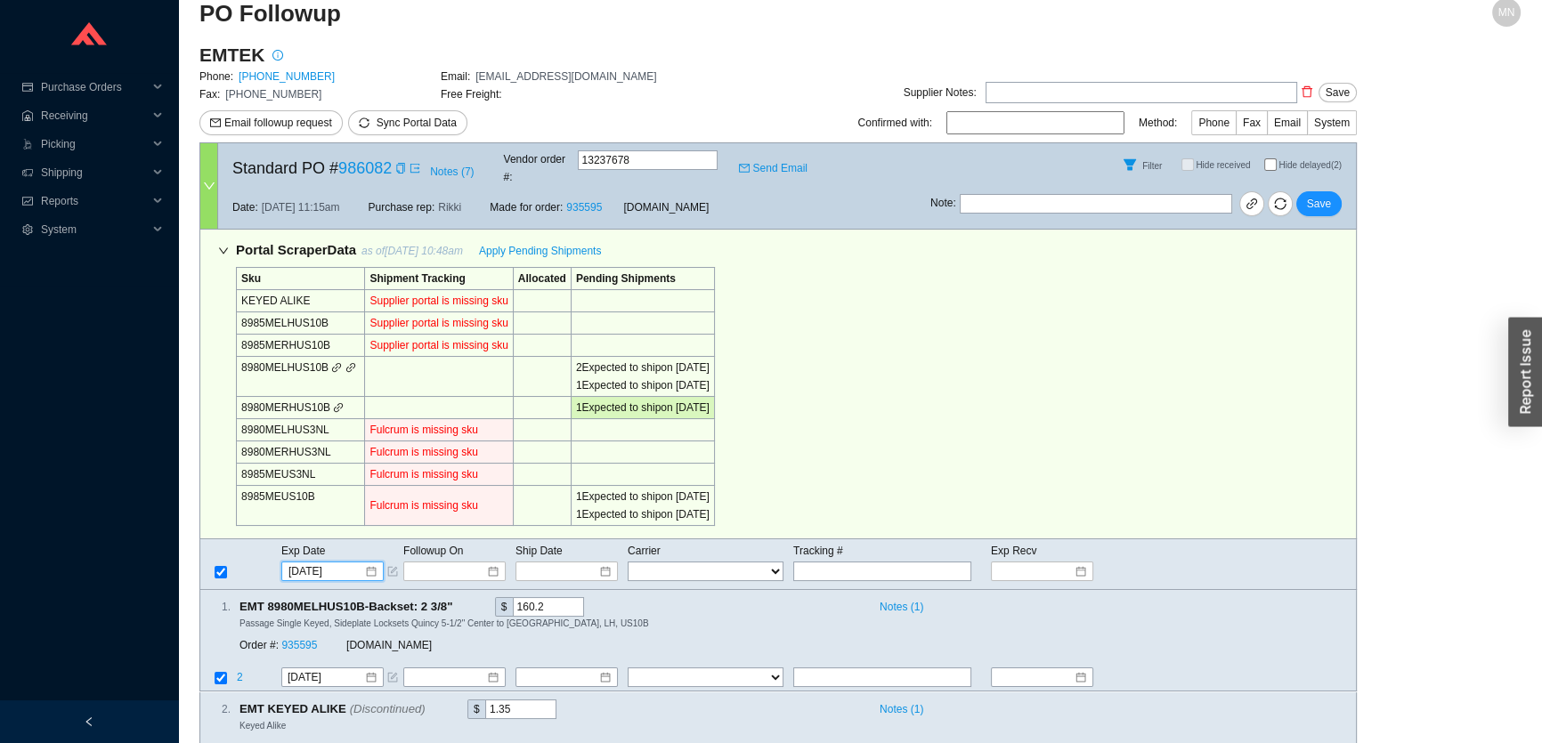
scroll to position [16, 0]
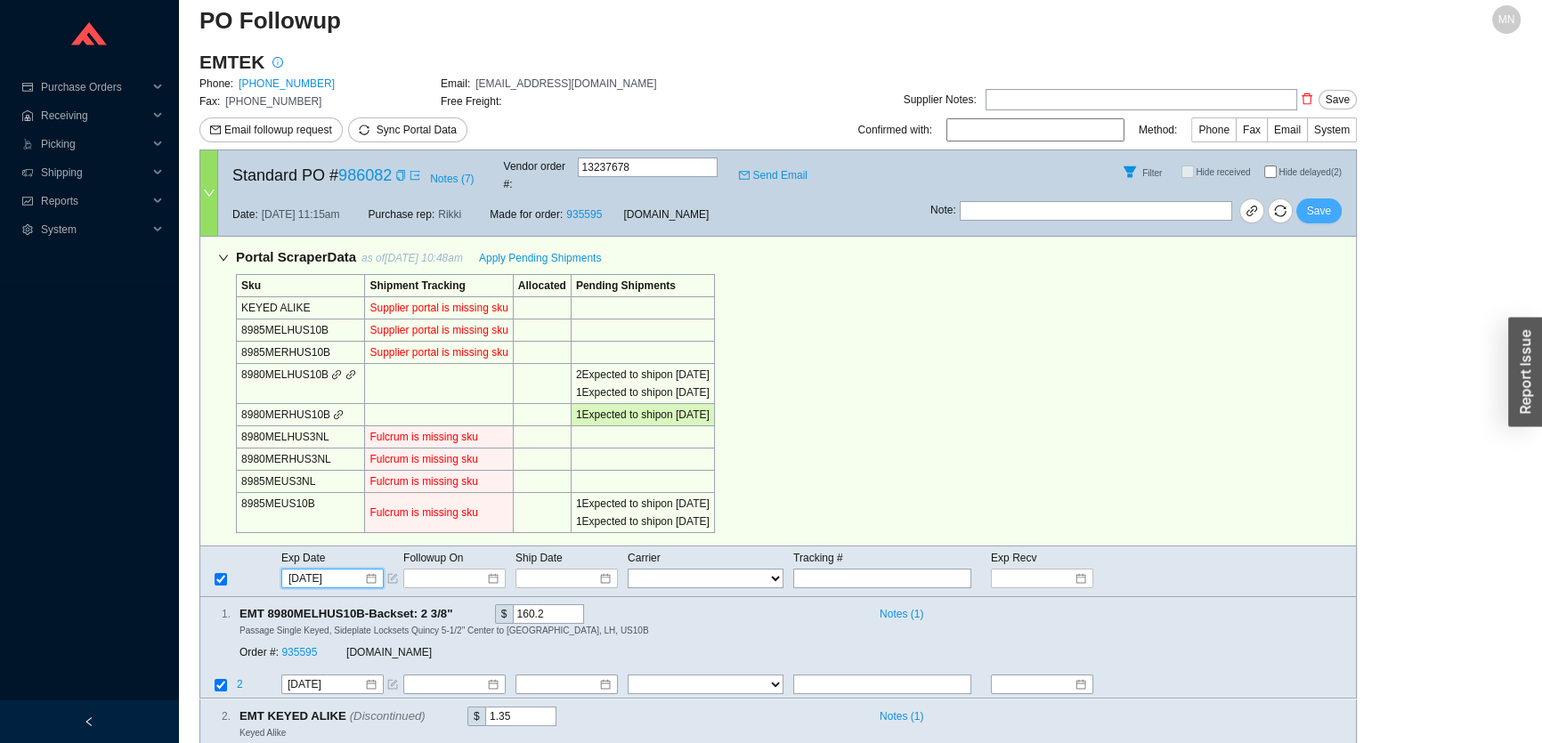
click at [1326, 199] on button "Save" at bounding box center [1318, 211] width 45 height 25
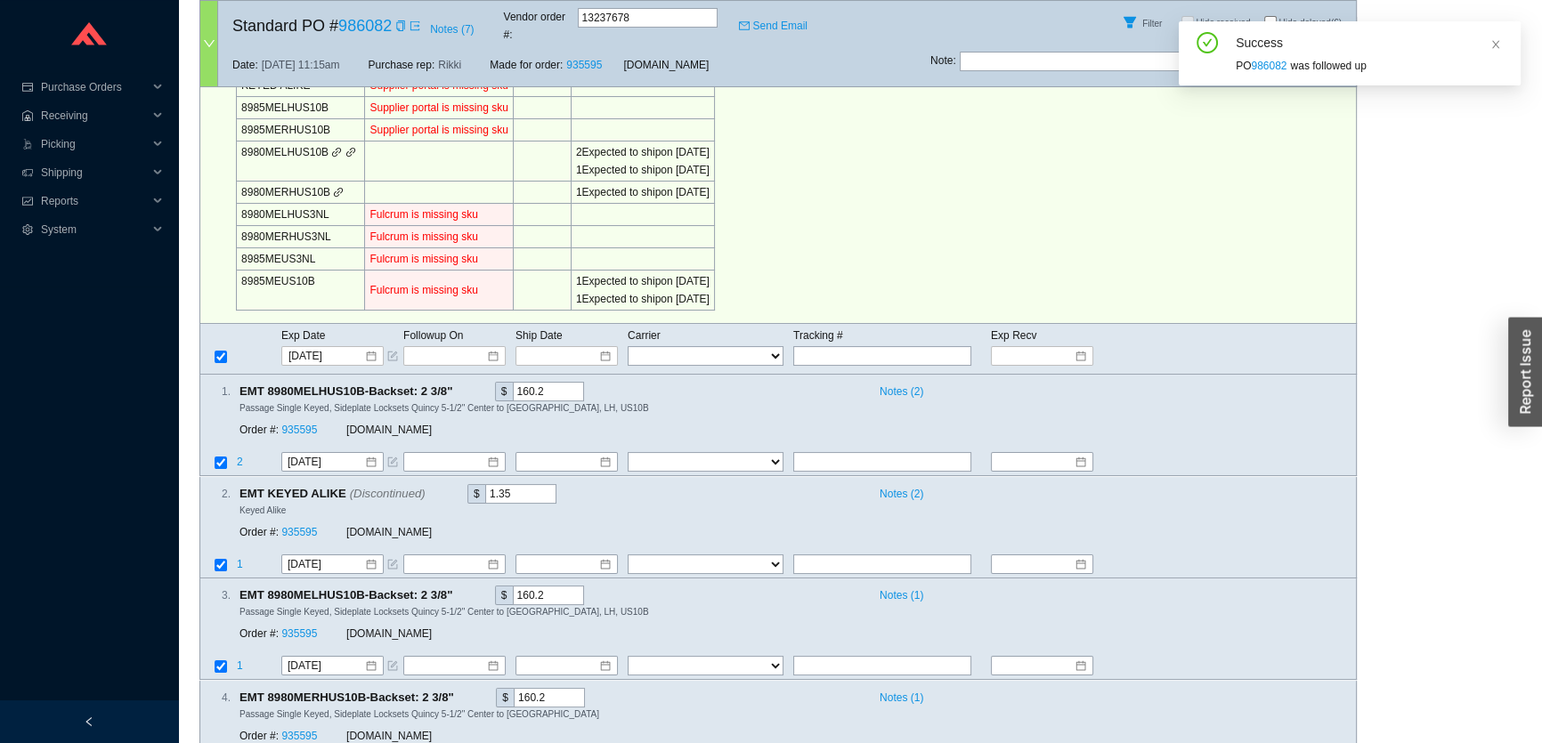
scroll to position [0, 0]
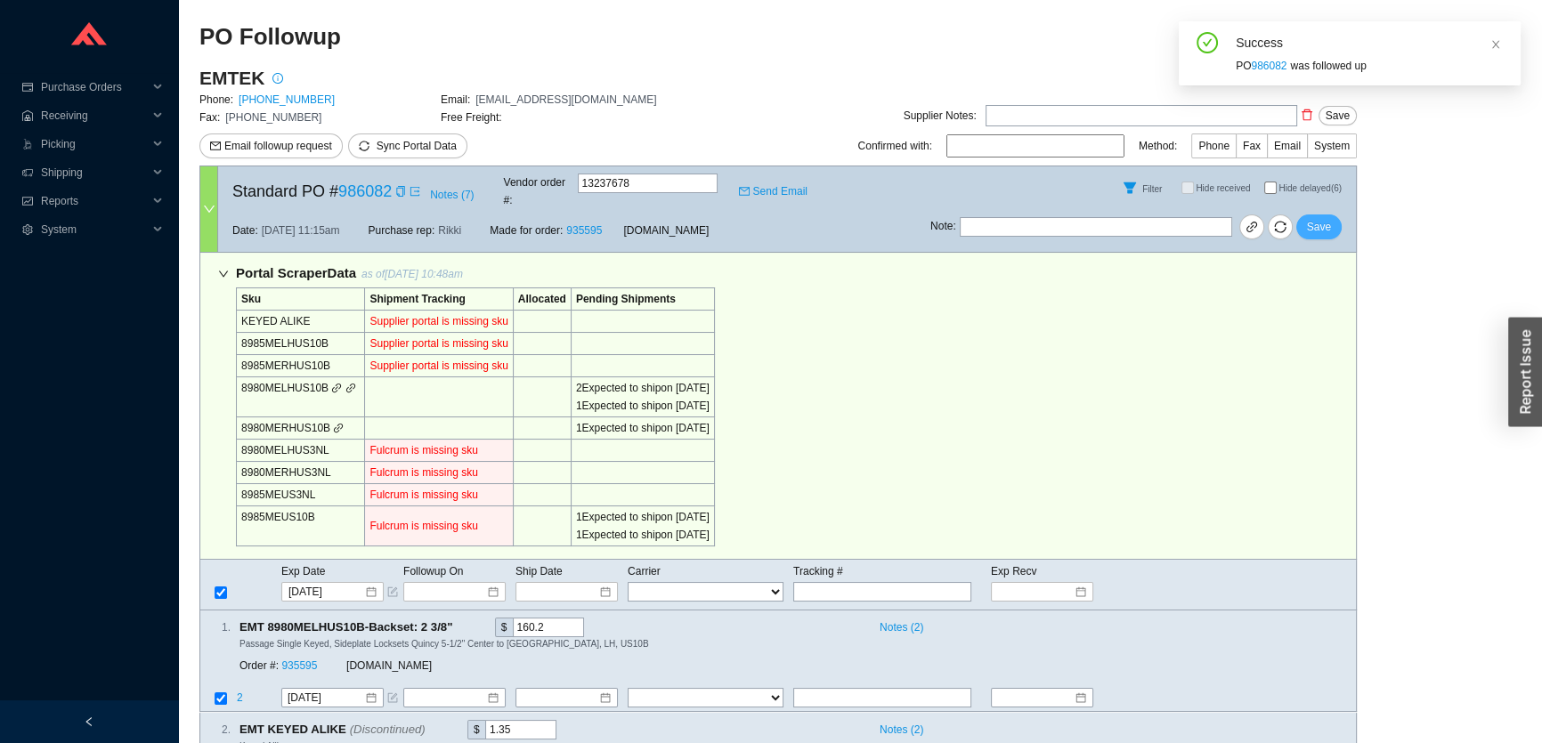
click at [1317, 218] on span "Save" at bounding box center [1319, 227] width 24 height 18
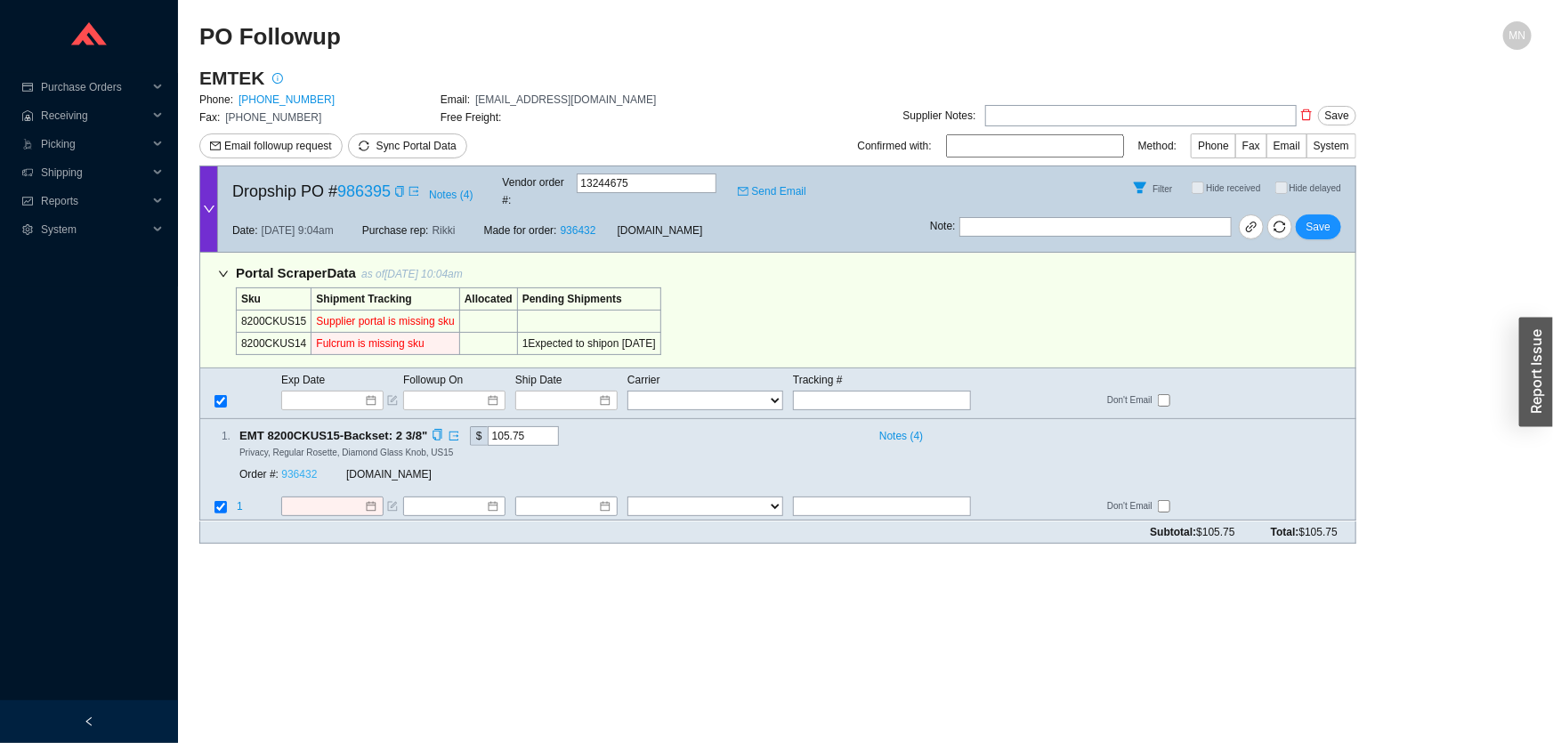
click at [307, 469] on link "936432" at bounding box center [299, 475] width 36 height 12
click at [312, 392] on input at bounding box center [326, 401] width 76 height 18
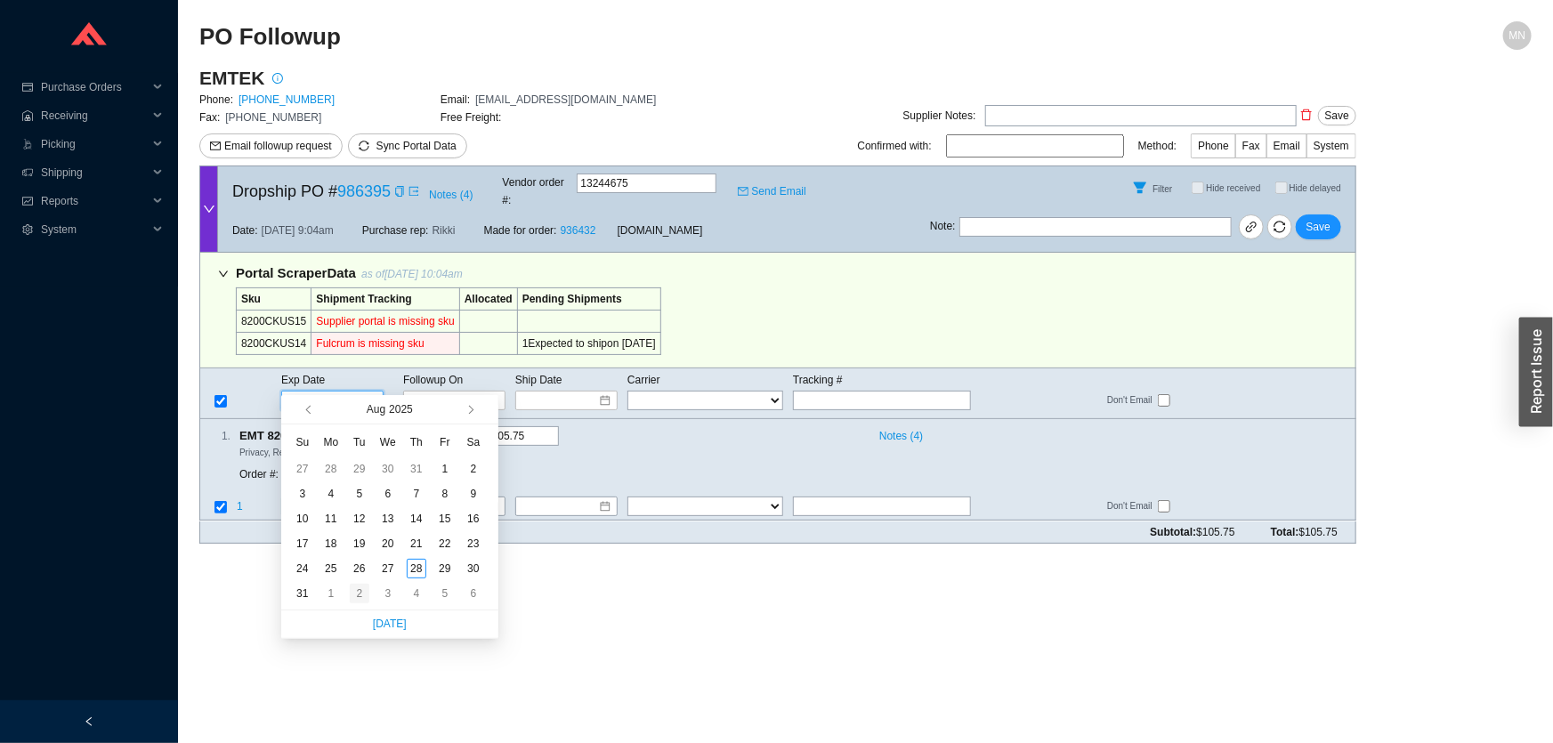
type input "[DATE]"
click at [356, 591] on div "2" at bounding box center [360, 594] width 20 height 20
type input "[DATE]"
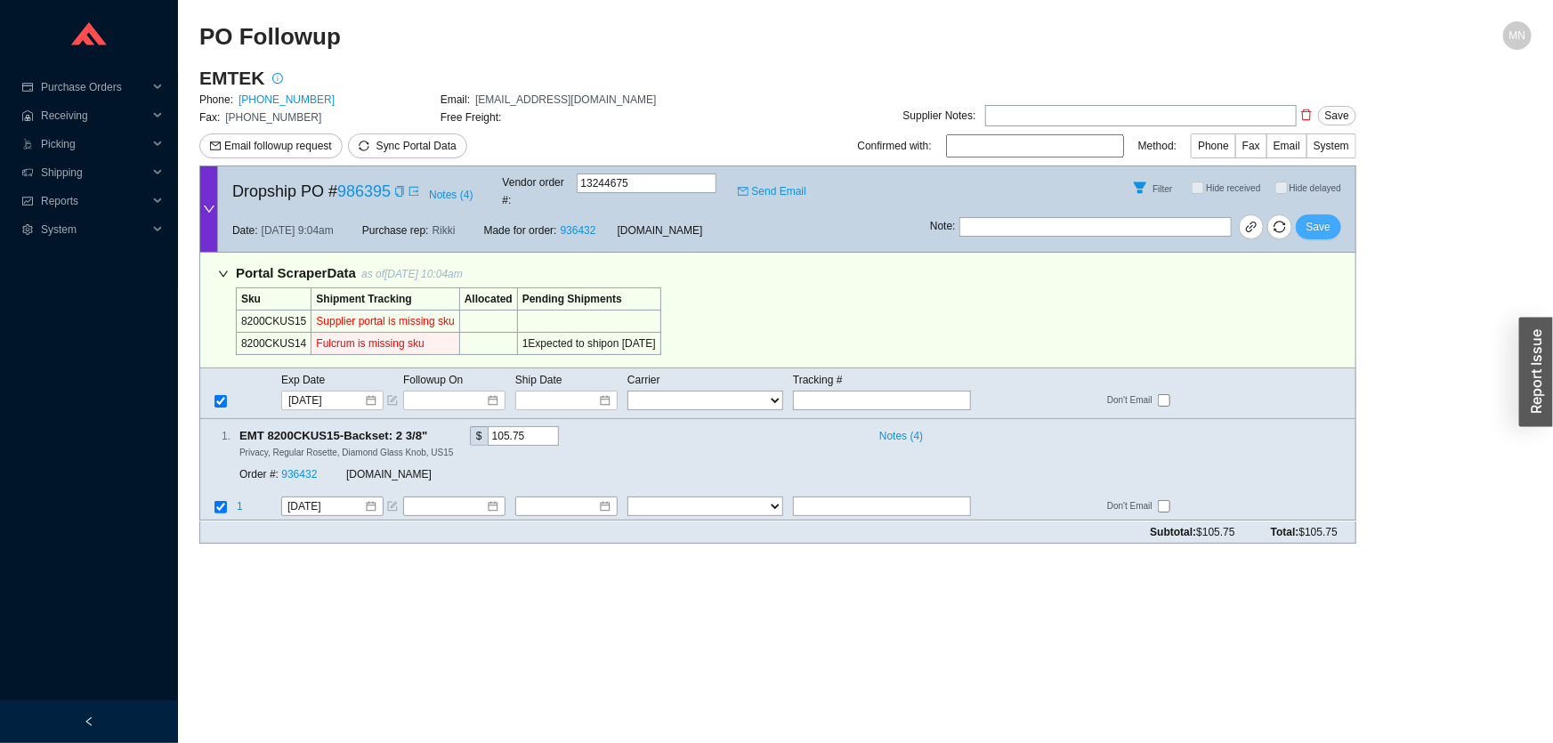
click at [1308, 217] on button "Save" at bounding box center [1318, 227] width 45 height 25
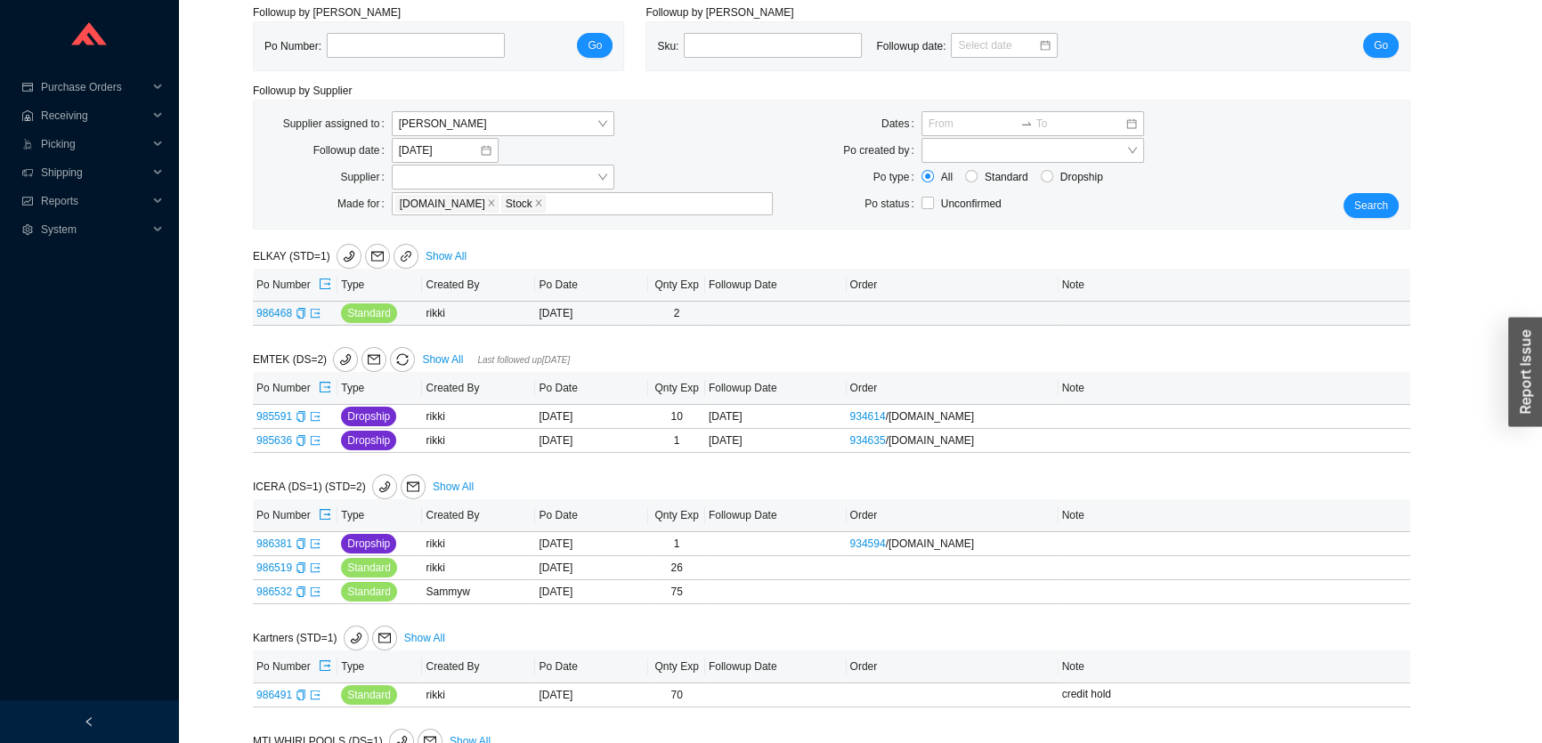
scroll to position [102, 0]
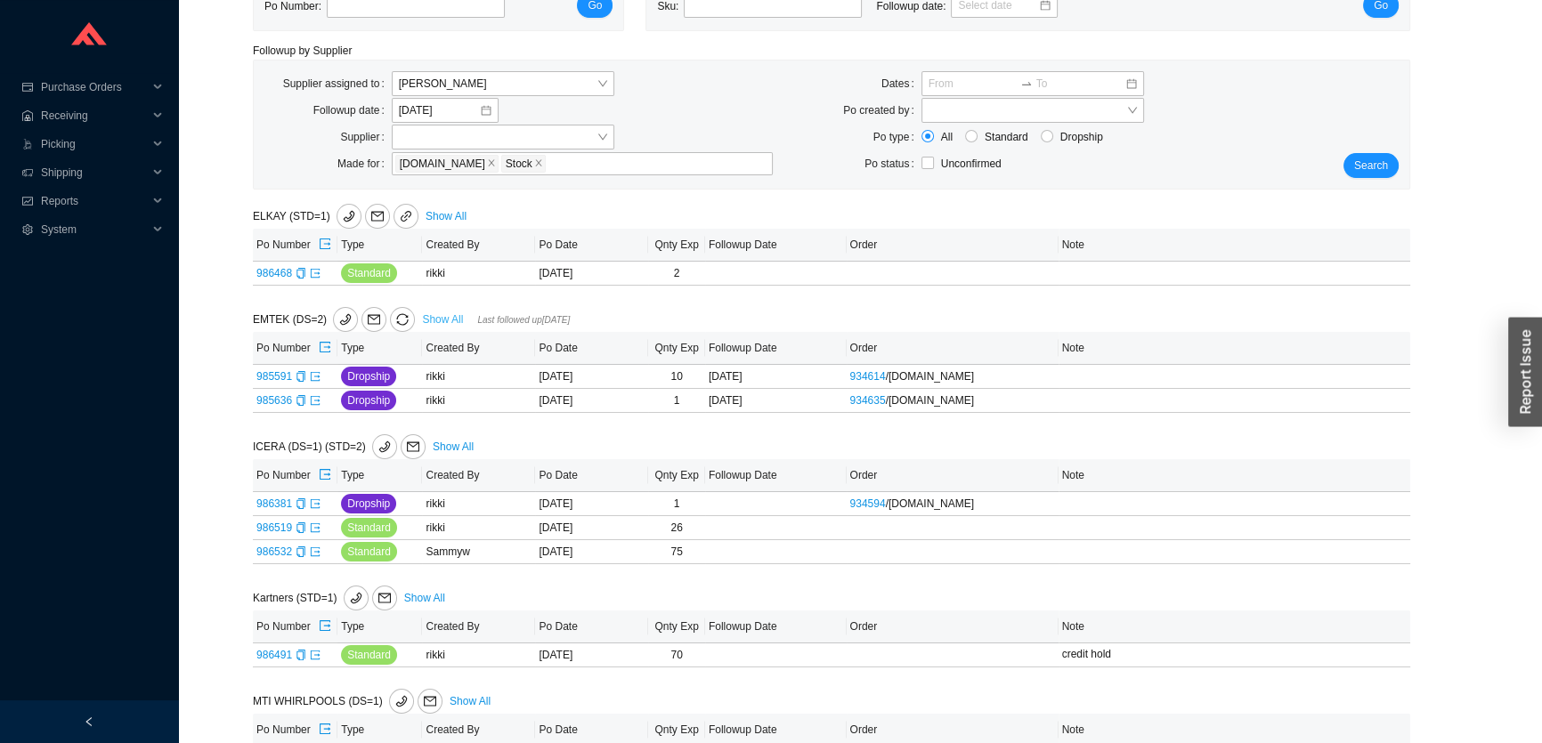
click at [437, 317] on link "Show All" at bounding box center [442, 319] width 41 height 12
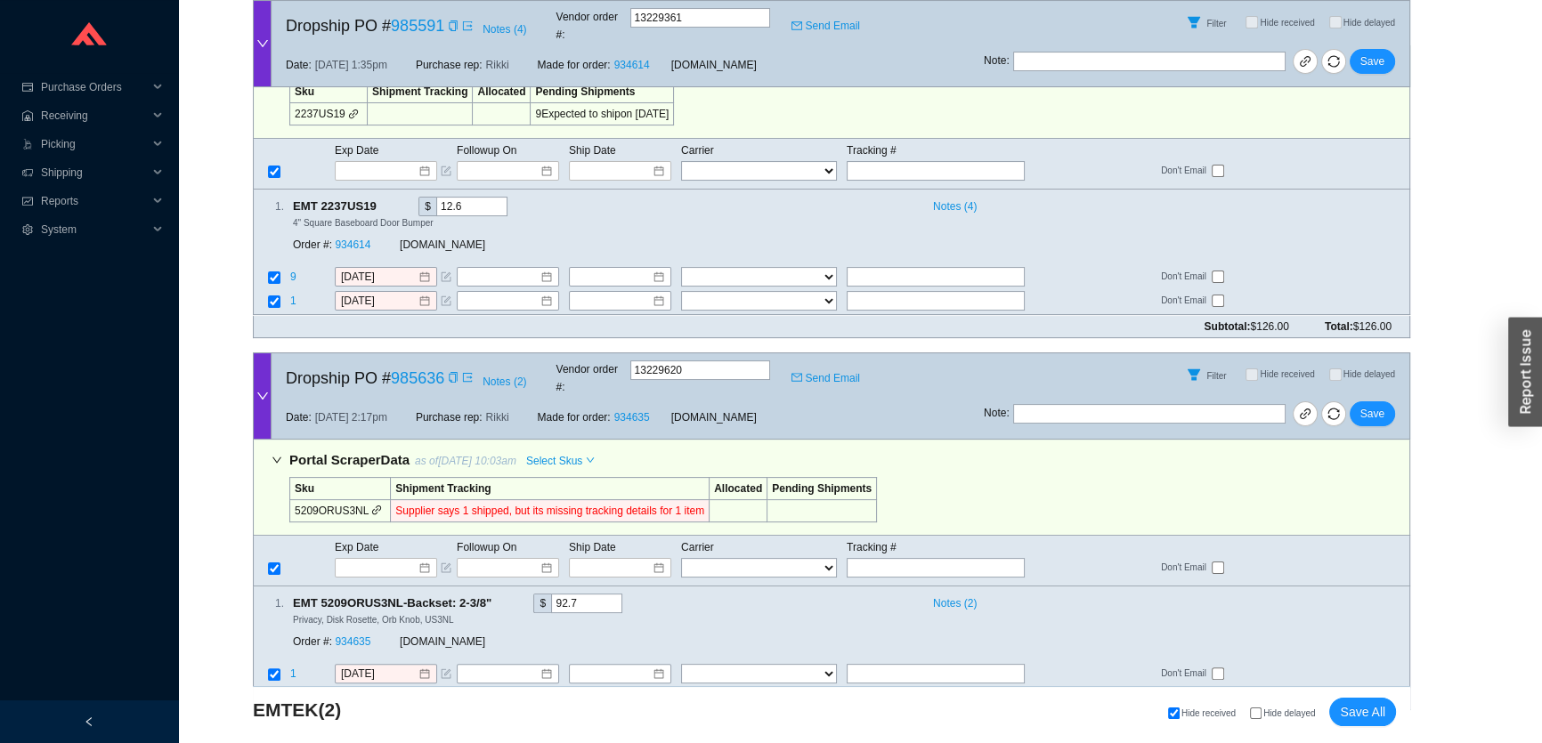
scroll to position [449, 0]
click at [453, 371] on icon "copy" at bounding box center [453, 376] width 11 height 11
click at [889, 540] on div "Exp Date Followup On Ship Date Carrier Tracking # FedEx UPS ---------------- 2 …" at bounding box center [831, 560] width 1157 height 51
click at [880, 557] on input "text" at bounding box center [936, 567] width 178 height 20
paste input "1ZE1R7480348553881"
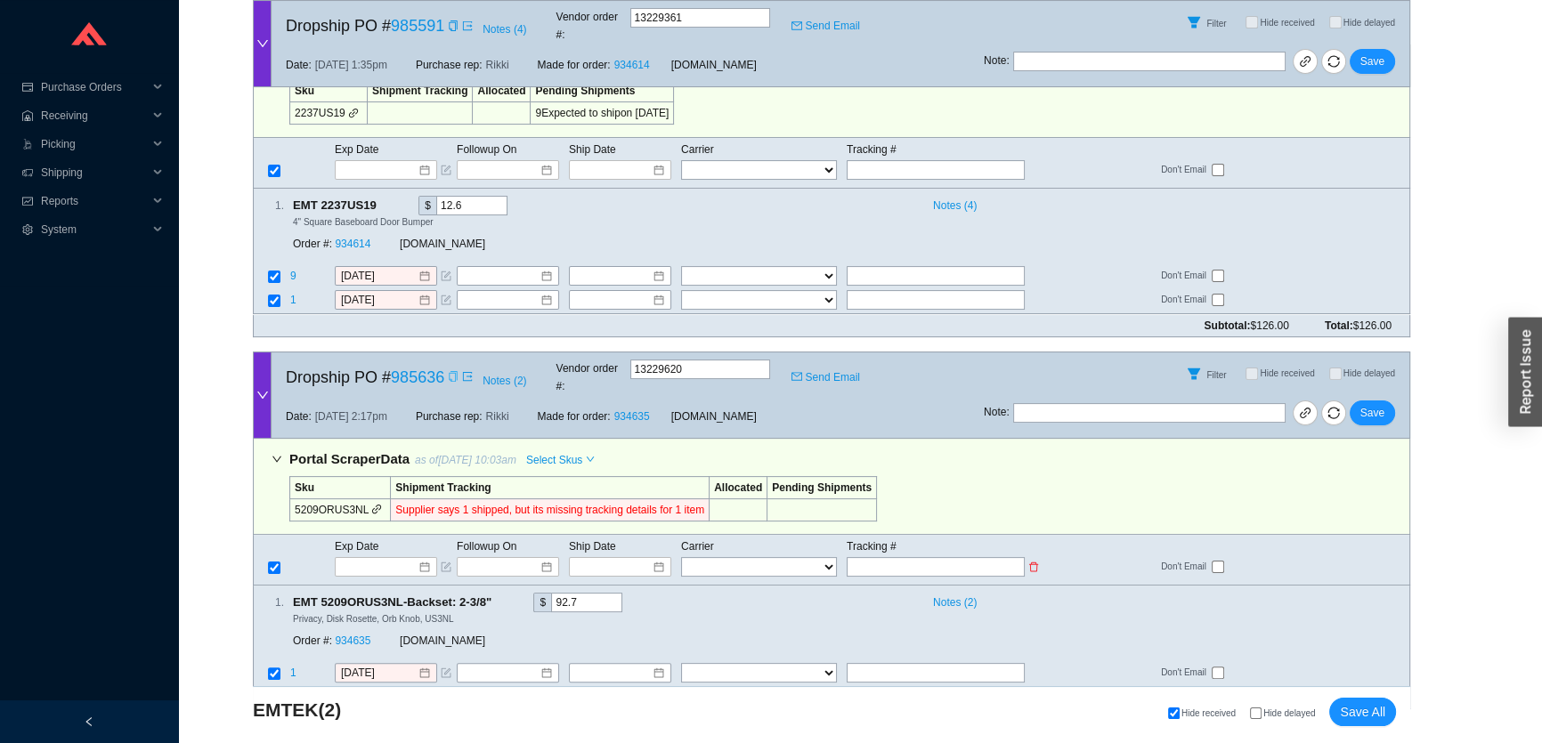
type input "1ZE1R7480348553881"
click at [711, 557] on select "FedEx UPS ---------------- 2 Day Transportation INC A&B Freight A. Duie Pyle AA…" at bounding box center [759, 567] width 156 height 20
select select "2"
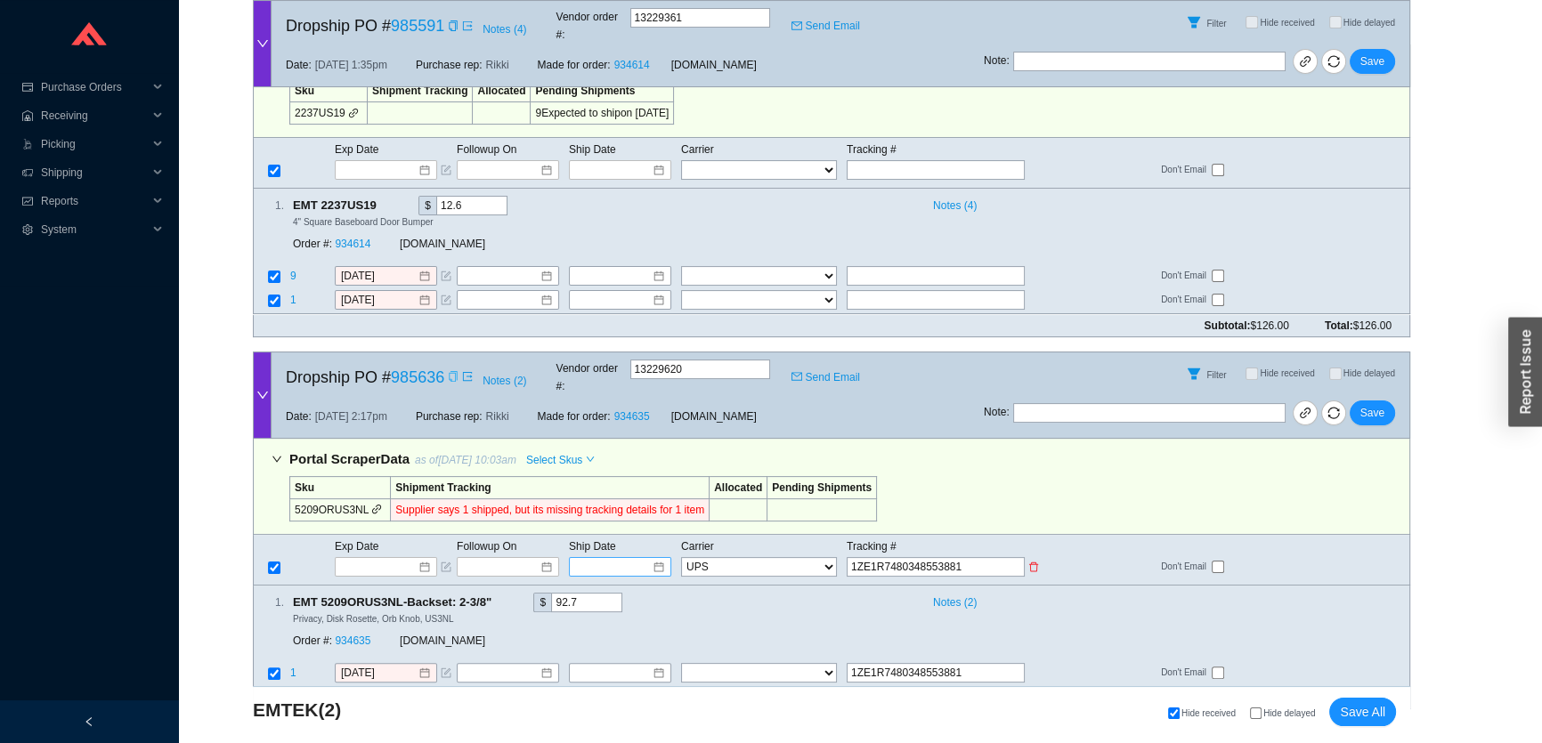
select select "2"
click at [627, 558] on input at bounding box center [614, 567] width 76 height 18
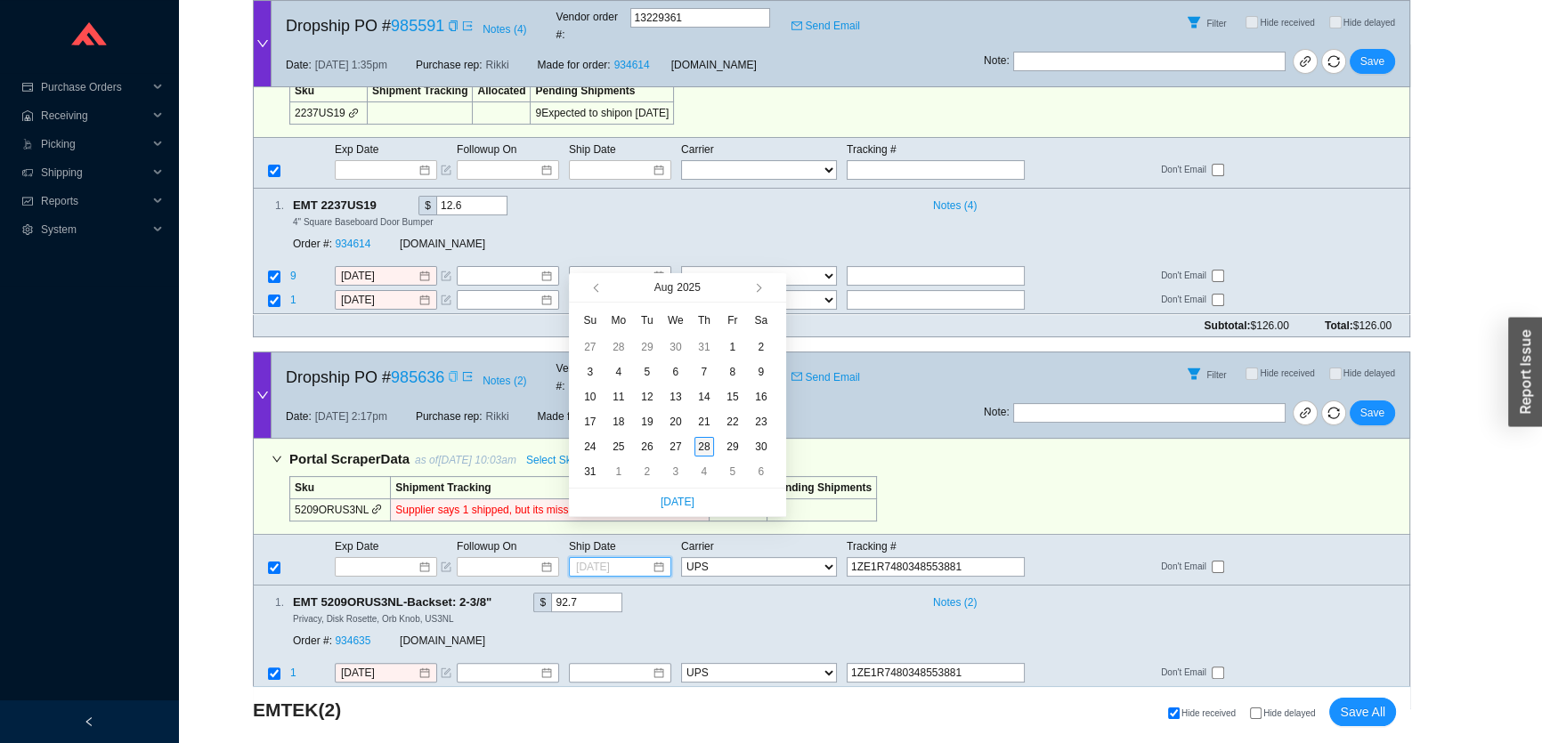
type input "[DATE]"
click at [701, 444] on div "28" at bounding box center [704, 447] width 20 height 20
type input "[DATE]"
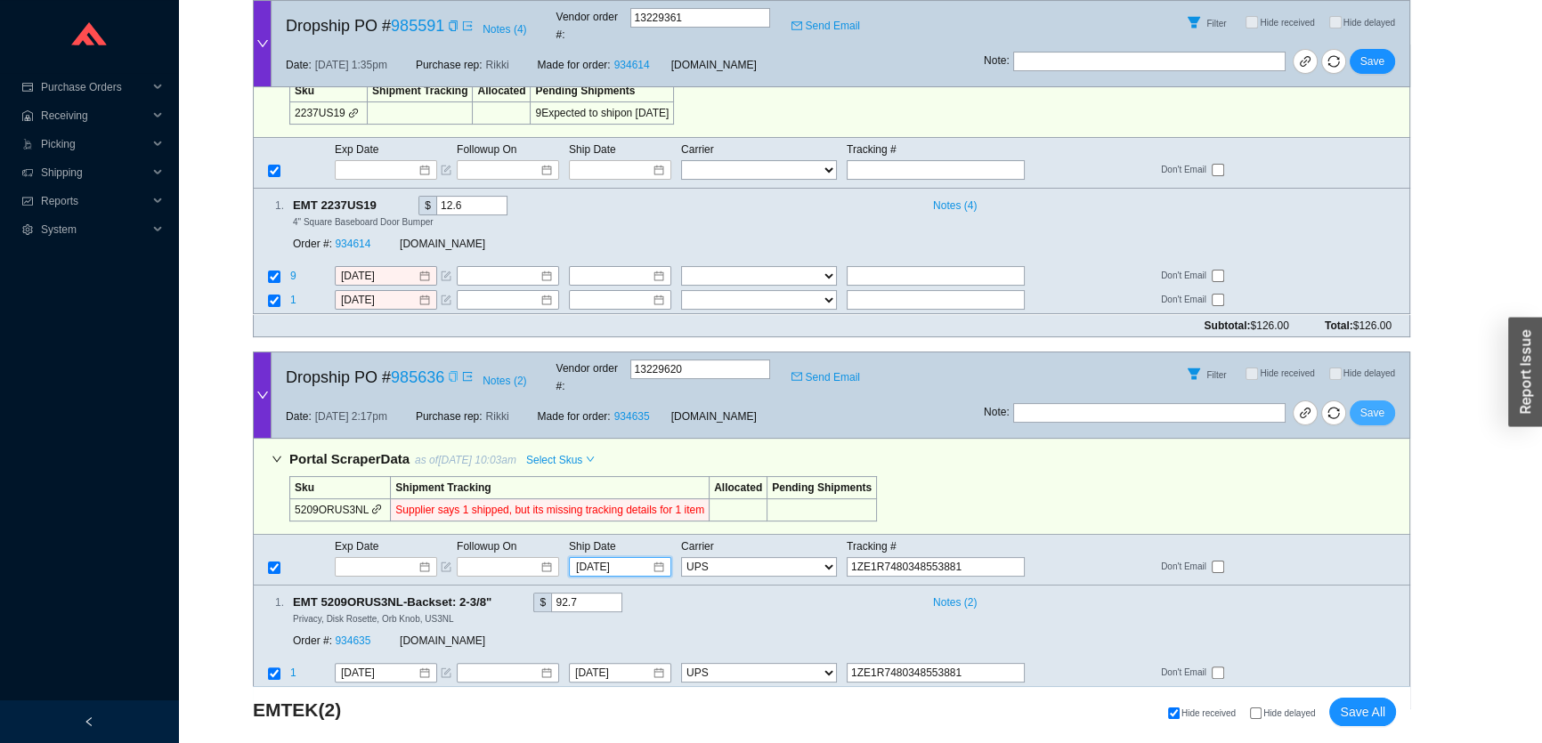
drag, startPoint x: 1380, startPoint y: 377, endPoint x: 1358, endPoint y: 387, distance: 23.9
click at [1380, 404] on span "Save" at bounding box center [1372, 413] width 24 height 18
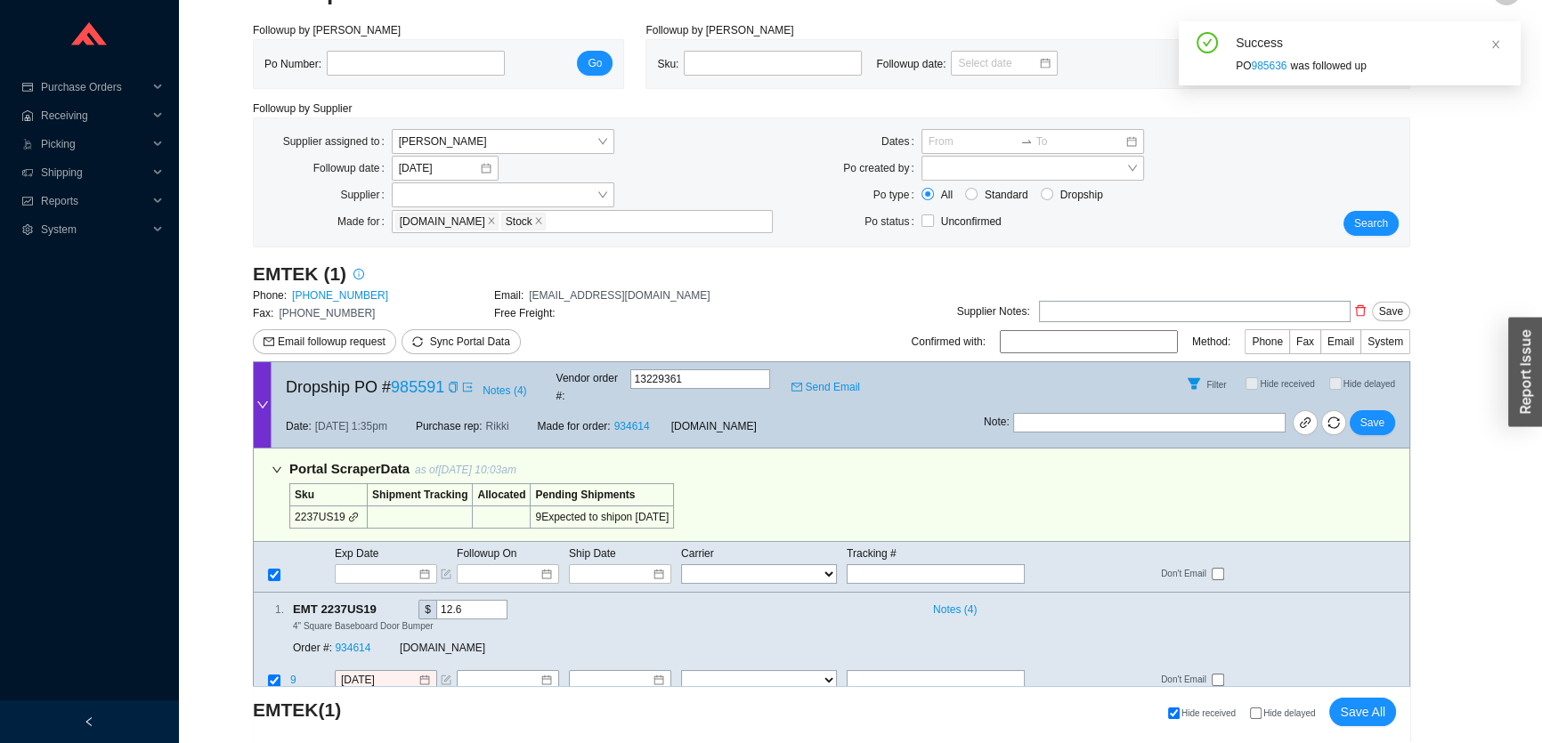
scroll to position [0, 0]
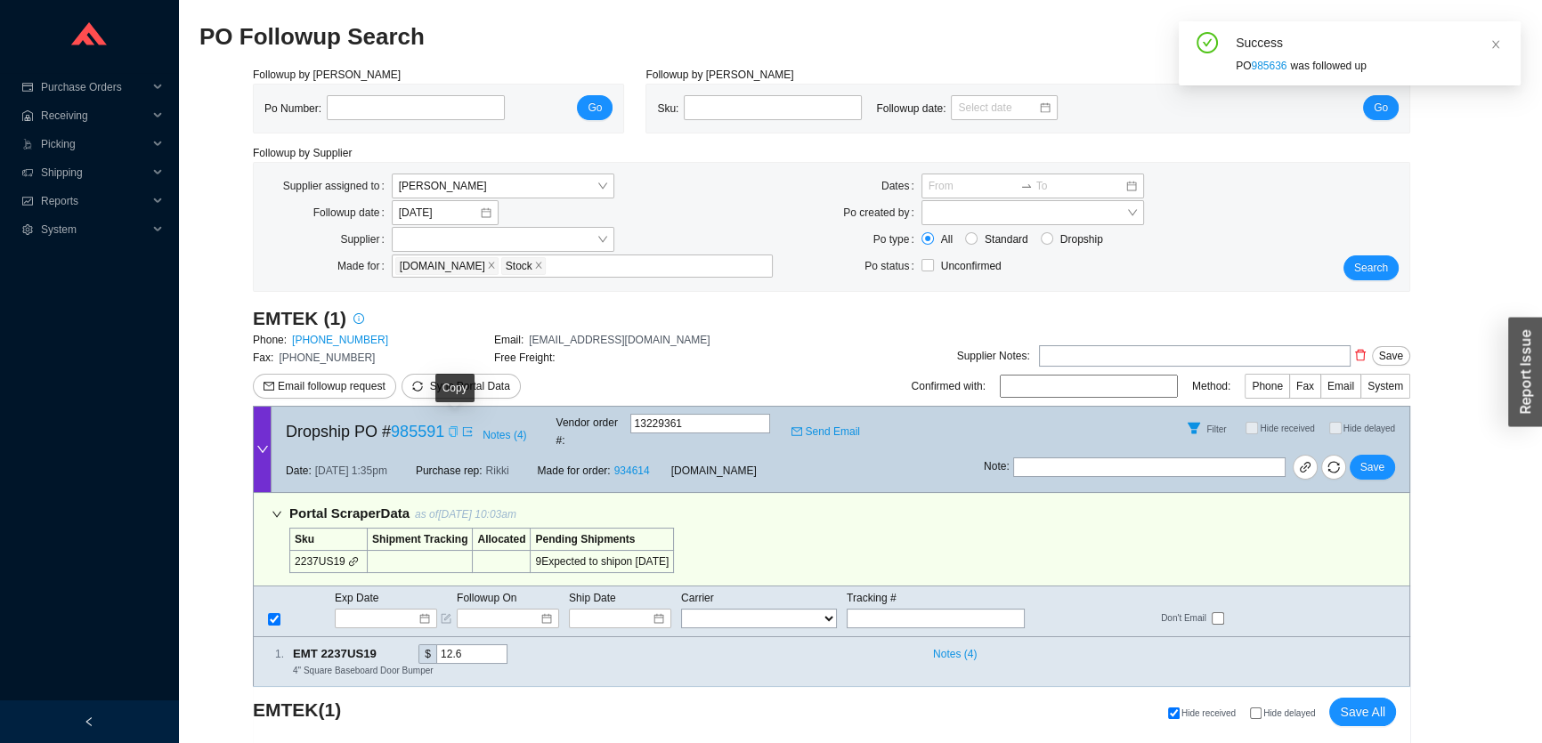
click at [453, 426] on icon "copy" at bounding box center [453, 431] width 11 height 11
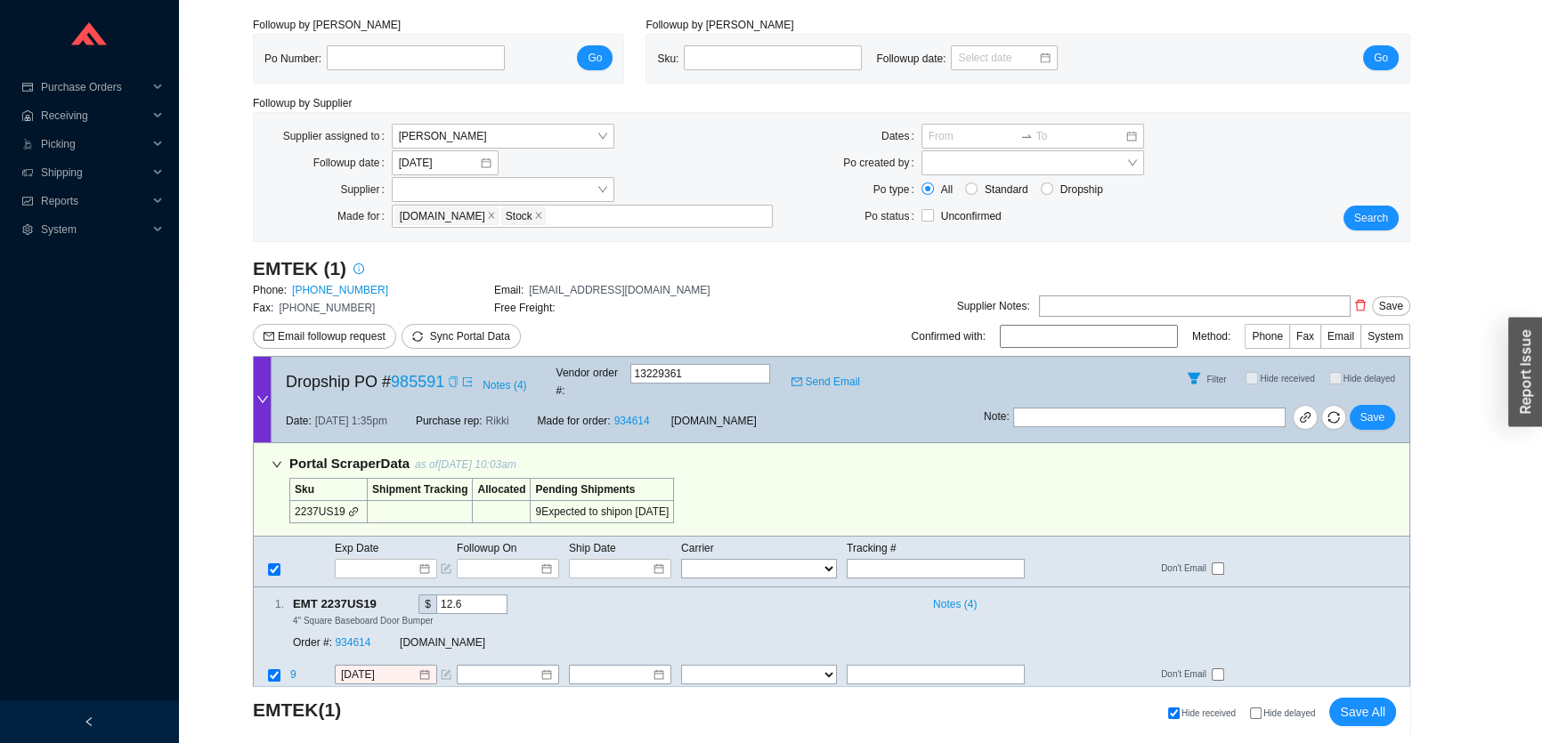
scroll to position [94, 0]
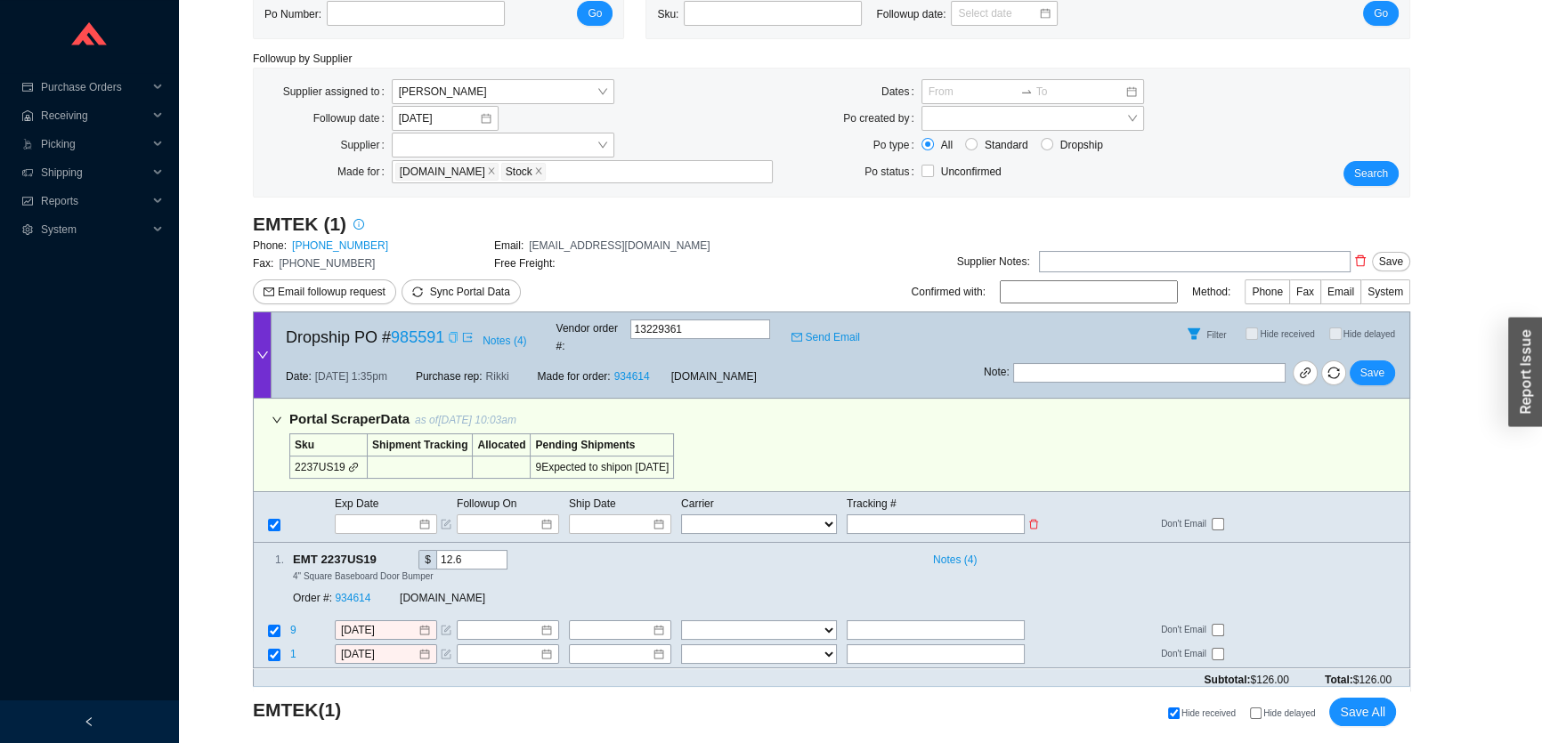
click at [875, 515] on input "text" at bounding box center [936, 525] width 178 height 20
type input "v"
drag, startPoint x: 827, startPoint y: 507, endPoint x: 782, endPoint y: 507, distance: 45.4
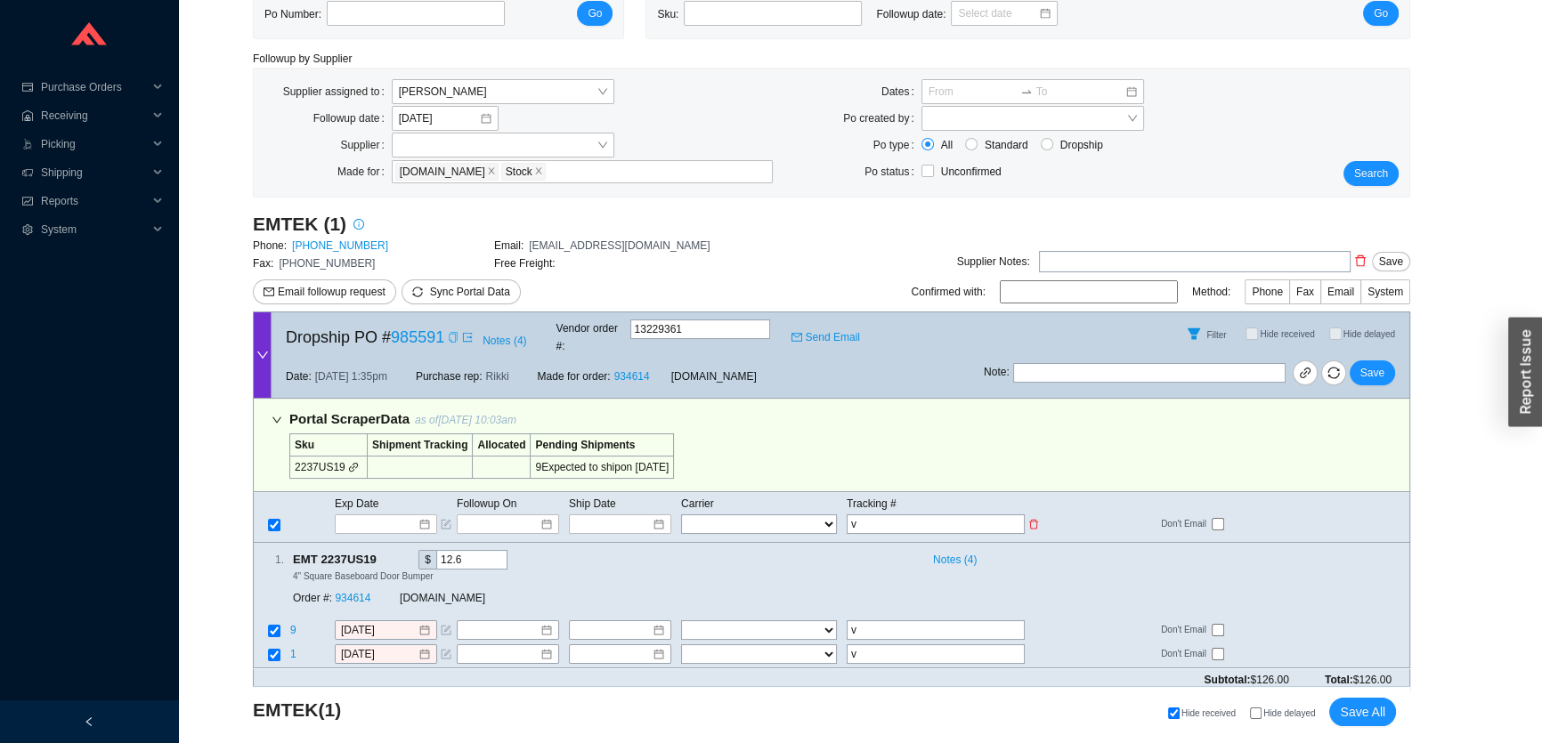
click at [782, 514] on tr "FedEx UPS ---------------- 2 Day Transportation INC A&B Freight A. Duie Pyle AA…" at bounding box center [831, 524] width 1155 height 21
paste input "1ZE1R7480346462830"
type input "1ZE1R7480346462830"
type input "8/25/2025"
type input "1ZE1R7480346462830"
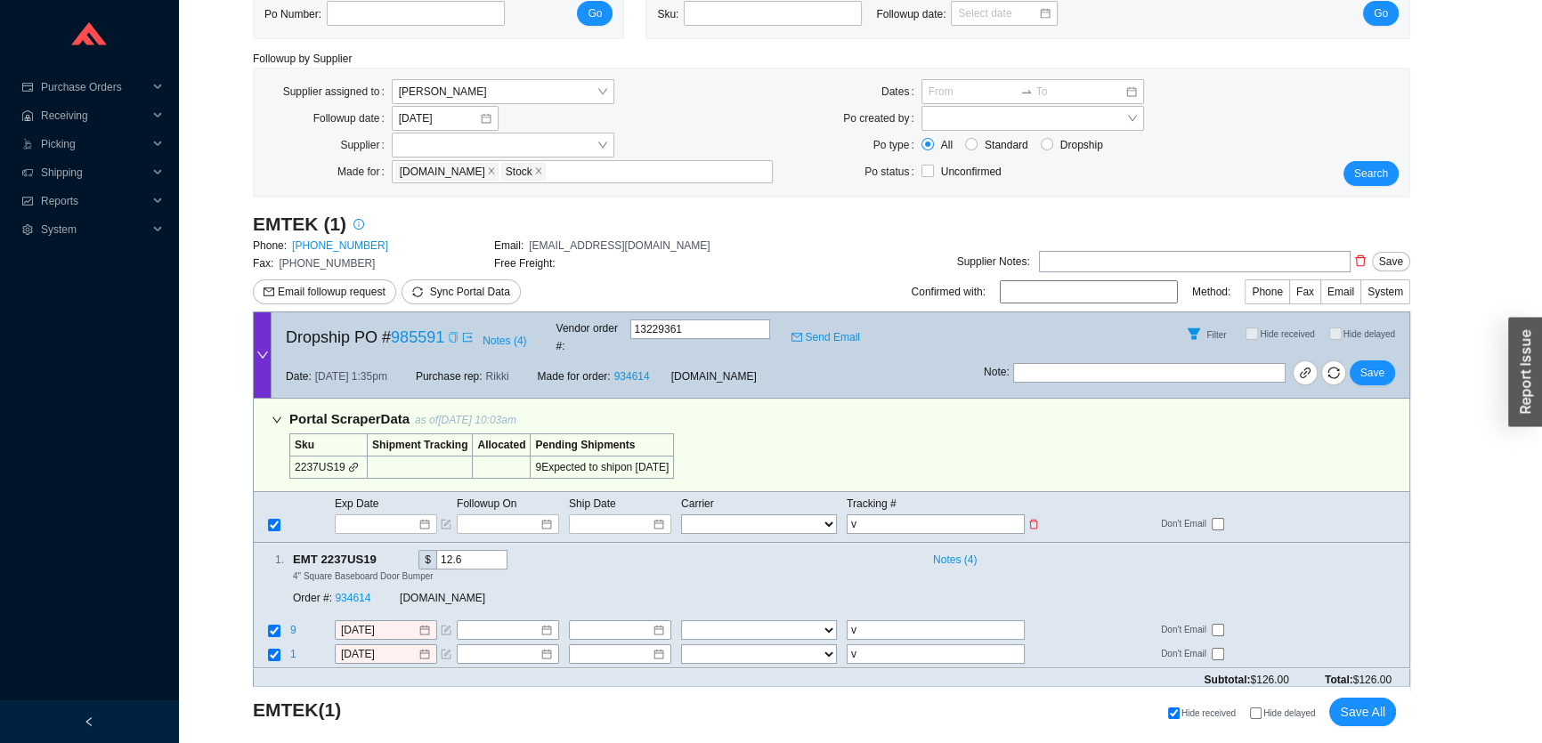
type input "8/25/2025"
type input "1ZE1R7480346462830"
select select "2"
type input "1ZE1R7480346462830"
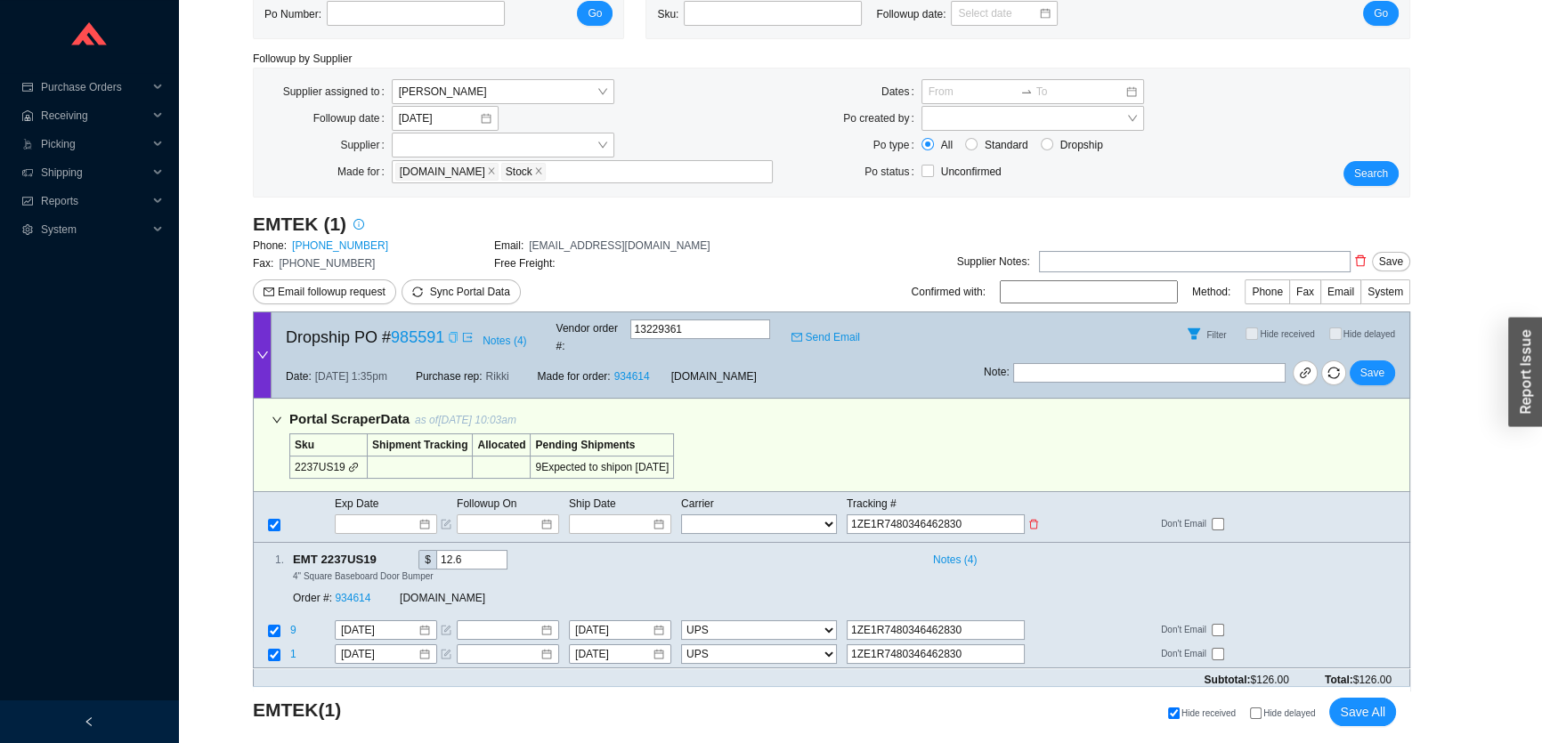
click at [764, 515] on select "FedEx UPS ---------------- 2 Day Transportation INC A&B Freight A. Duie Pyle AA…" at bounding box center [759, 525] width 156 height 20
click at [1375, 364] on span "Save" at bounding box center [1372, 373] width 24 height 18
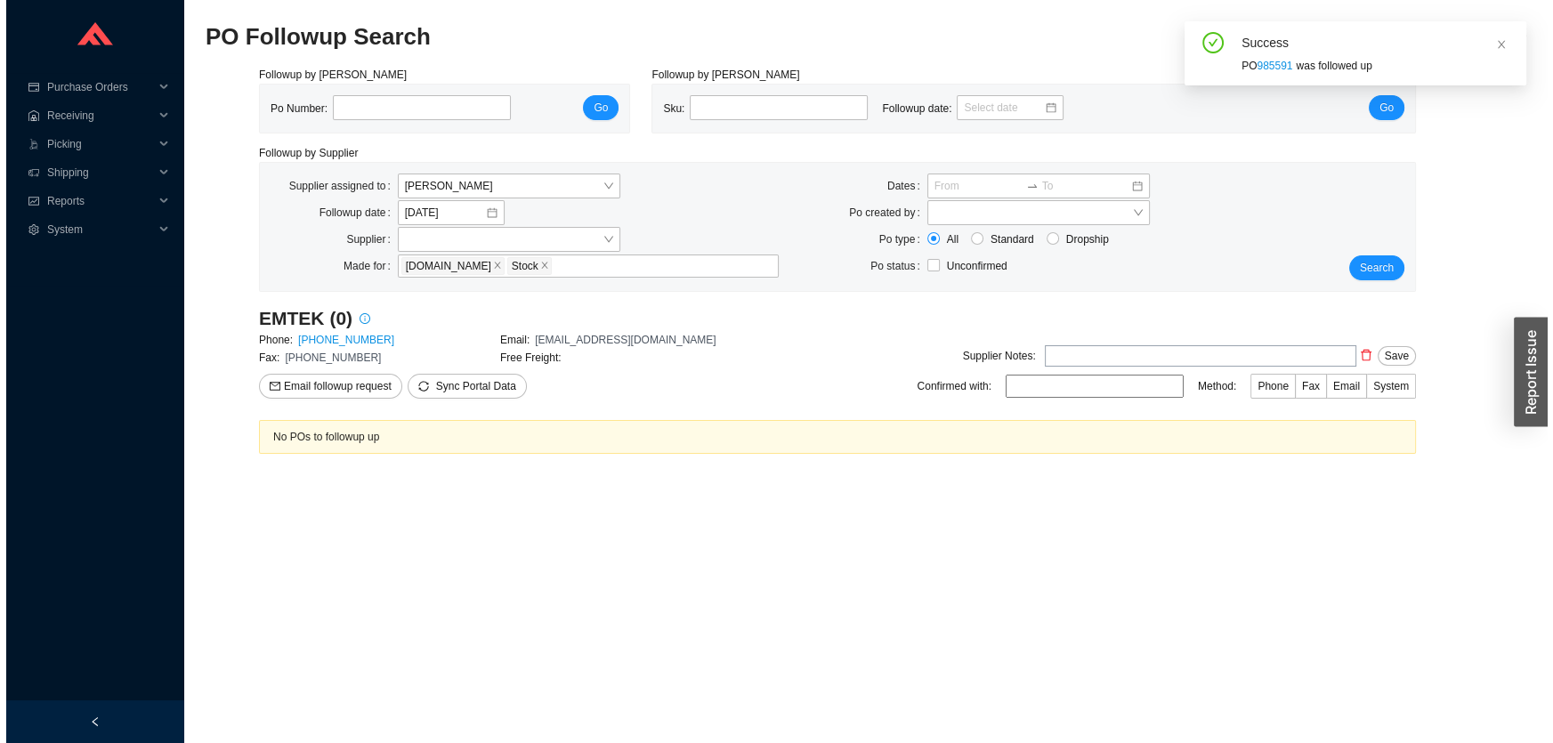
scroll to position [0, 0]
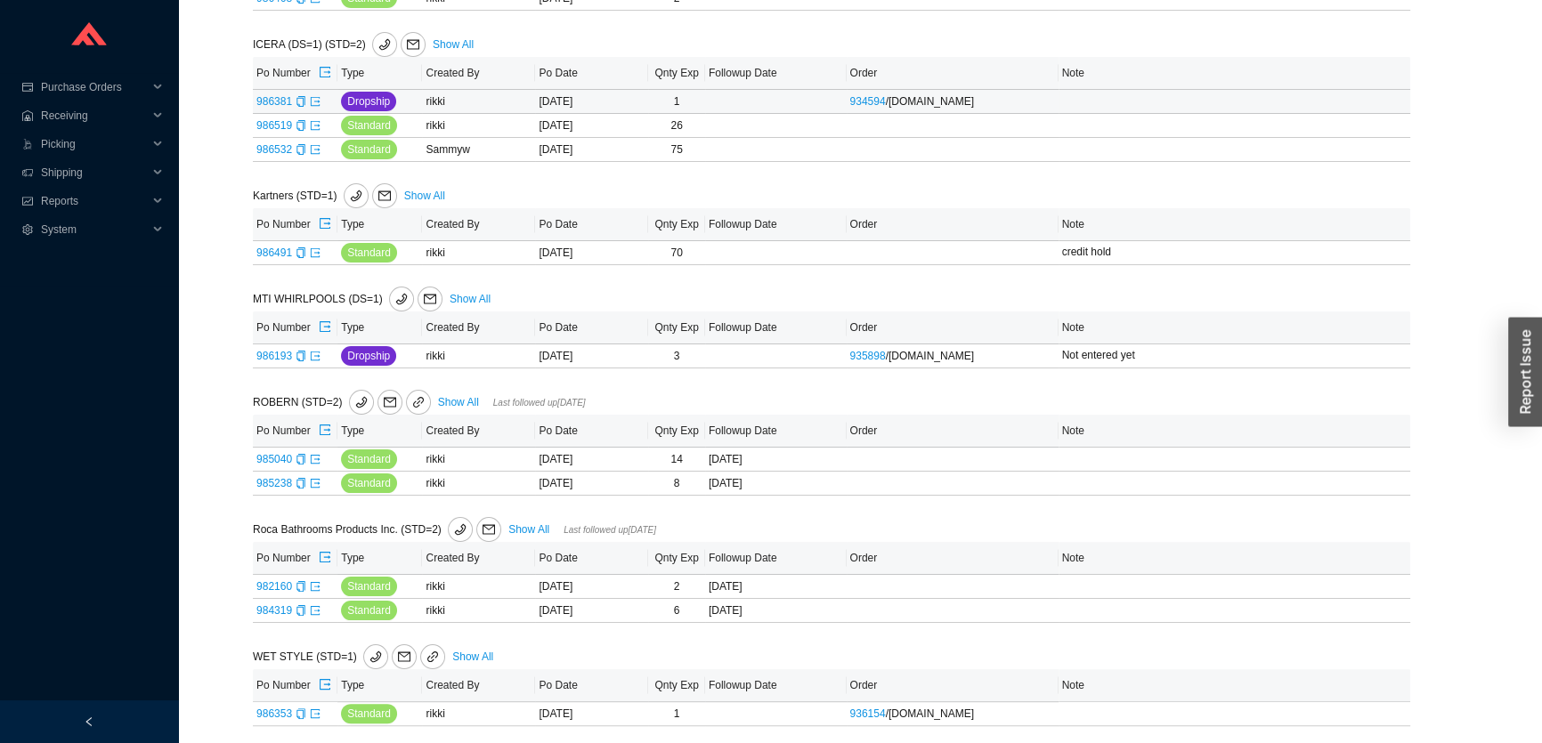
scroll to position [380, 0]
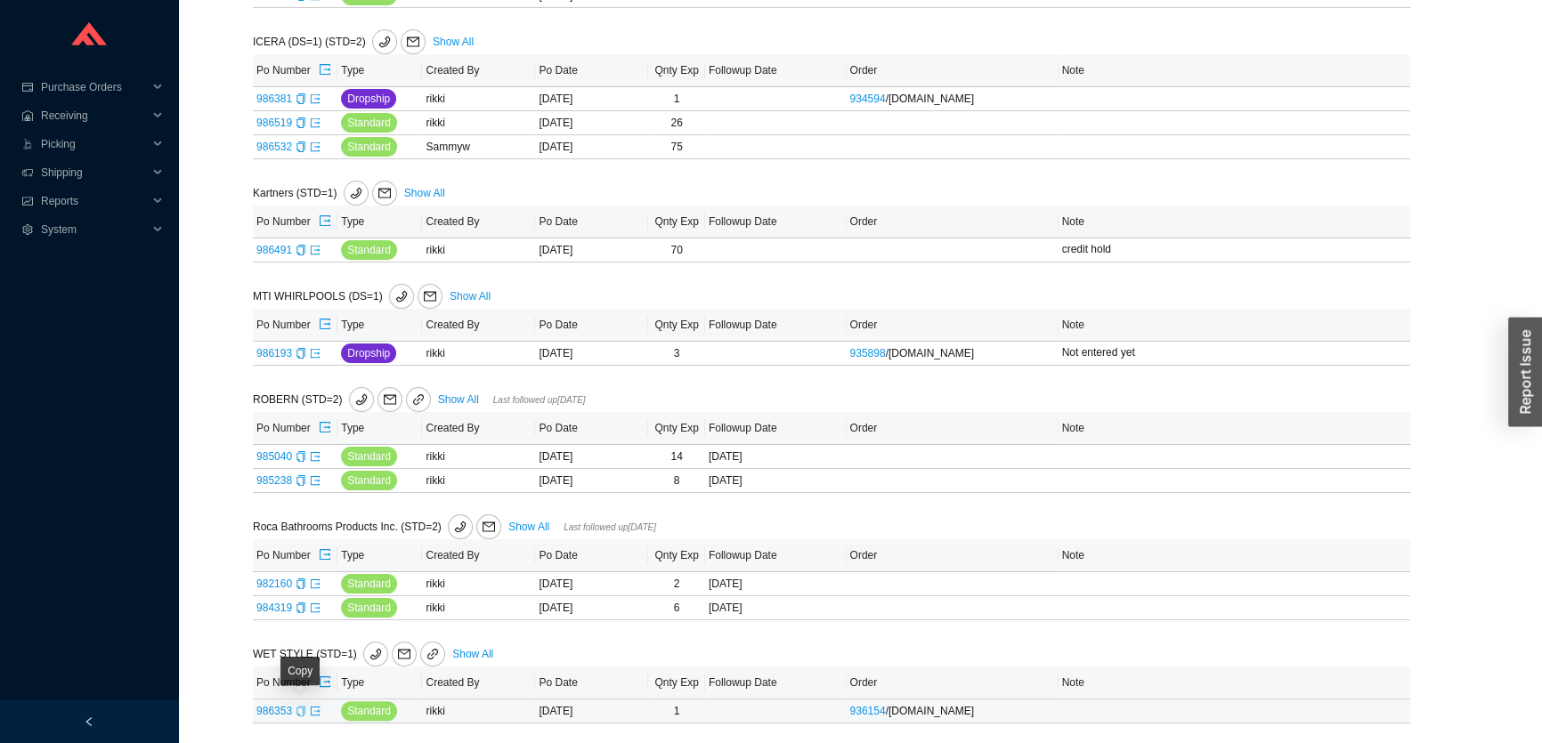
click at [300, 712] on icon "copy" at bounding box center [301, 711] width 11 height 11
click at [313, 710] on icon "export" at bounding box center [315, 711] width 11 height 11
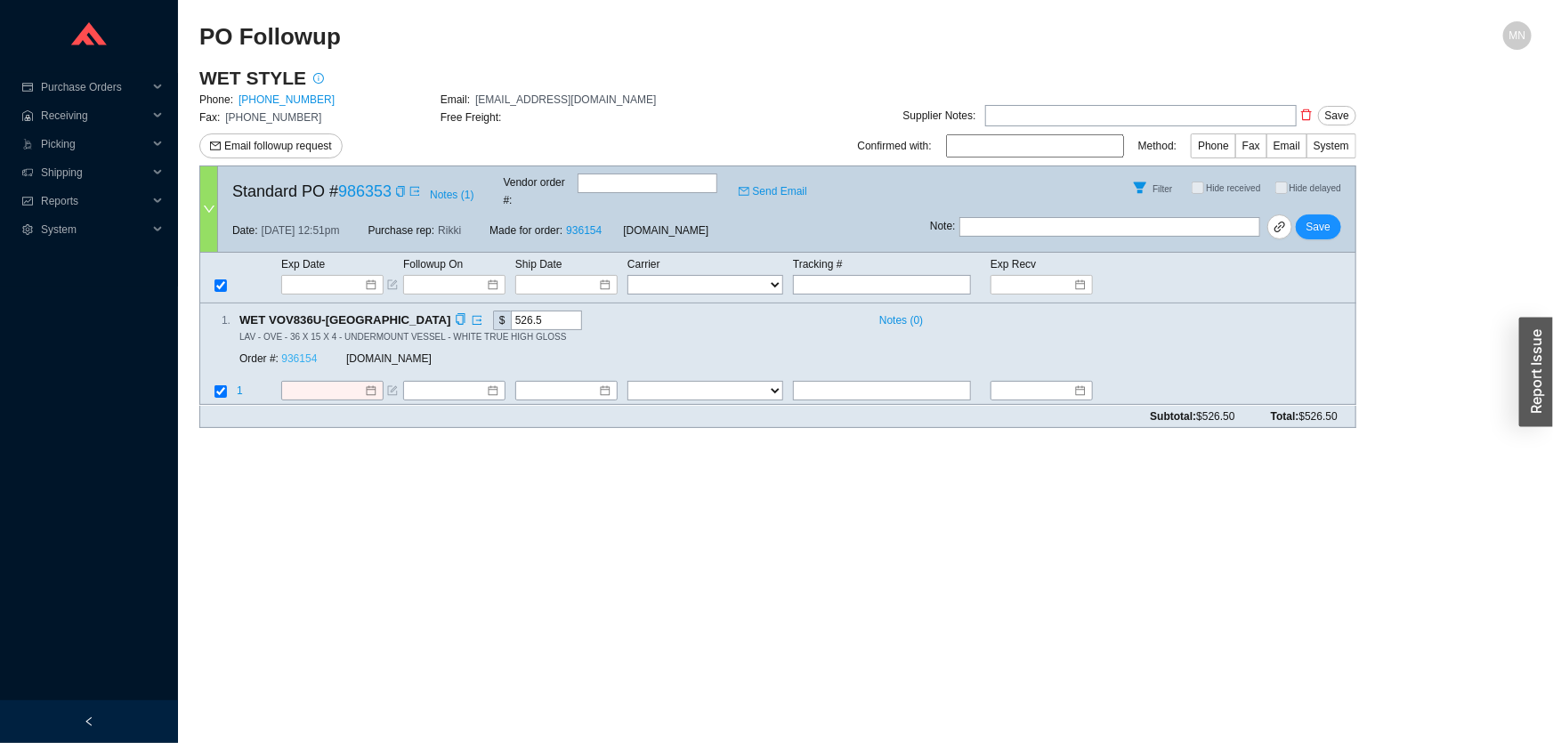
click at [307, 353] on link "936154" at bounding box center [299, 359] width 36 height 12
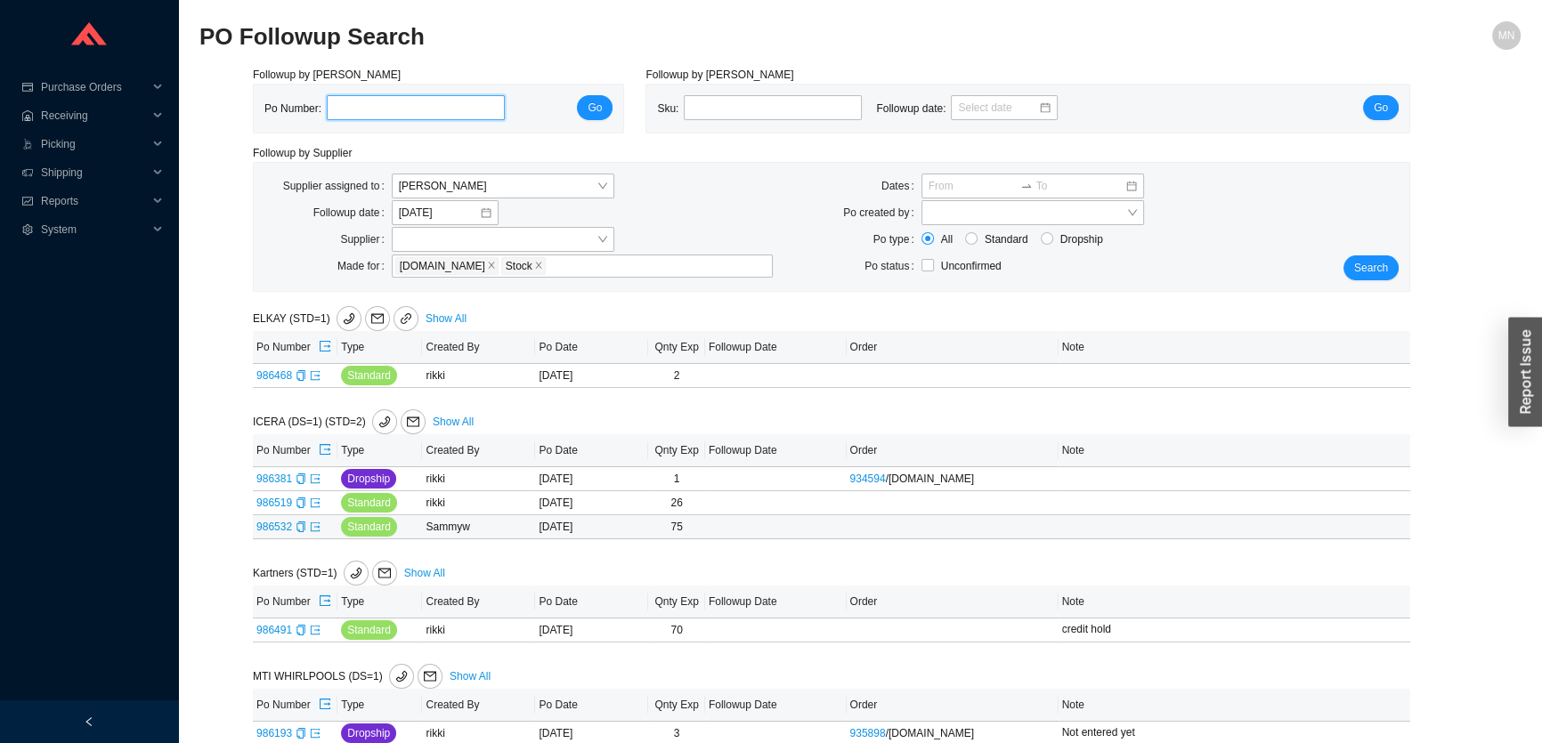
scroll to position [380, 0]
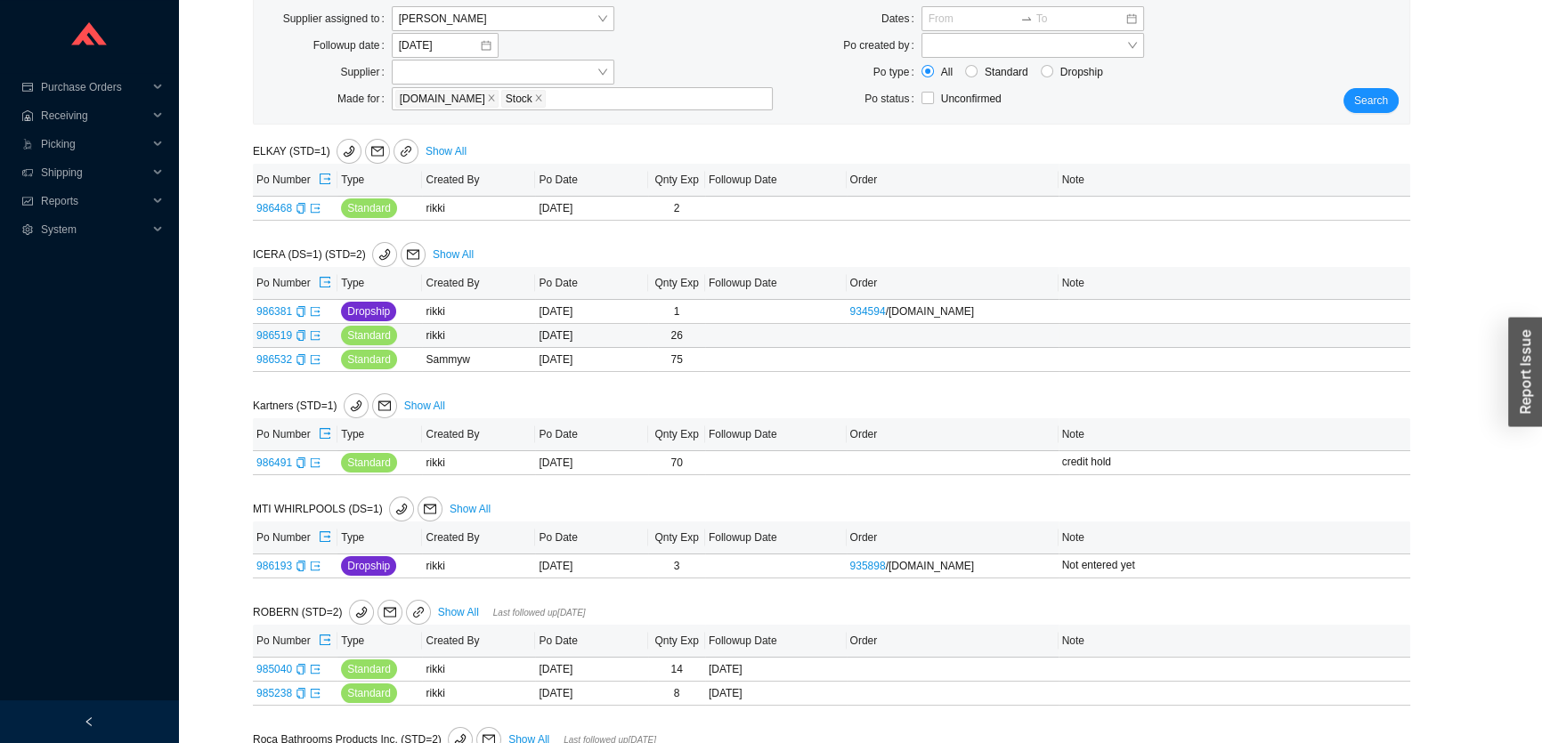
scroll to position [380, 0]
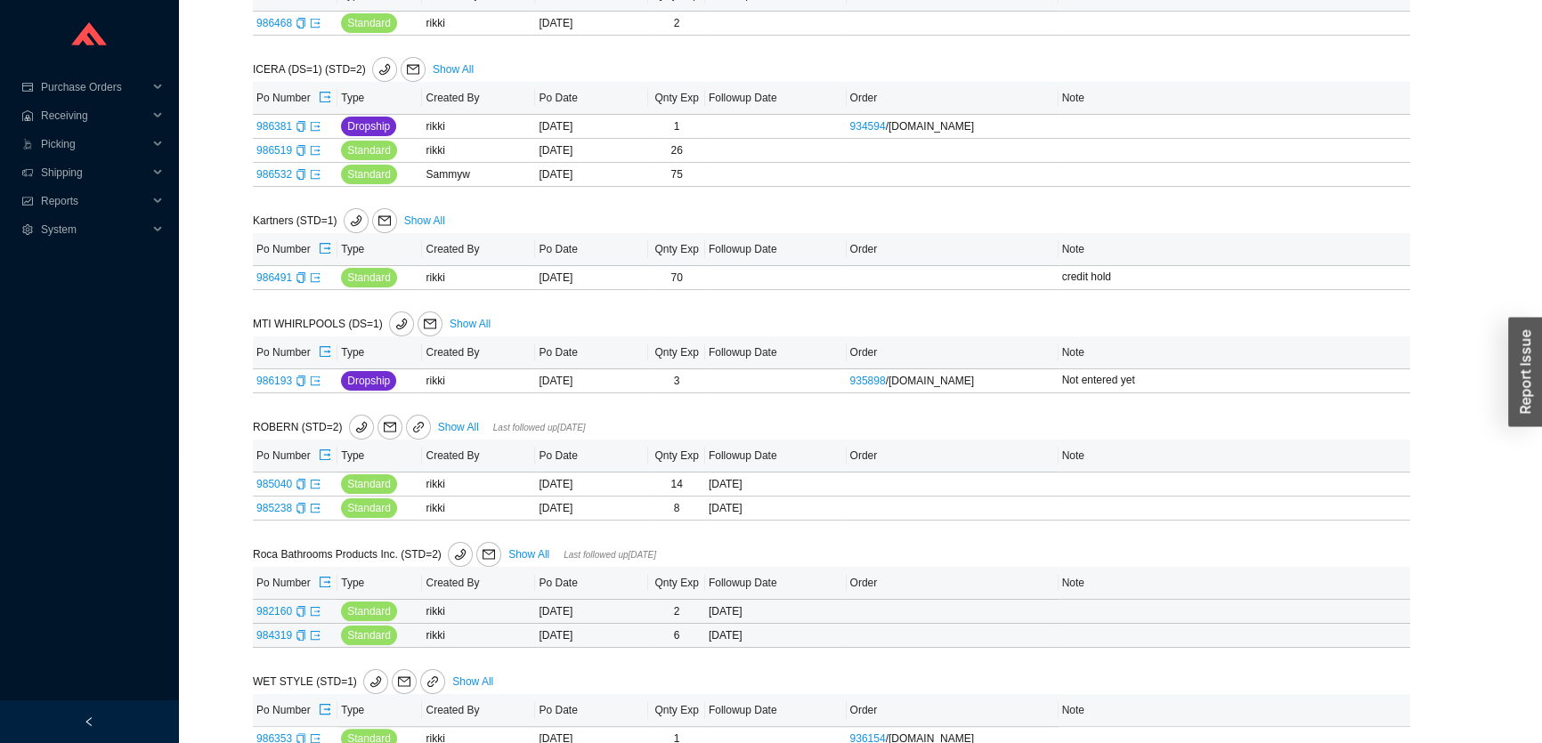
scroll to position [380, 0]
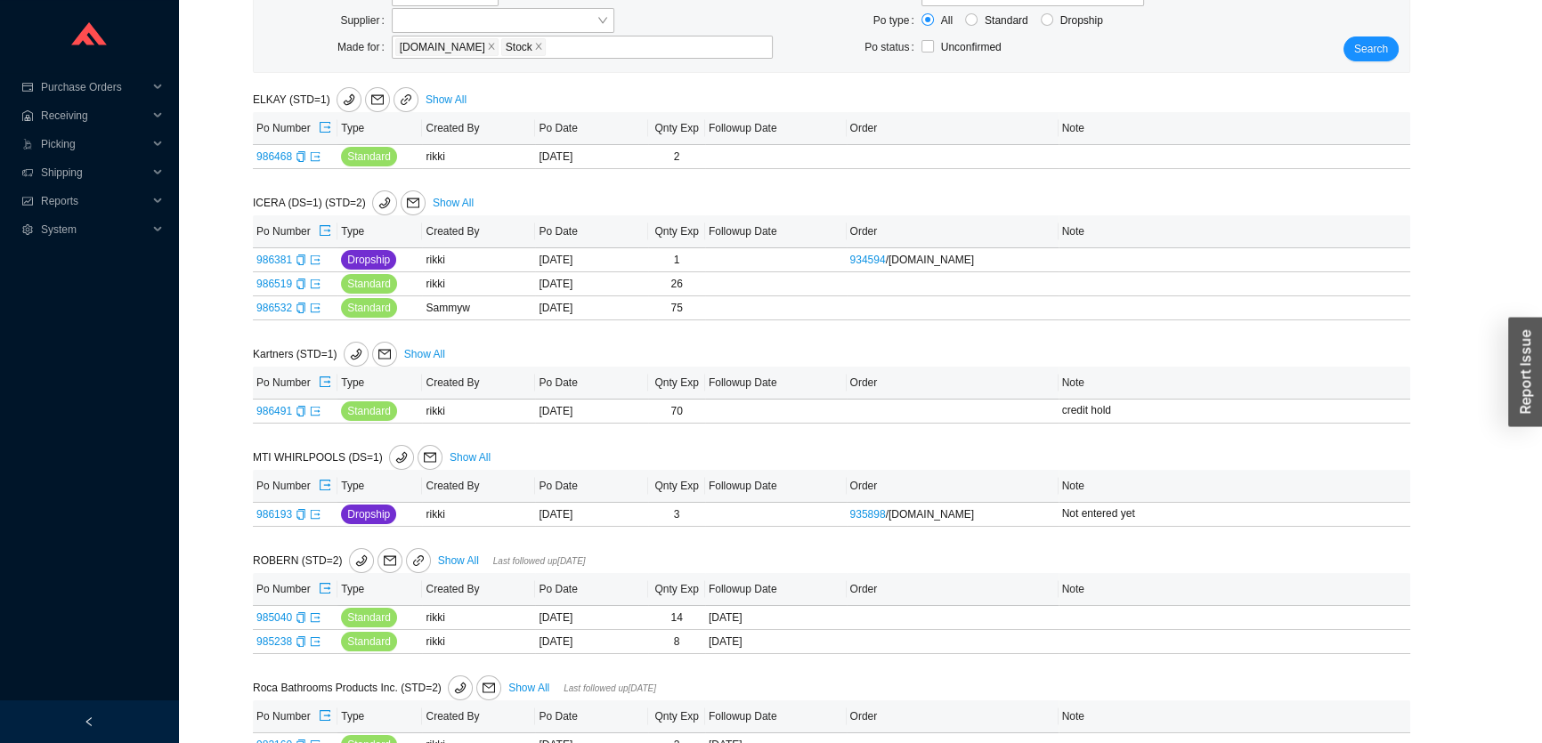
scroll to position [380, 0]
